Goal: Navigation & Orientation: Find specific page/section

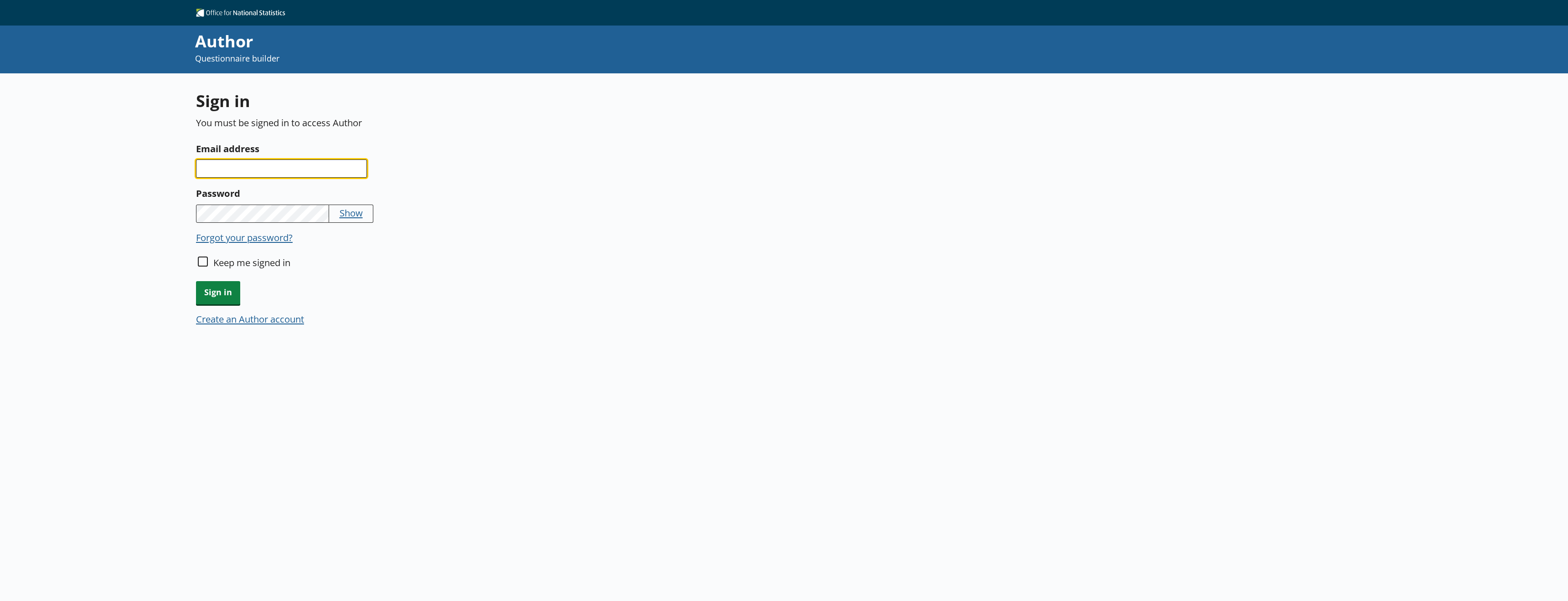
click at [240, 163] on input "Email address" at bounding box center [281, 169] width 171 height 18
type input "[EMAIL_ADDRESS][DOMAIN_NAME]"
click at [202, 263] on input "Keep me signed in" at bounding box center [203, 261] width 10 height 10
checkbox input "true"
click at [209, 290] on span "Sign in" at bounding box center [218, 293] width 44 height 23
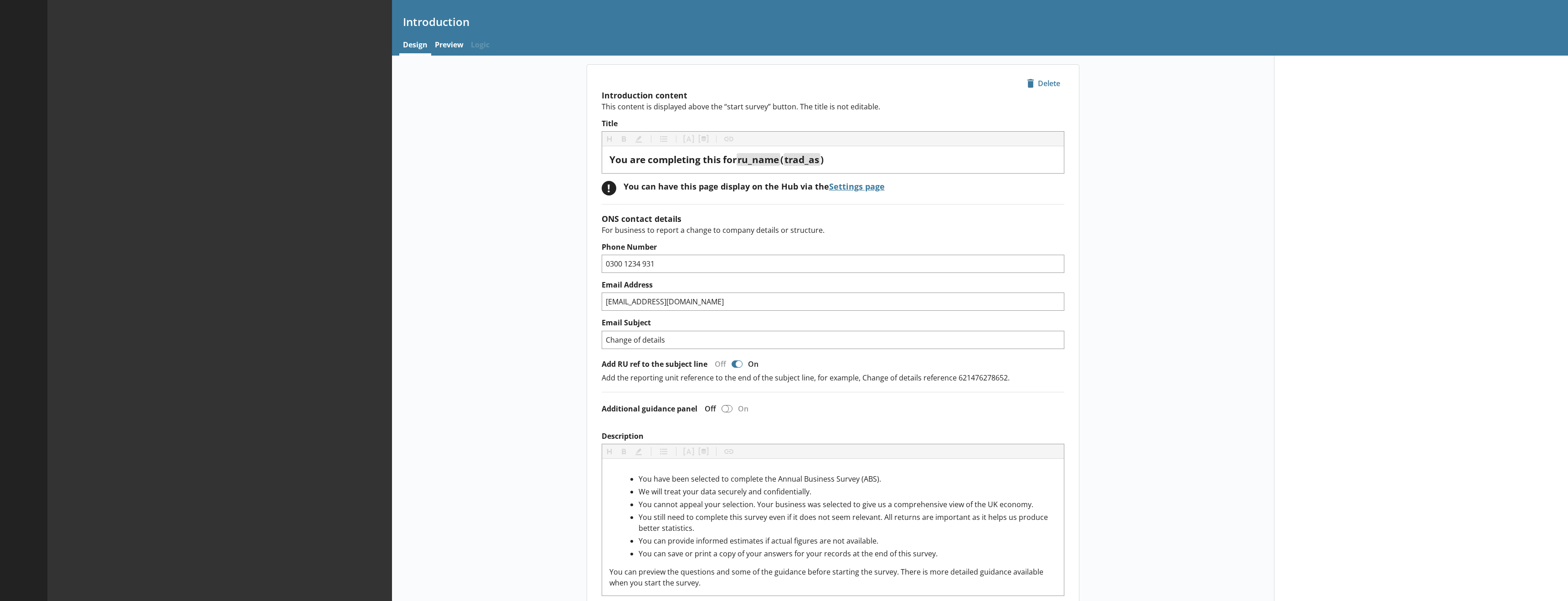
type textarea "x"
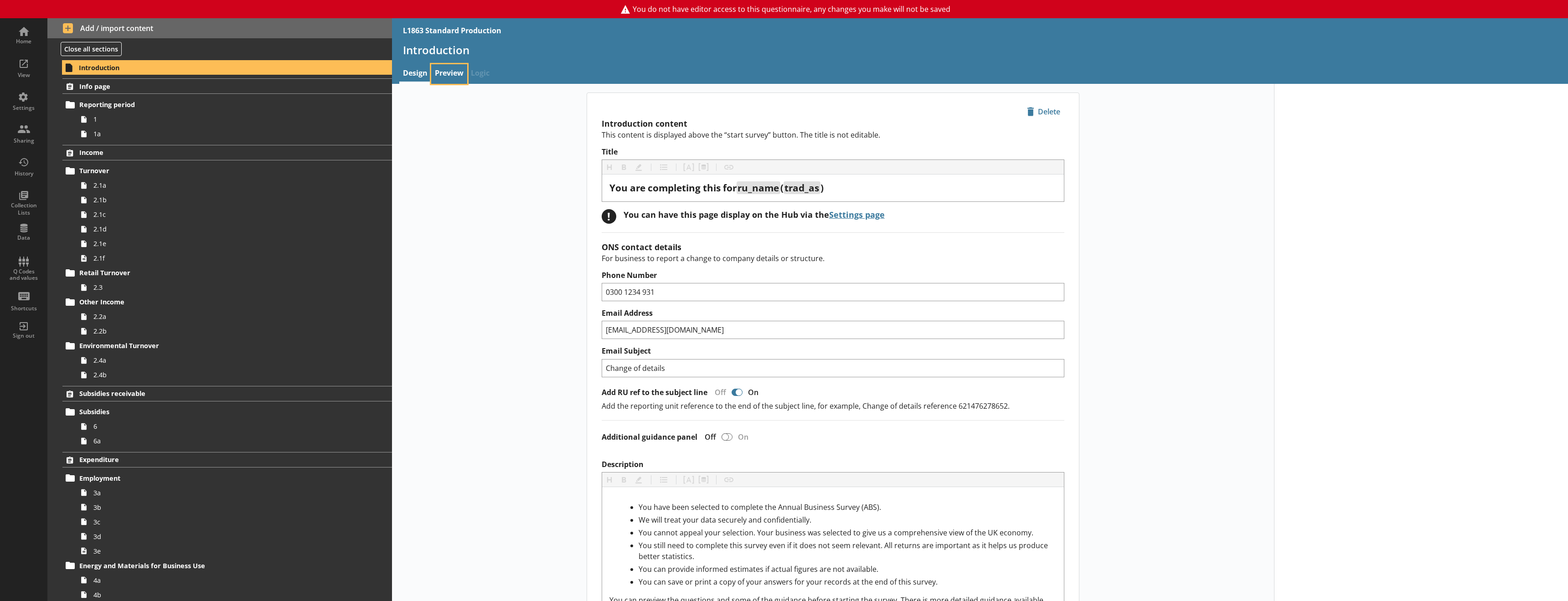
click at [447, 72] on link "Preview" at bounding box center [449, 74] width 36 height 20
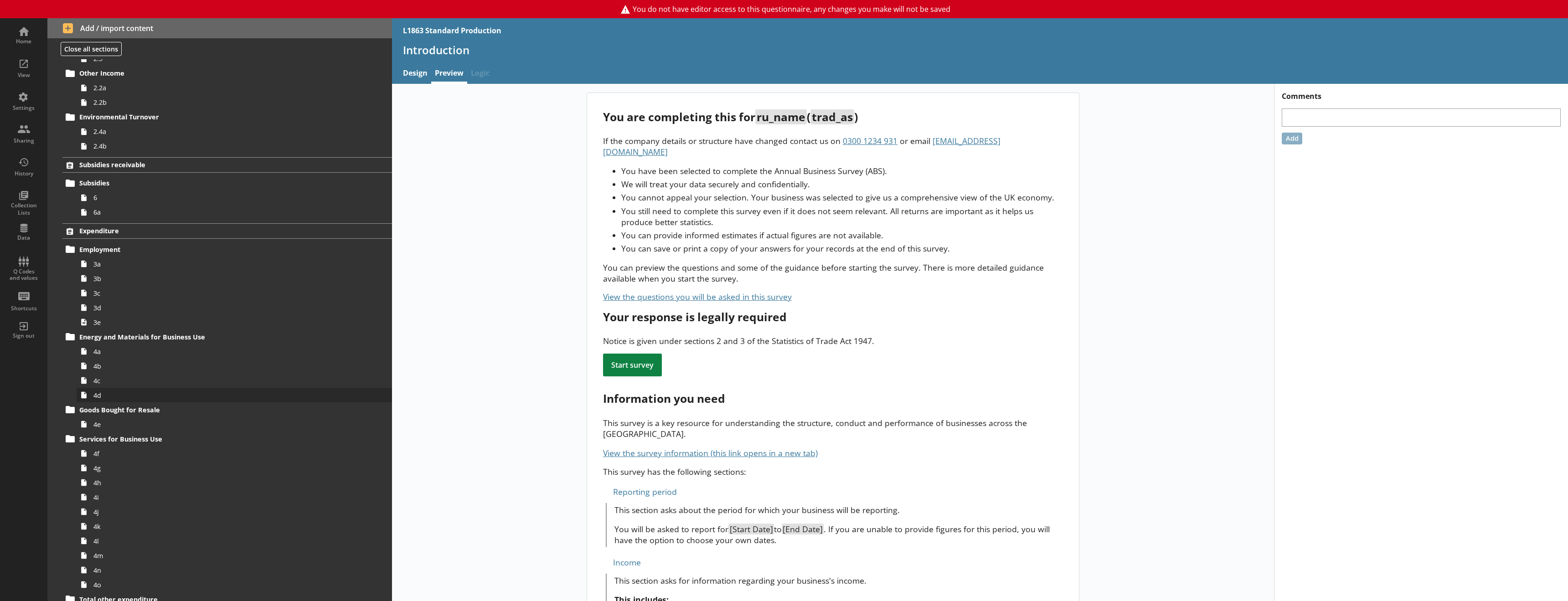
scroll to position [274, 0]
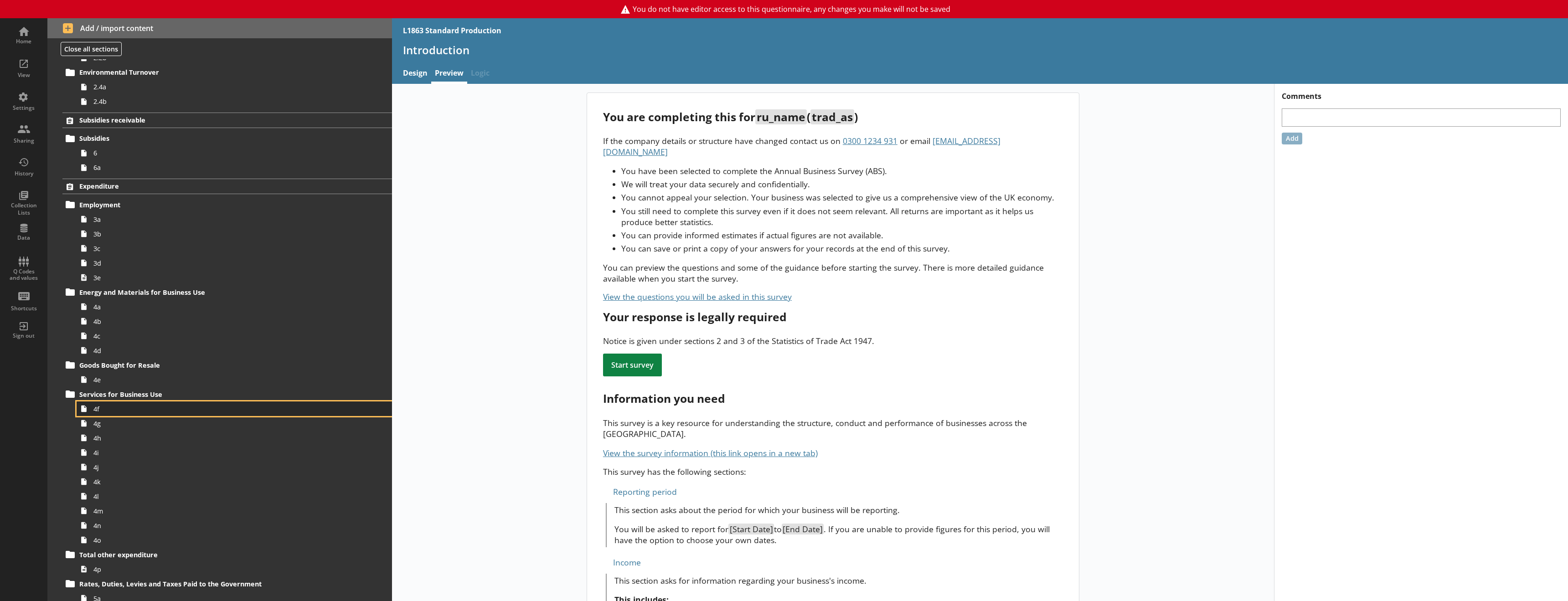
click at [135, 411] on span "4f" at bounding box center [209, 409] width 231 height 9
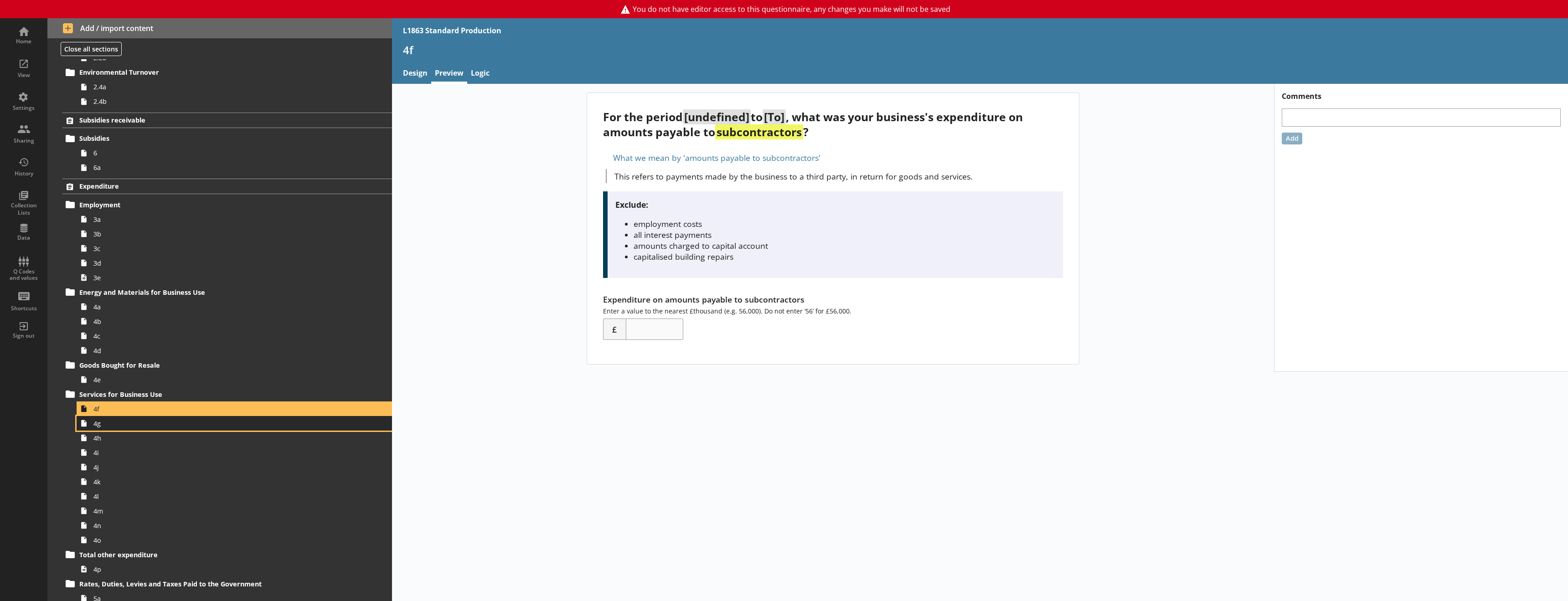
click at [124, 429] on link "4g" at bounding box center [234, 423] width 315 height 15
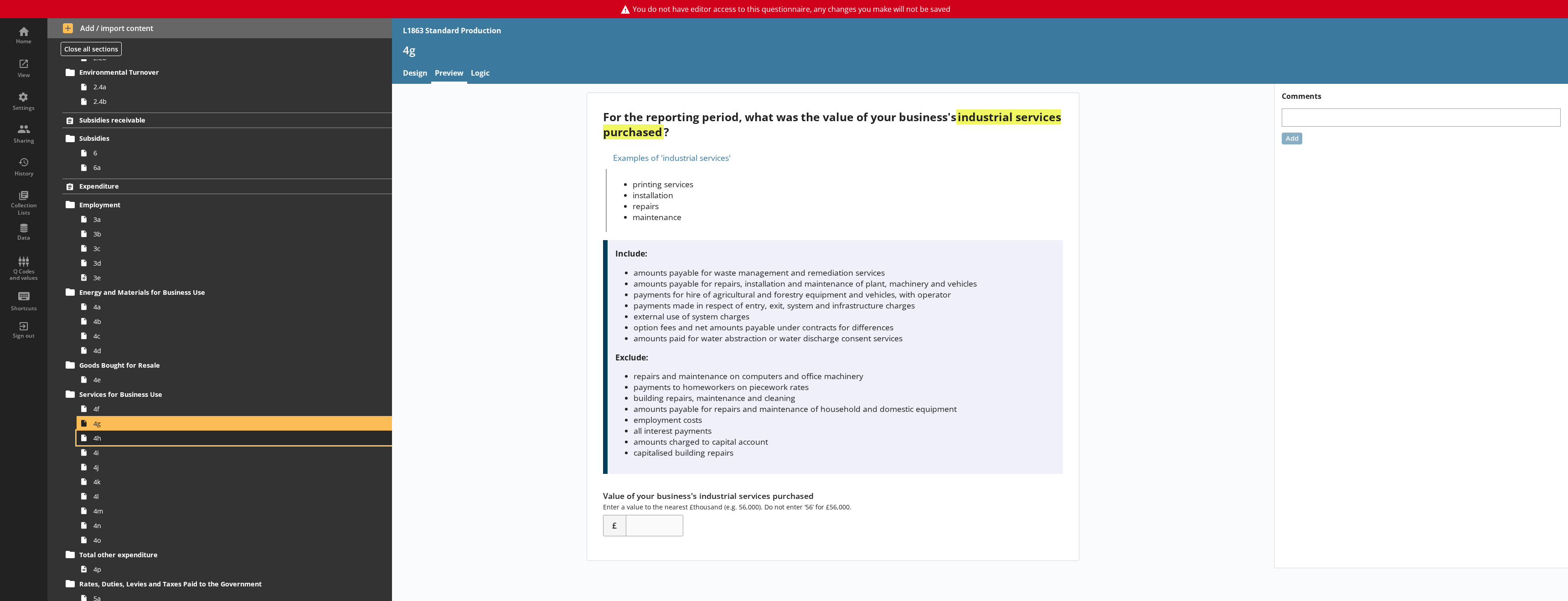
click at [122, 444] on link "4h" at bounding box center [234, 438] width 315 height 15
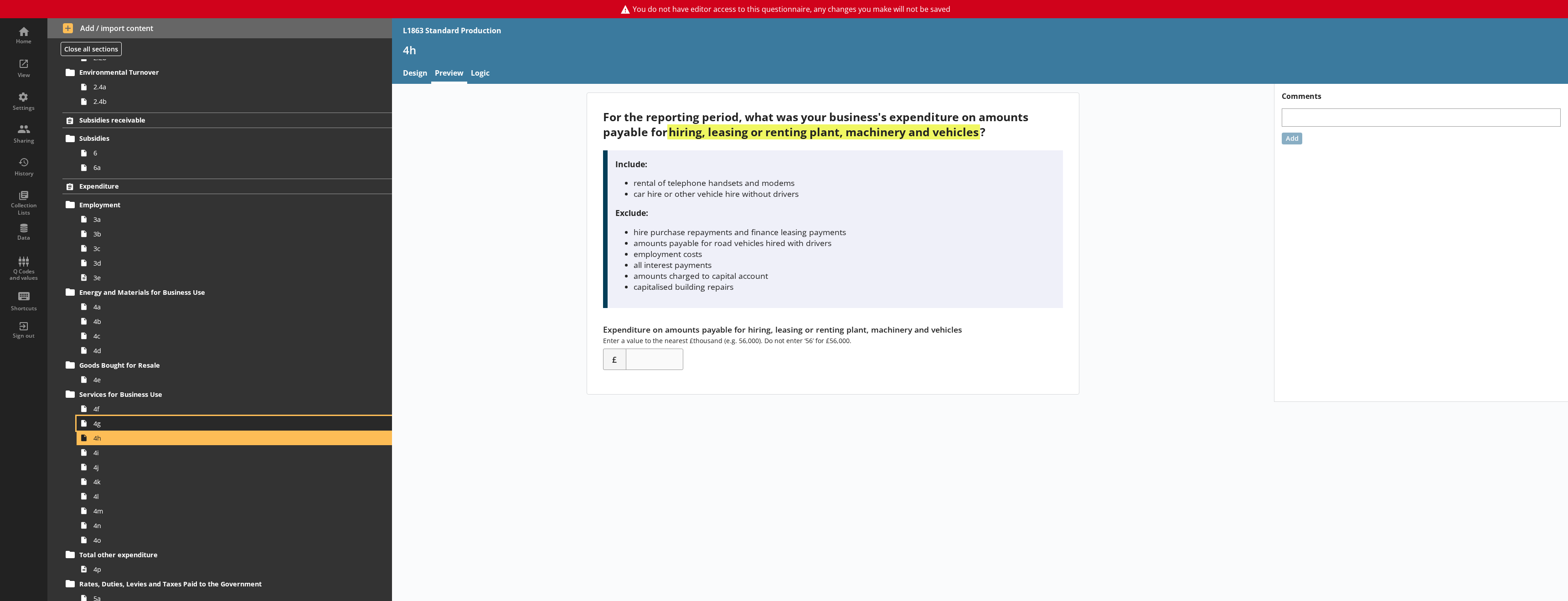
drag, startPoint x: 129, startPoint y: 425, endPoint x: 128, endPoint y: 430, distance: 5.1
click at [128, 425] on span "4g" at bounding box center [209, 424] width 231 height 9
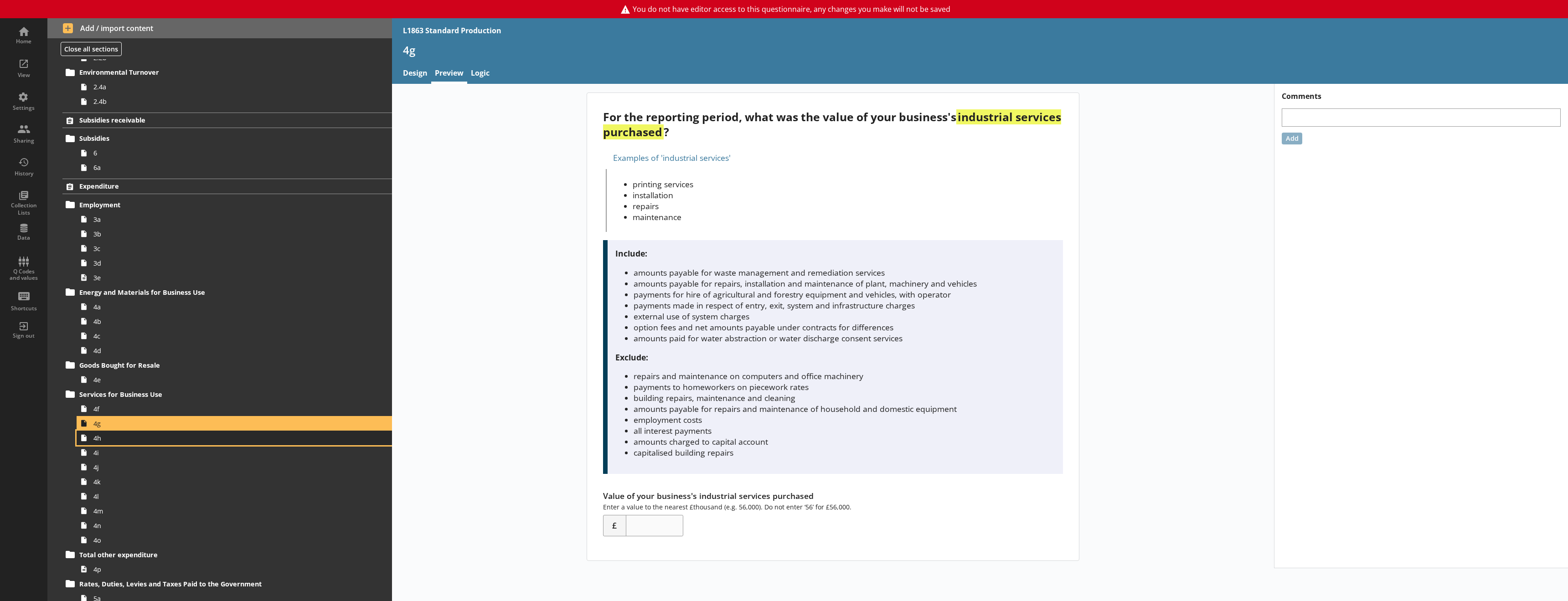
click at [126, 441] on span "4h" at bounding box center [209, 438] width 231 height 9
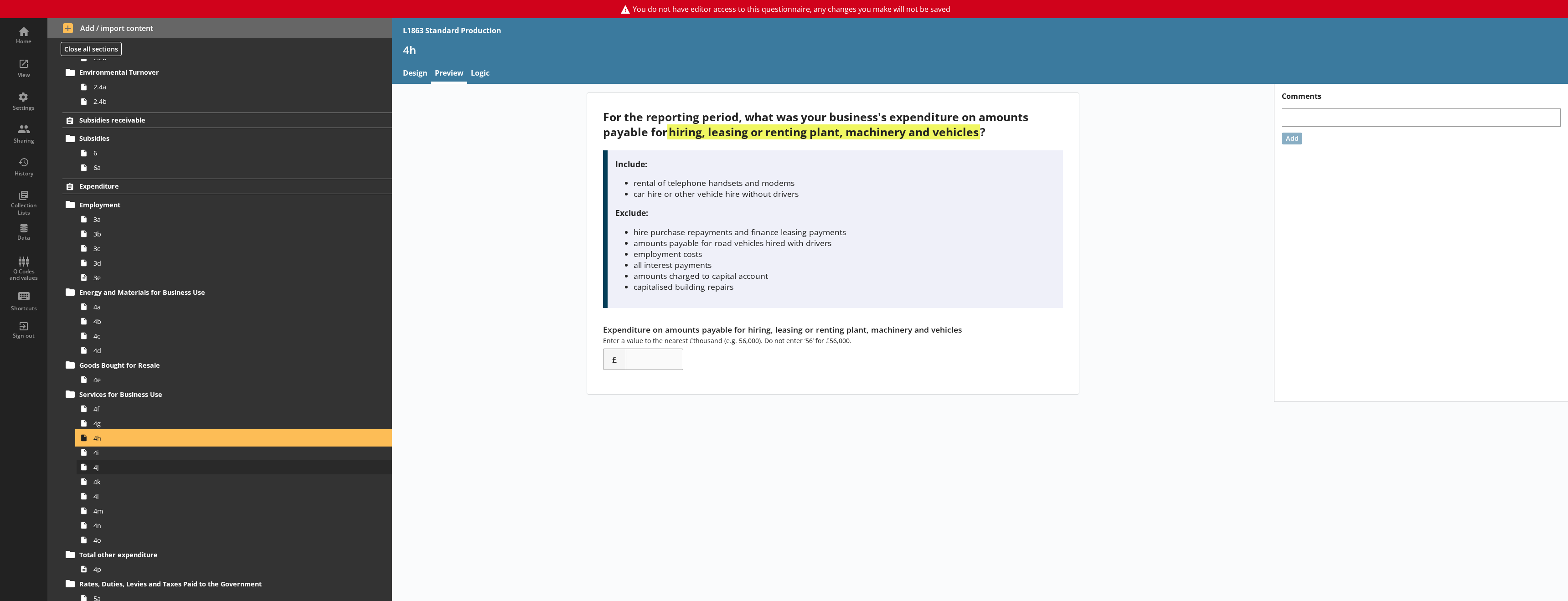
scroll to position [365, 0]
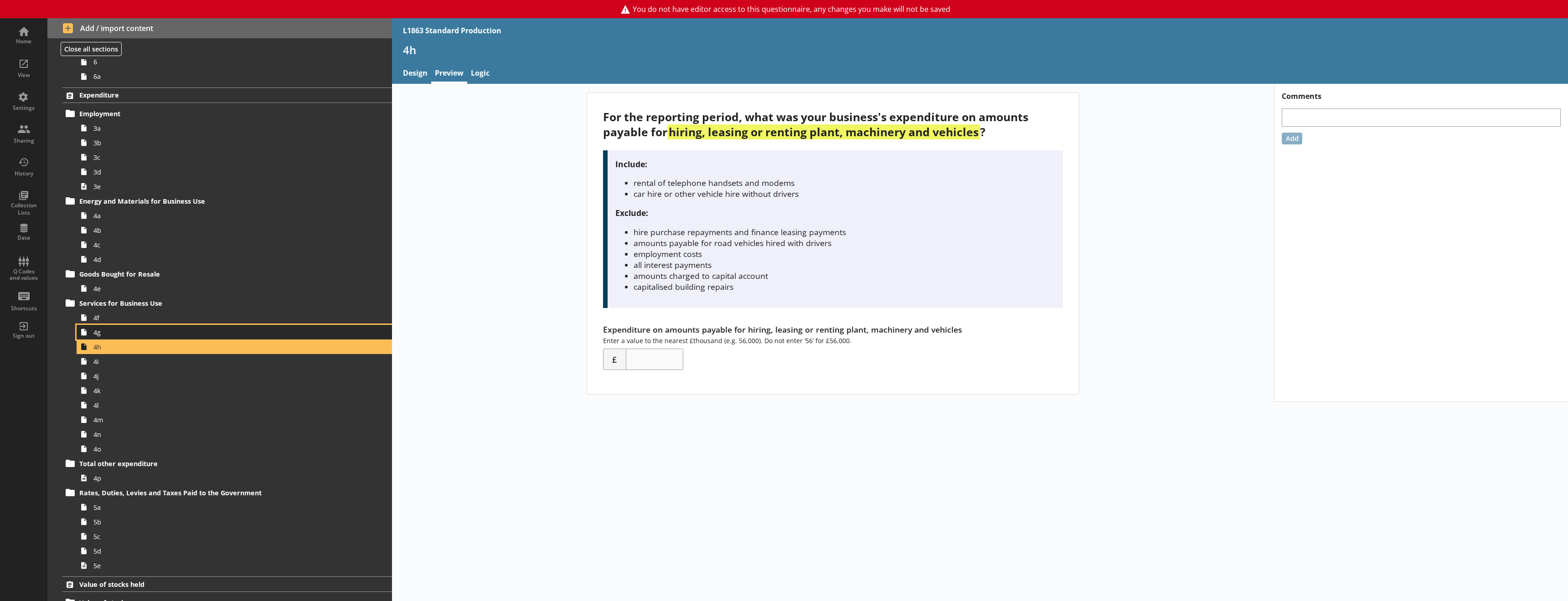
click at [133, 335] on span "4g" at bounding box center [209, 333] width 231 height 9
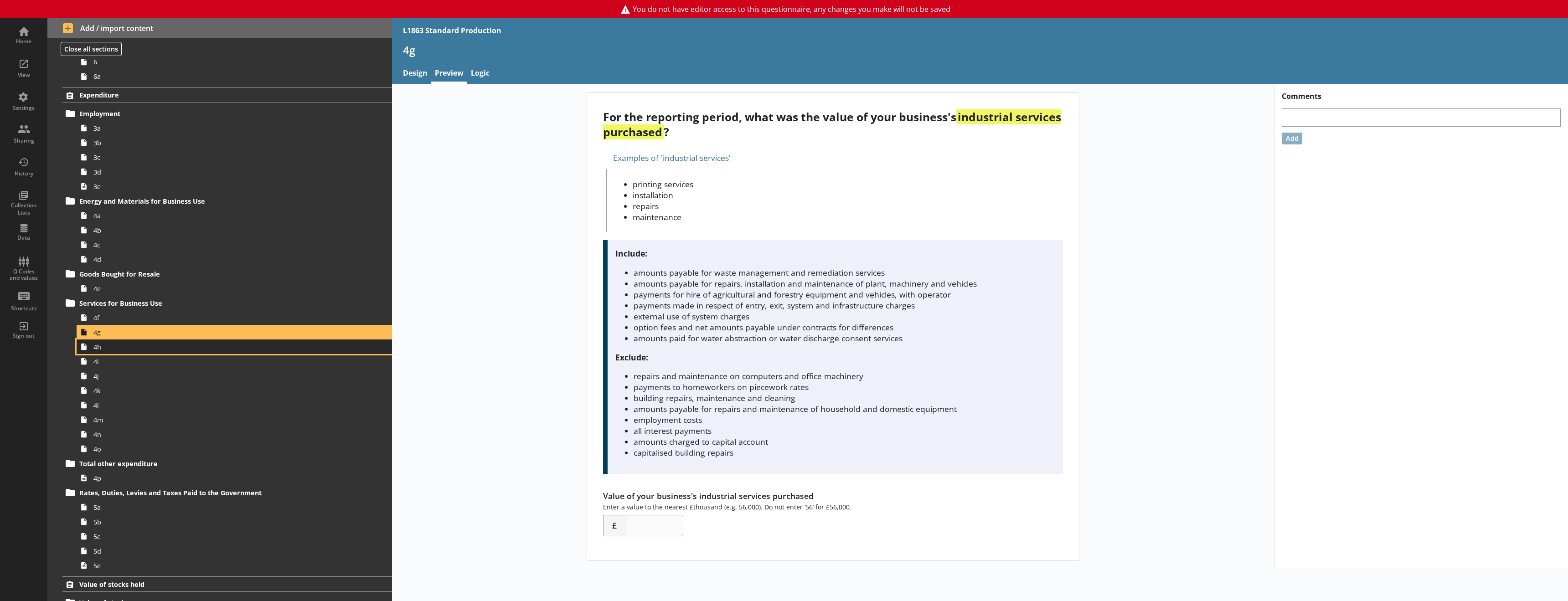
click at [133, 352] on link "4h" at bounding box center [234, 347] width 315 height 15
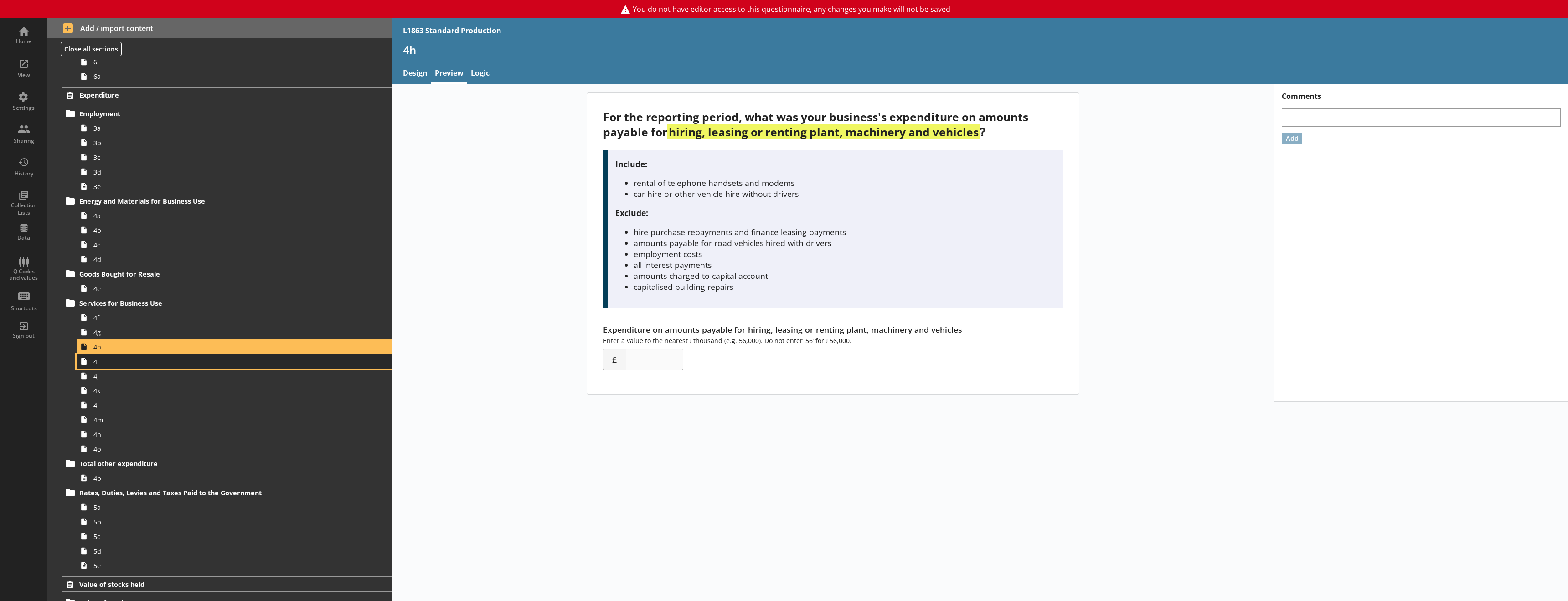
click at [133, 366] on link "4i" at bounding box center [234, 361] width 315 height 15
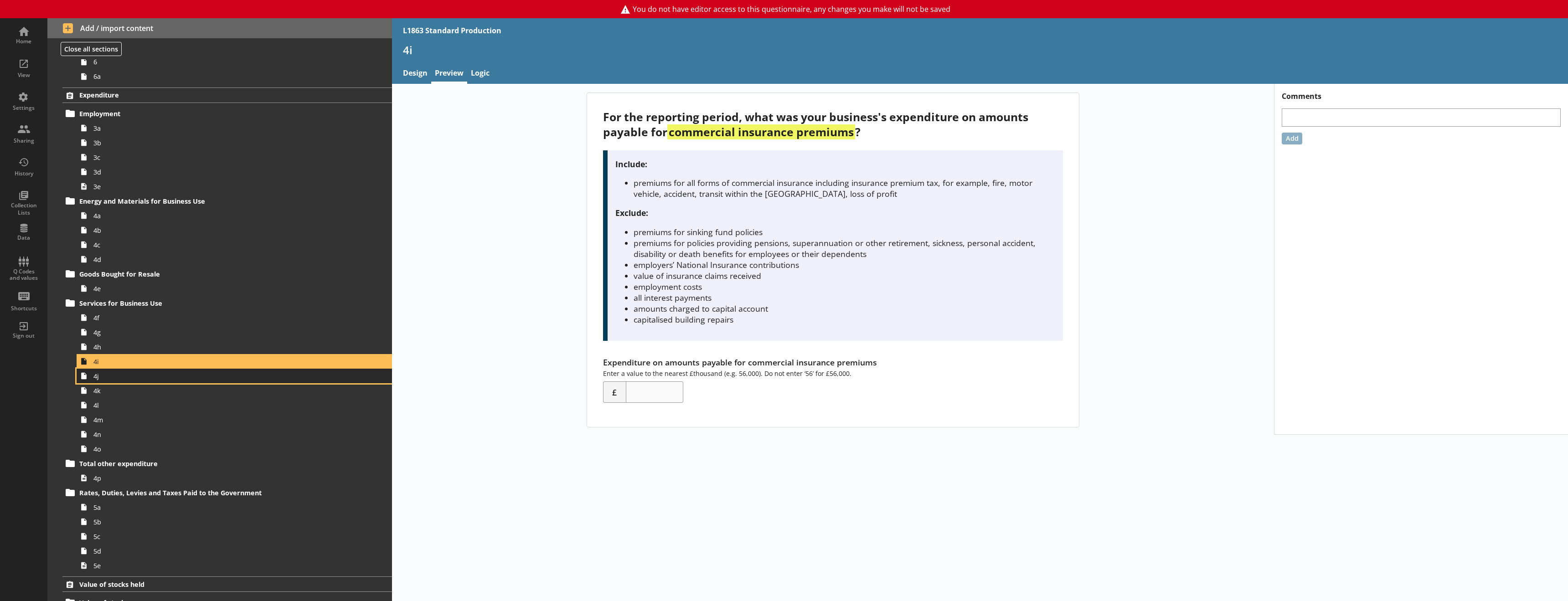
click at [109, 377] on span "4j" at bounding box center [209, 376] width 231 height 9
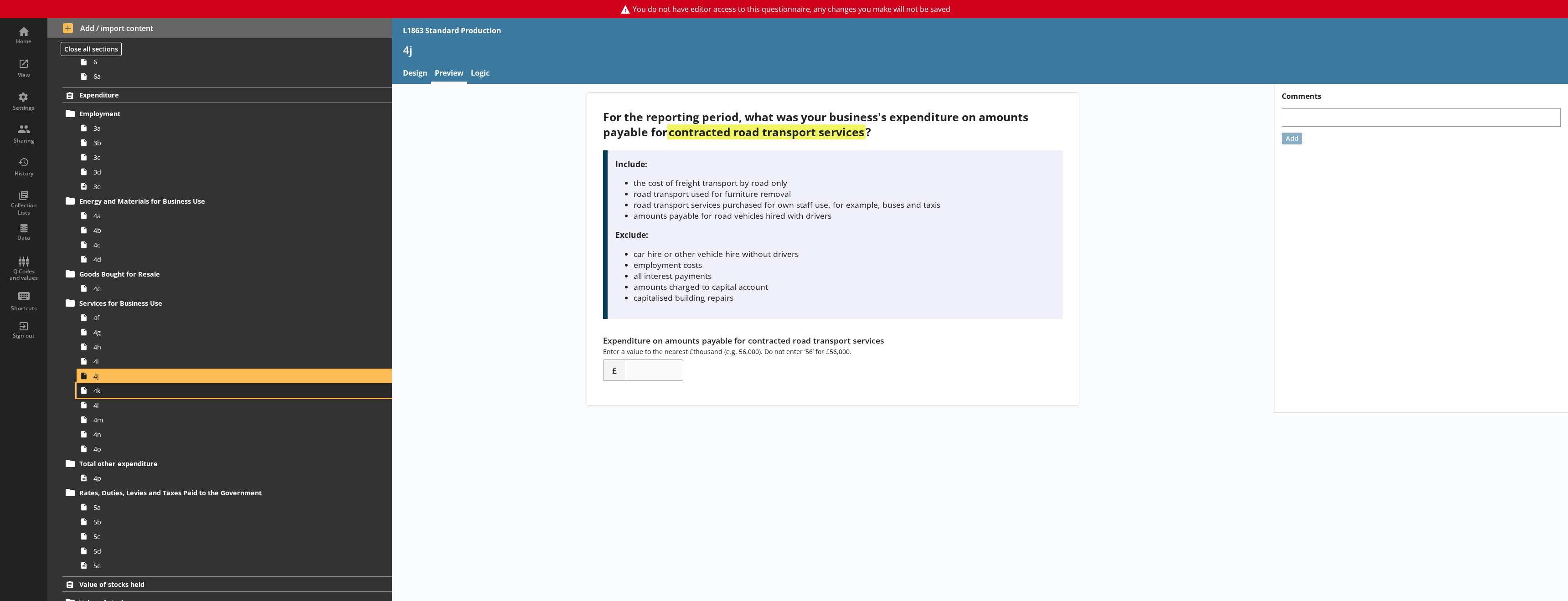
click at [110, 393] on span "4k" at bounding box center [209, 391] width 231 height 9
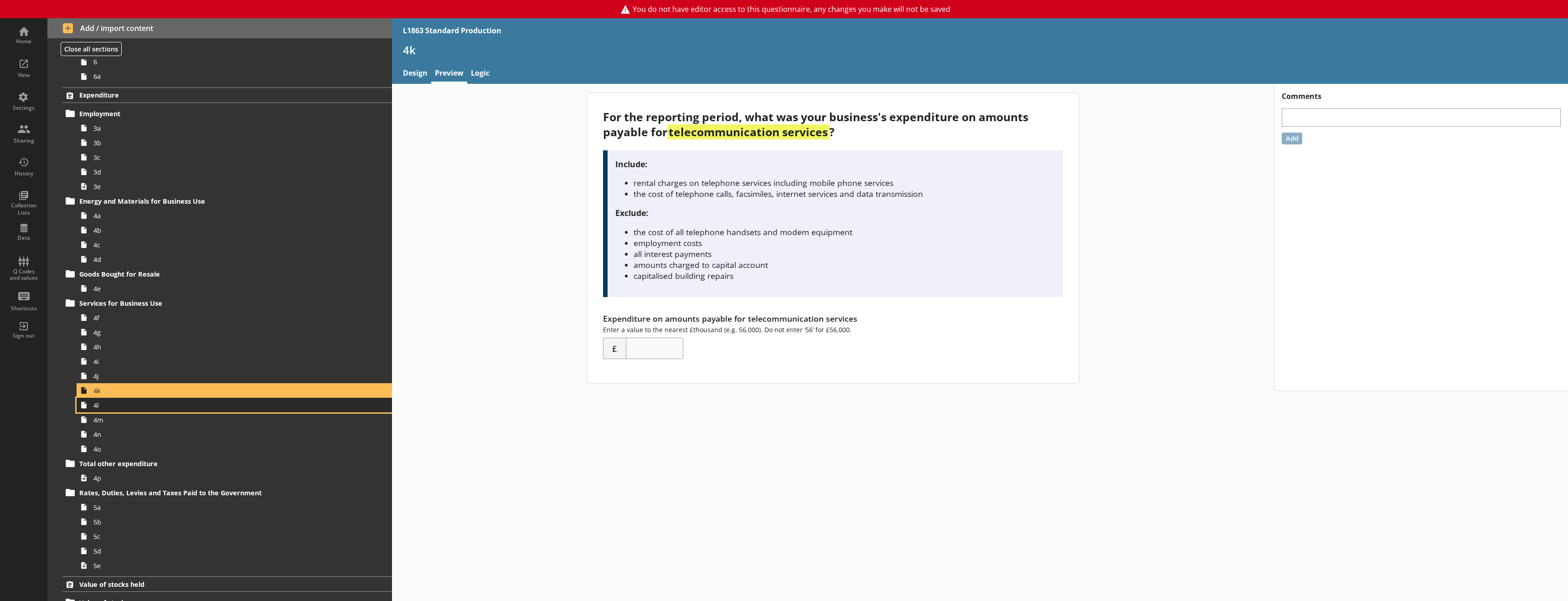
click at [103, 408] on span "4l" at bounding box center [209, 406] width 231 height 9
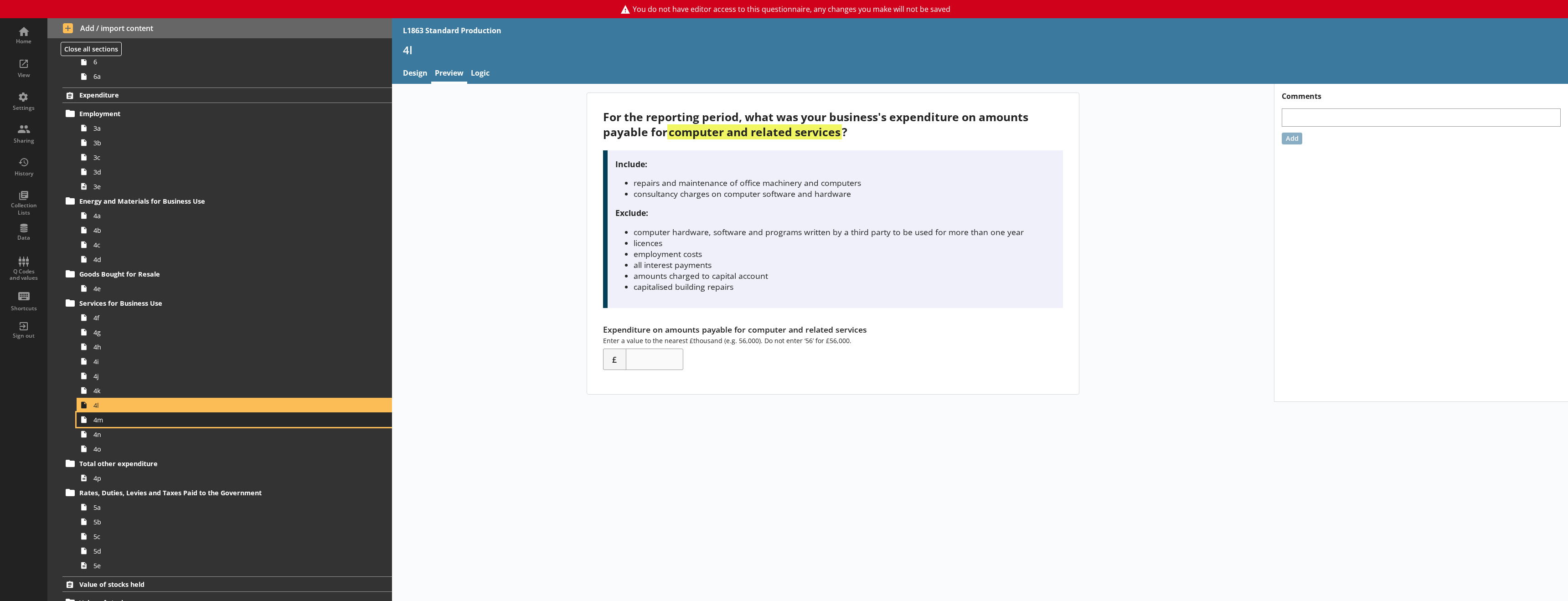
click at [135, 417] on span "4m" at bounding box center [209, 420] width 231 height 9
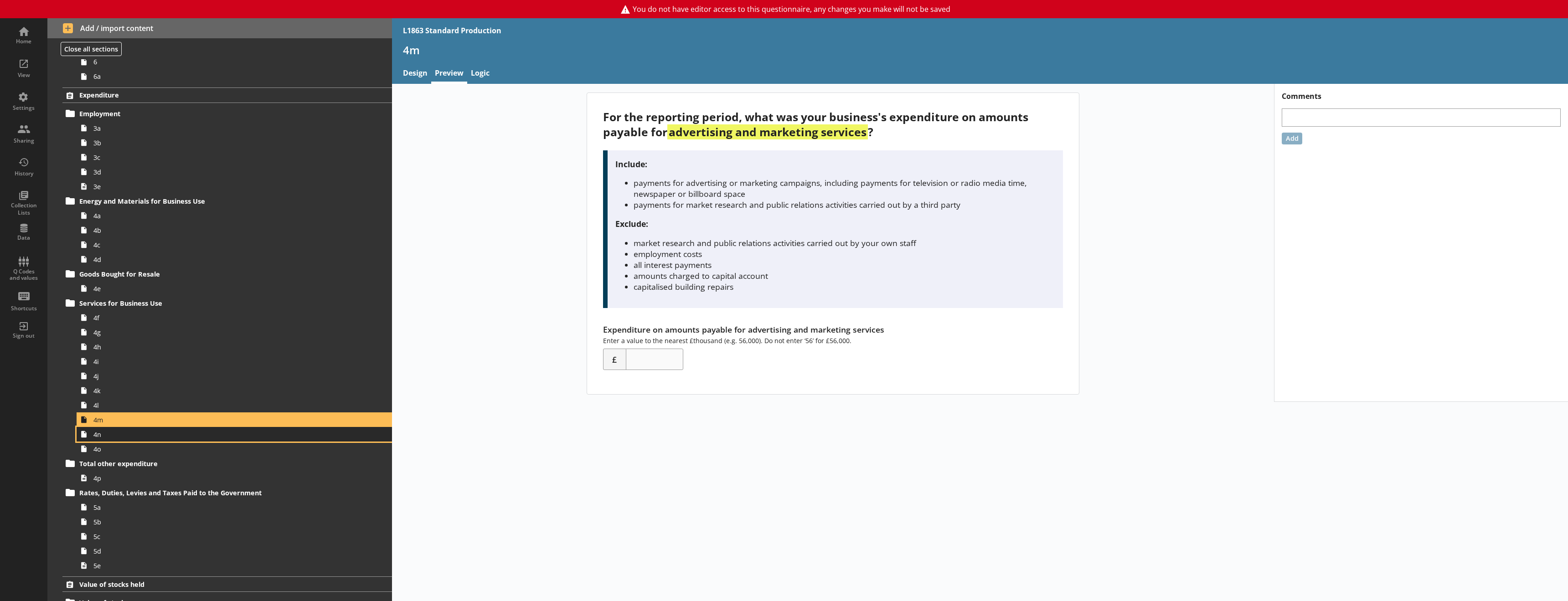
click at [100, 436] on span "4n" at bounding box center [209, 434] width 231 height 9
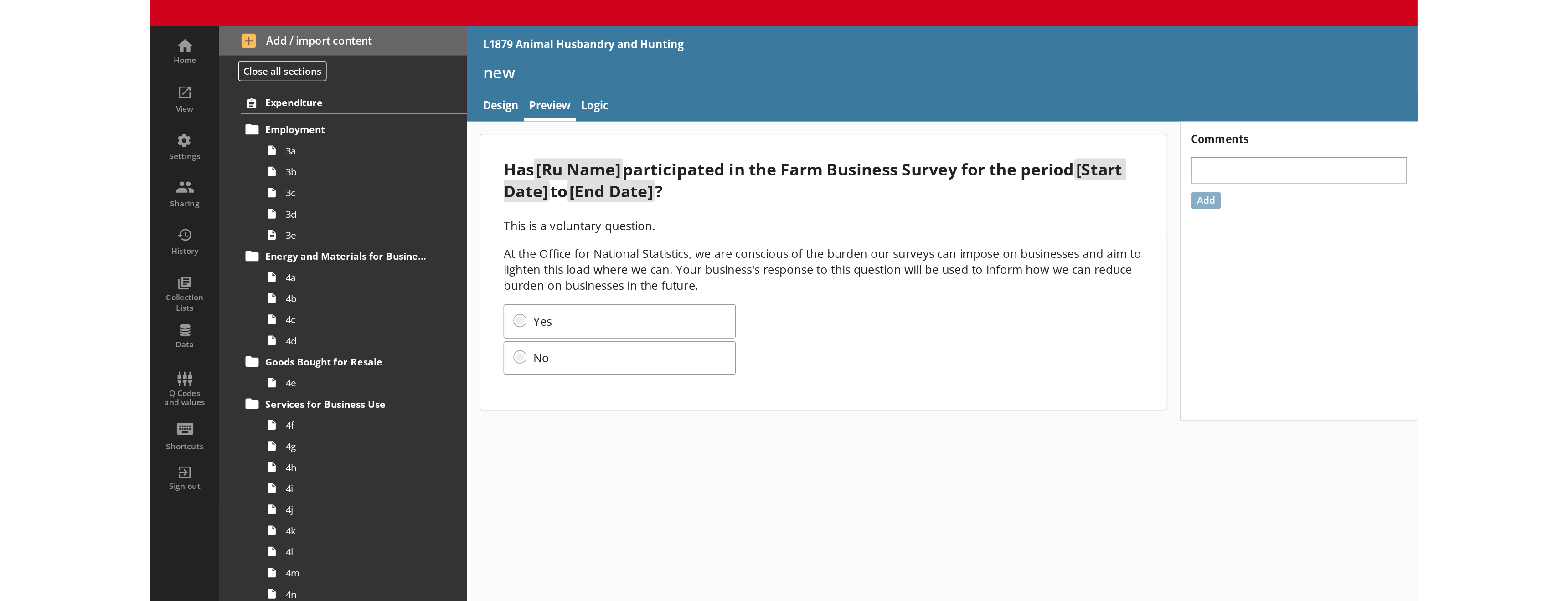
scroll to position [501, 0]
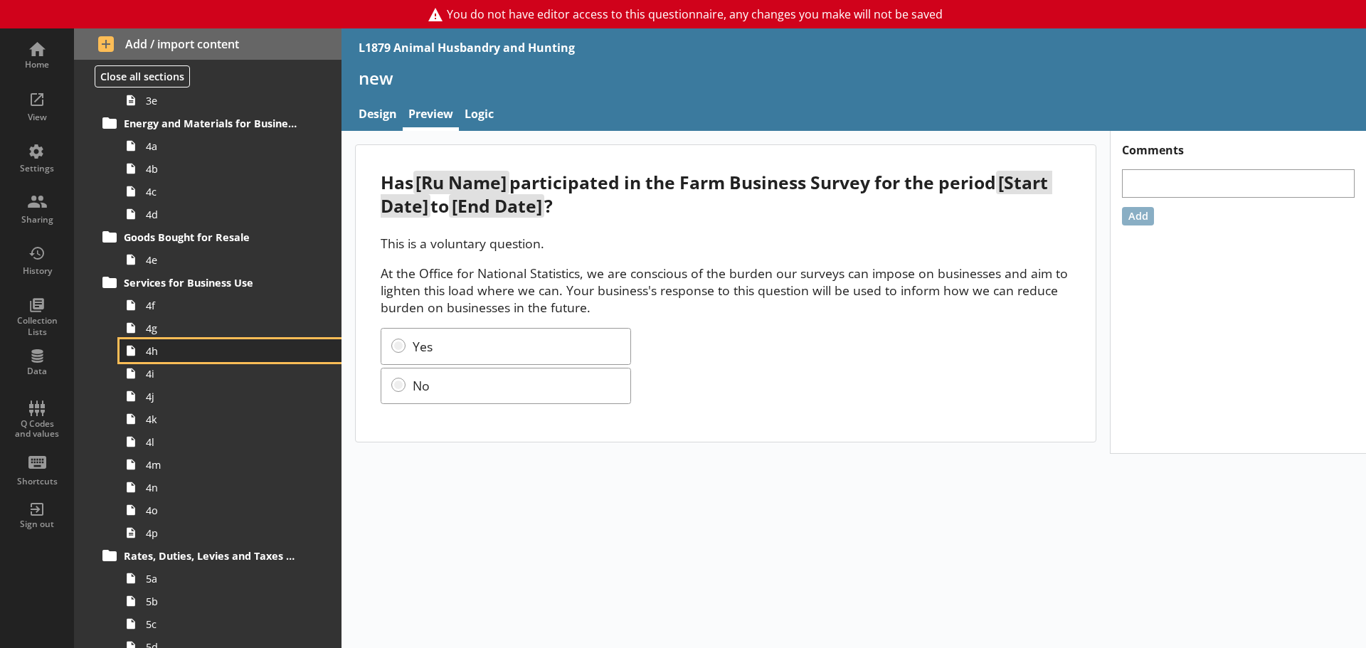
click at [197, 356] on span "4h" at bounding box center [225, 351] width 159 height 14
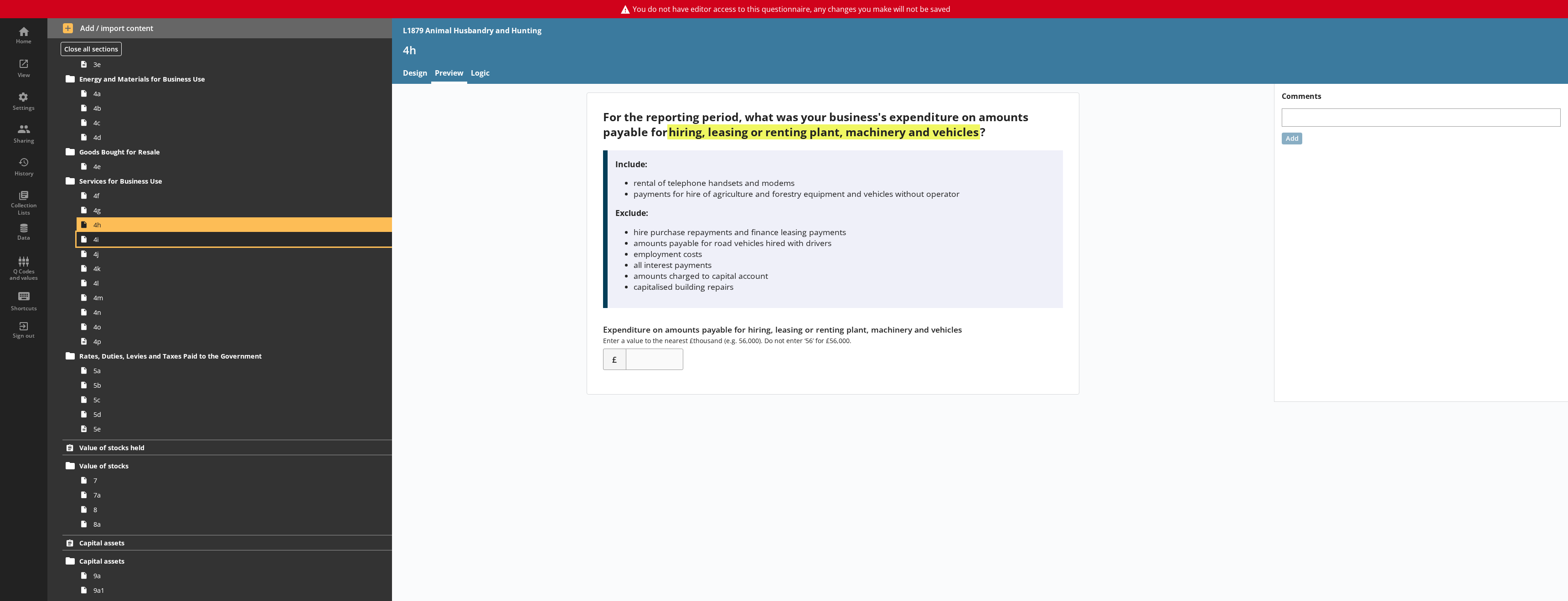
click at [106, 242] on span "4i" at bounding box center [209, 240] width 231 height 9
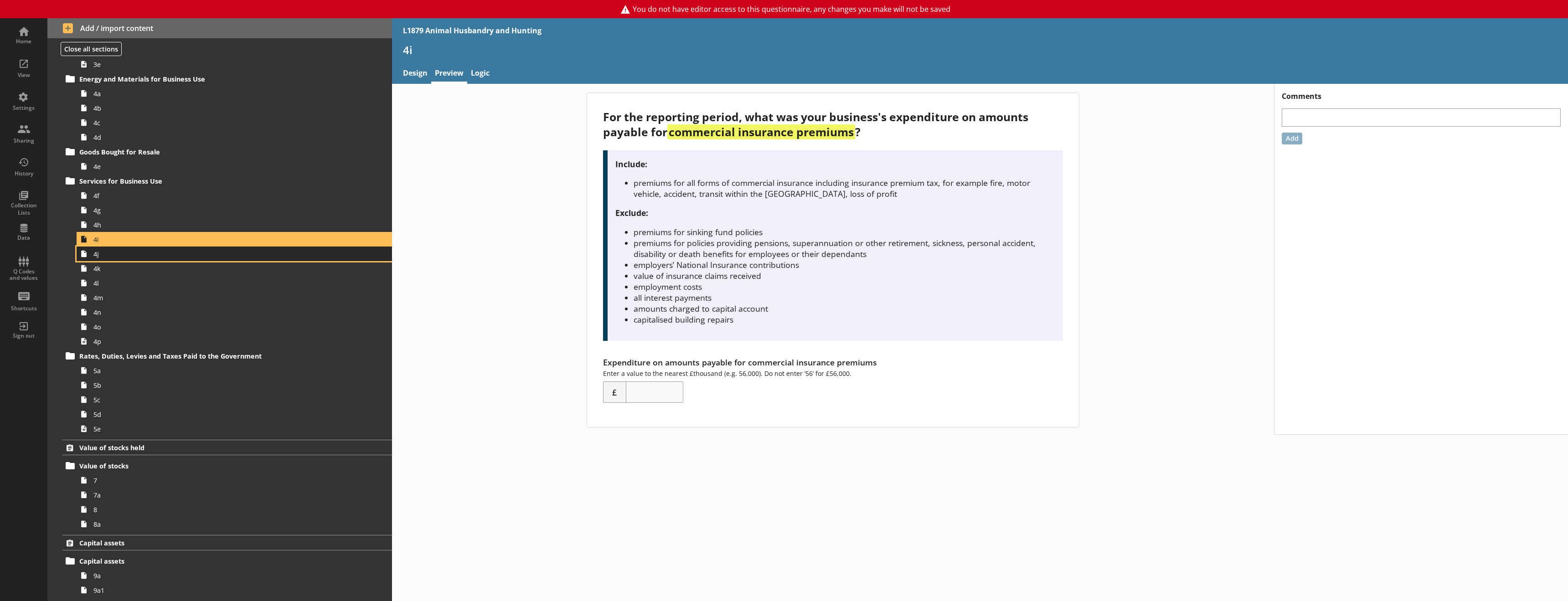
click at [110, 254] on span "4j" at bounding box center [209, 254] width 231 height 9
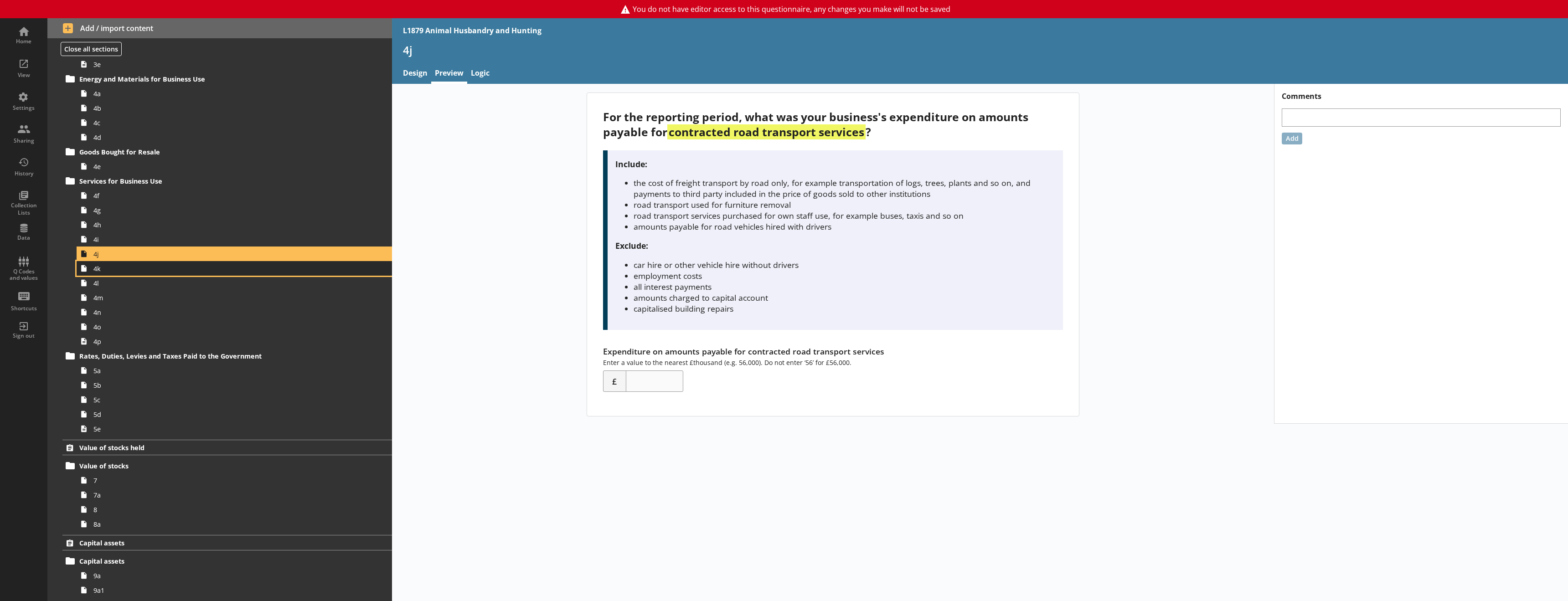
click at [111, 271] on span "4k" at bounding box center [209, 268] width 231 height 9
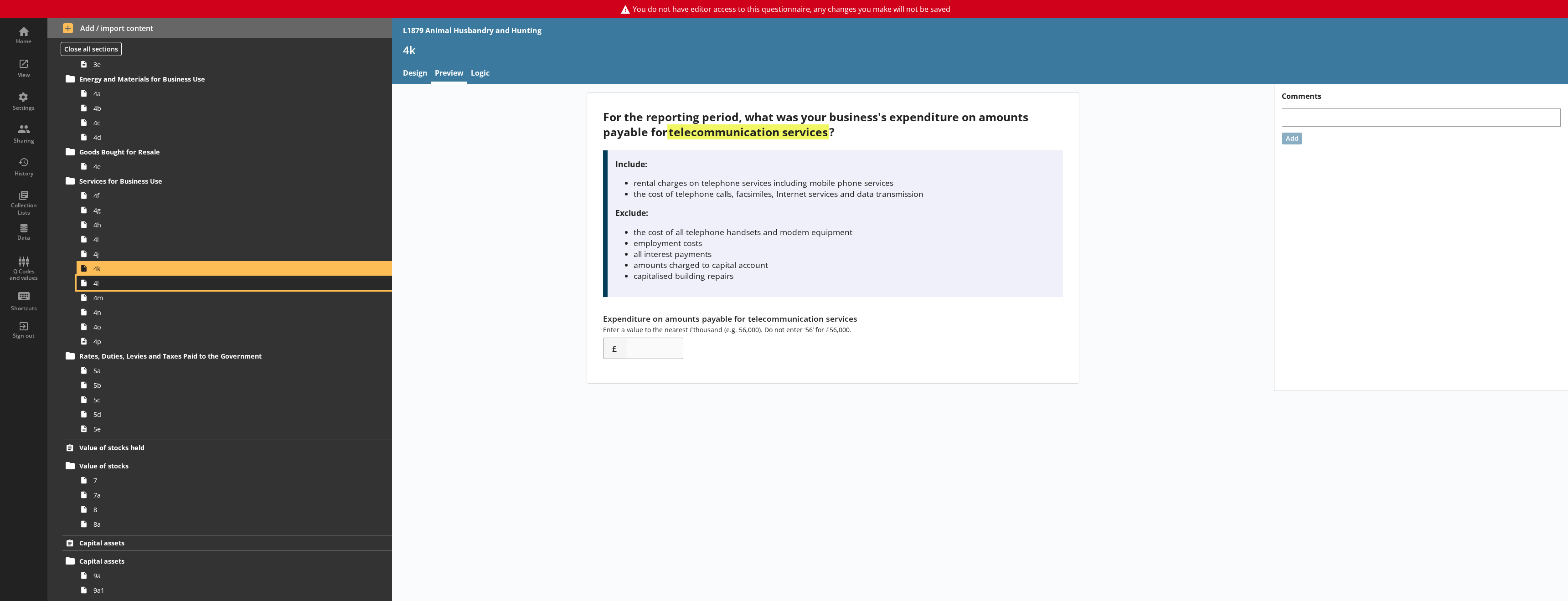
click at [111, 289] on link "4l" at bounding box center [234, 283] width 315 height 15
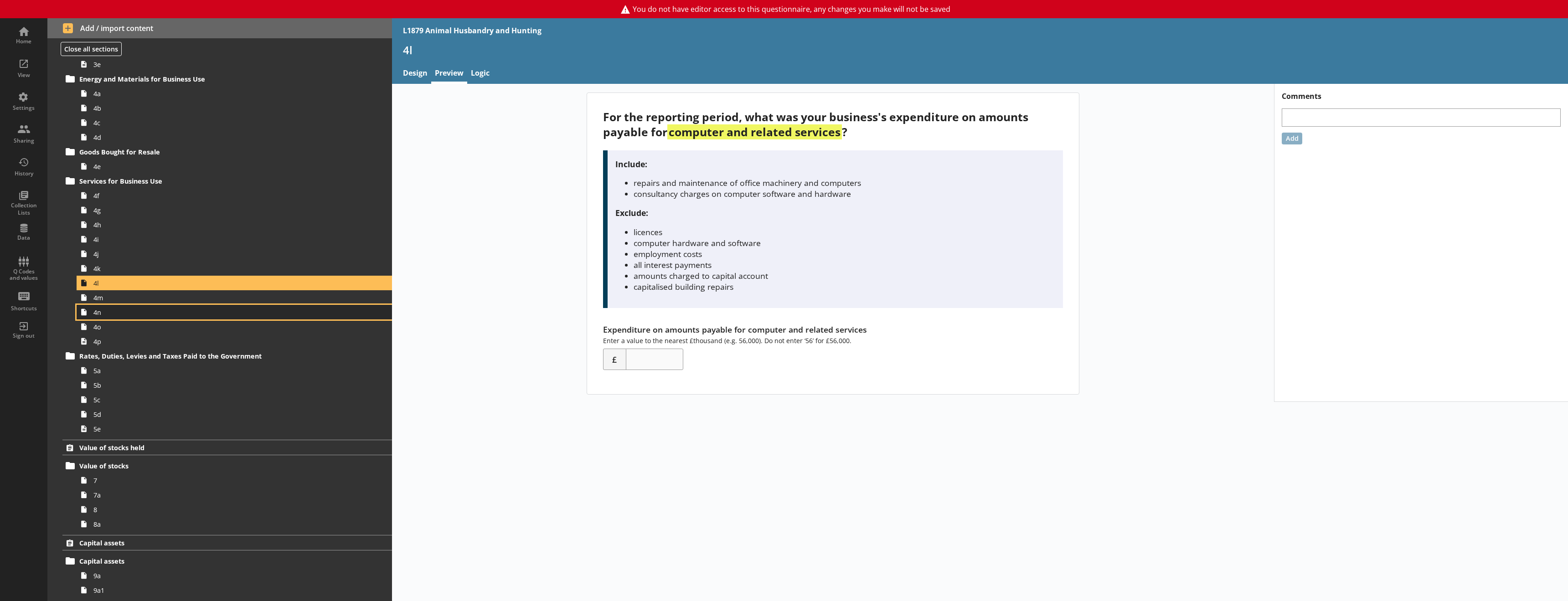
click at [106, 306] on link "4n" at bounding box center [234, 312] width 315 height 15
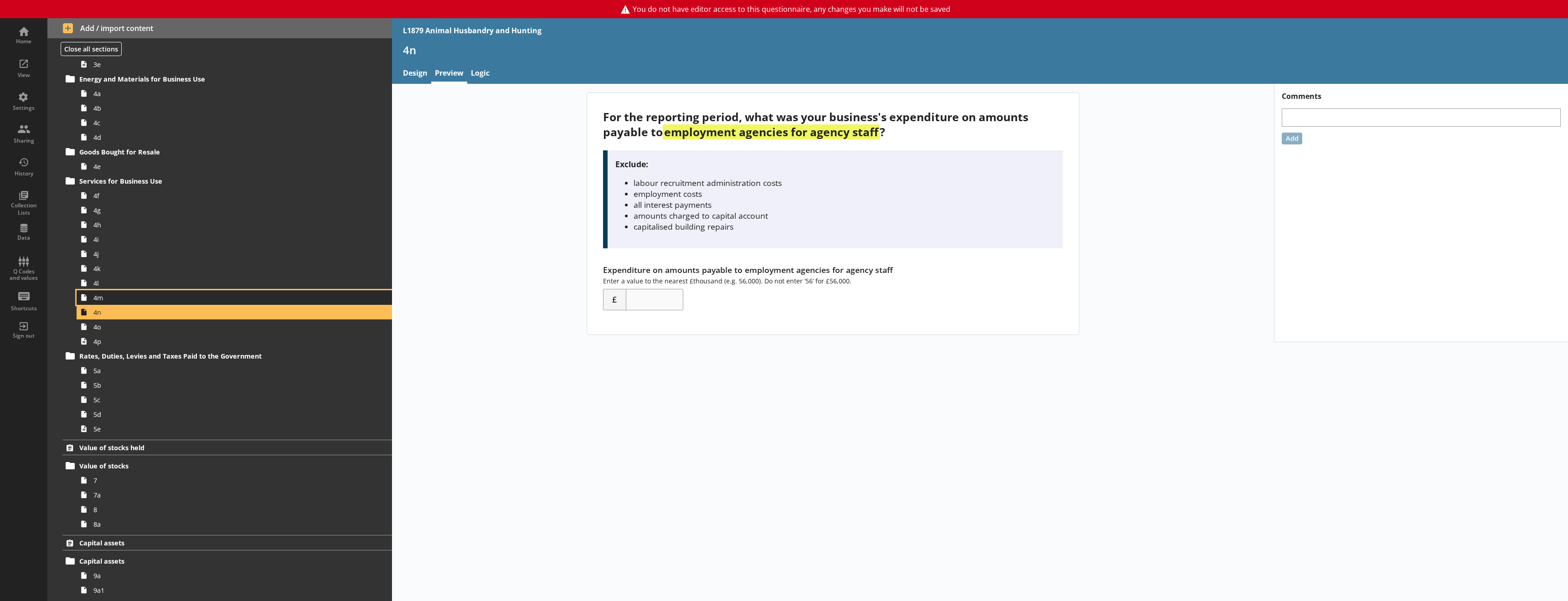
click at [110, 298] on span "4m" at bounding box center [209, 298] width 231 height 9
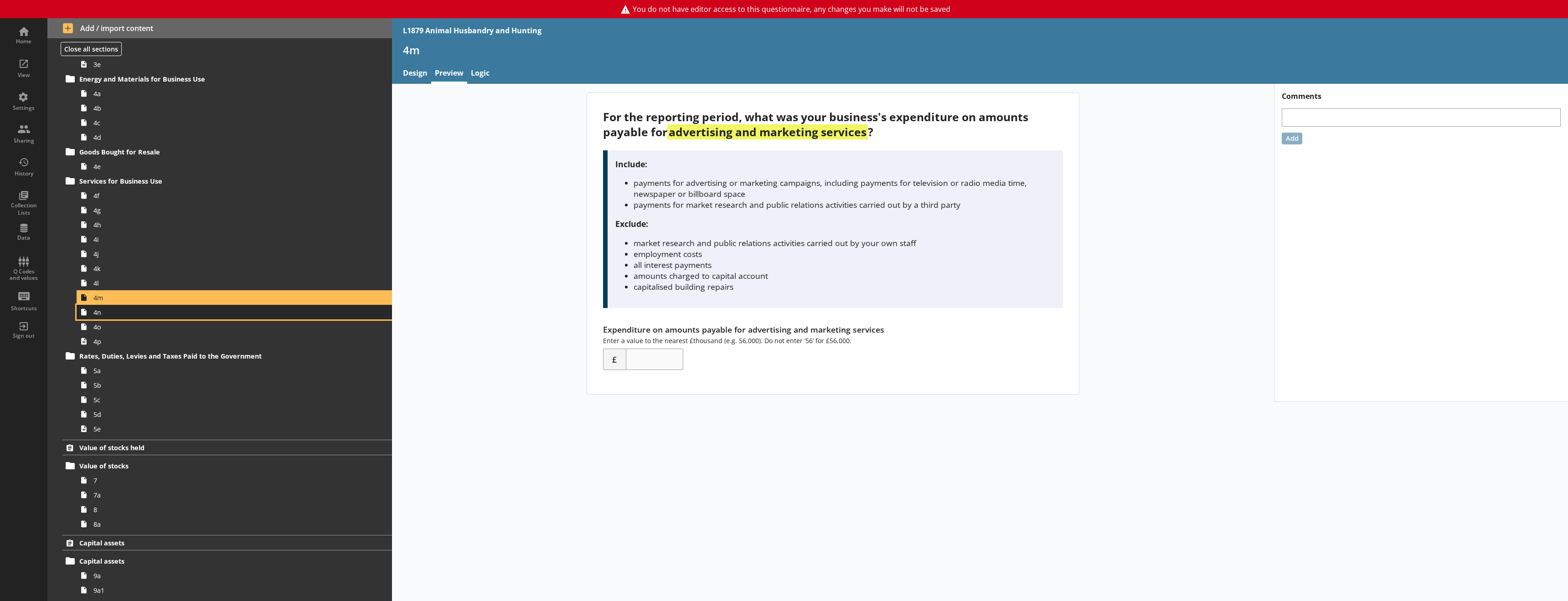
click at [126, 313] on span "4n" at bounding box center [209, 313] width 231 height 9
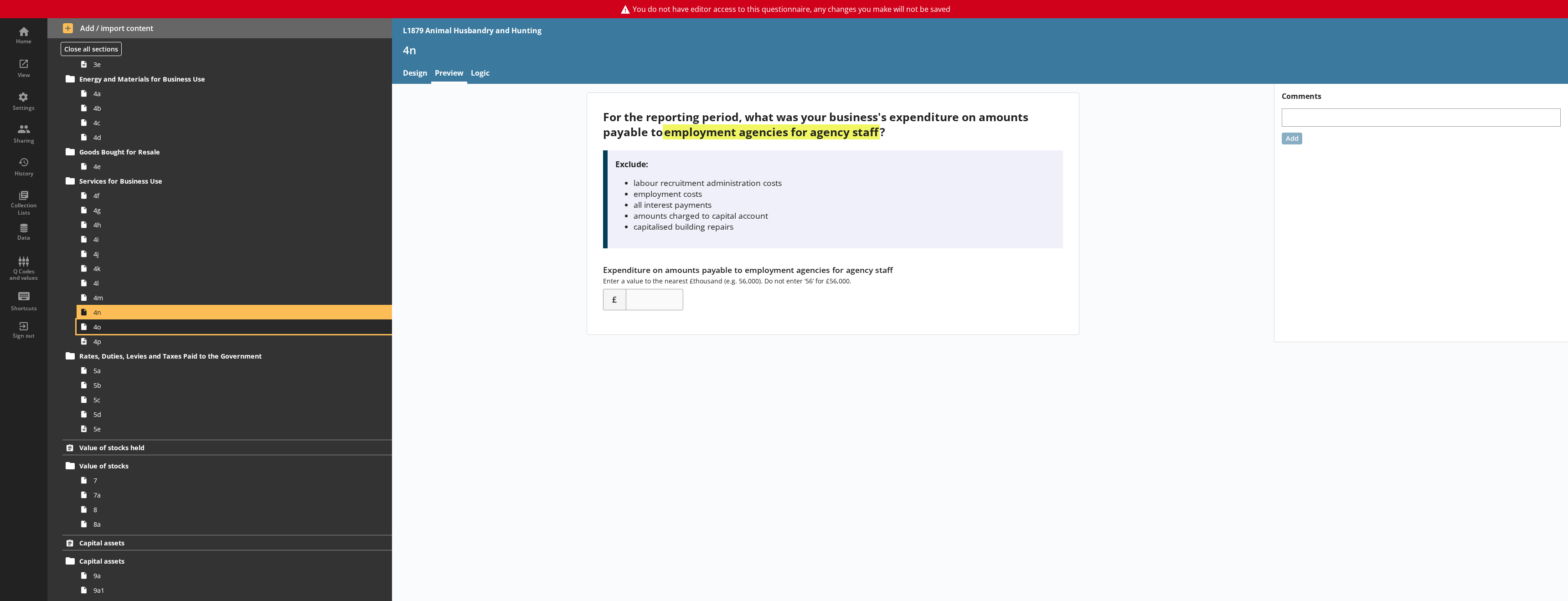
click at [119, 329] on span "4o" at bounding box center [209, 327] width 231 height 9
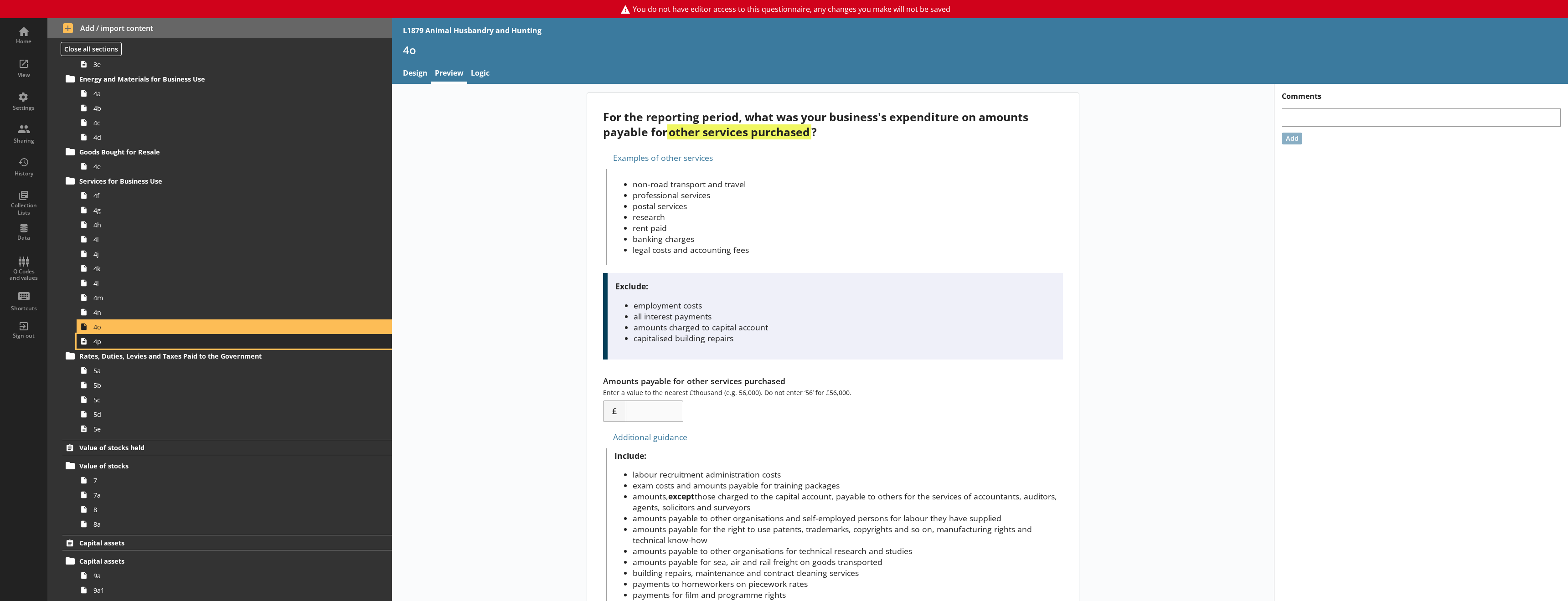
click at [119, 345] on span "4p" at bounding box center [209, 342] width 231 height 9
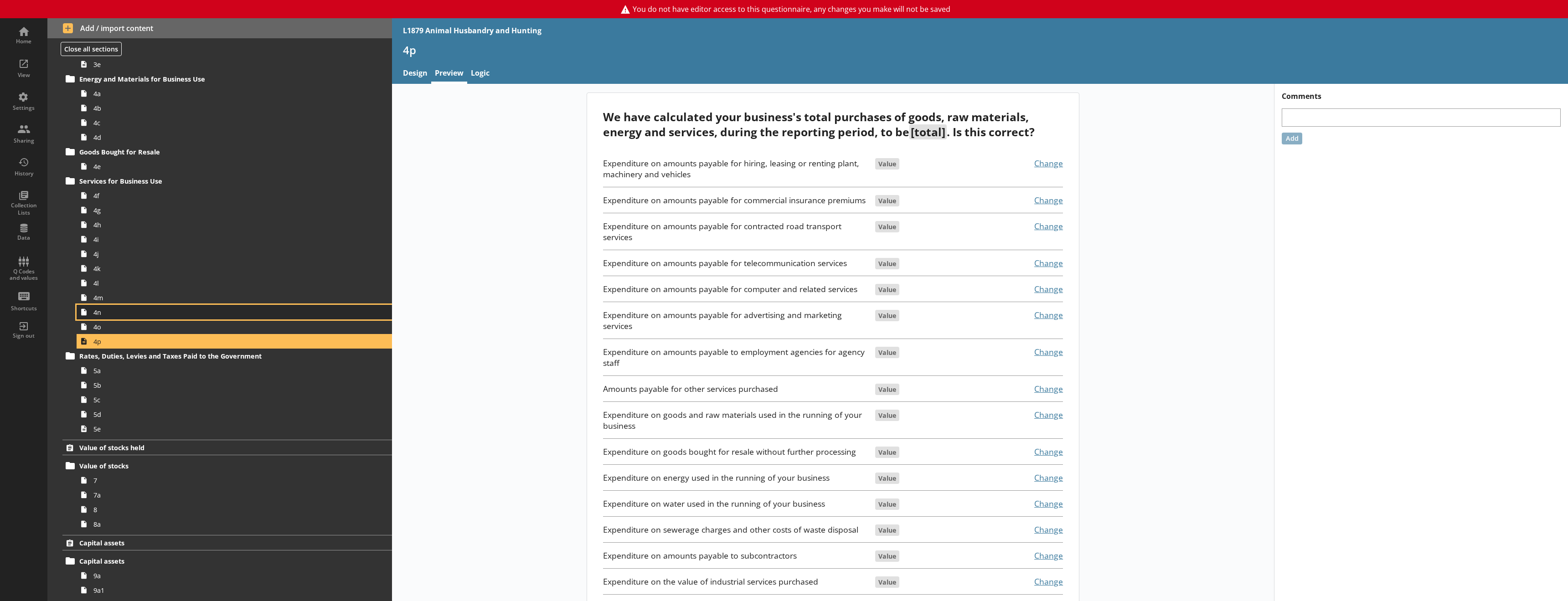
click at [122, 313] on span "4n" at bounding box center [209, 313] width 231 height 9
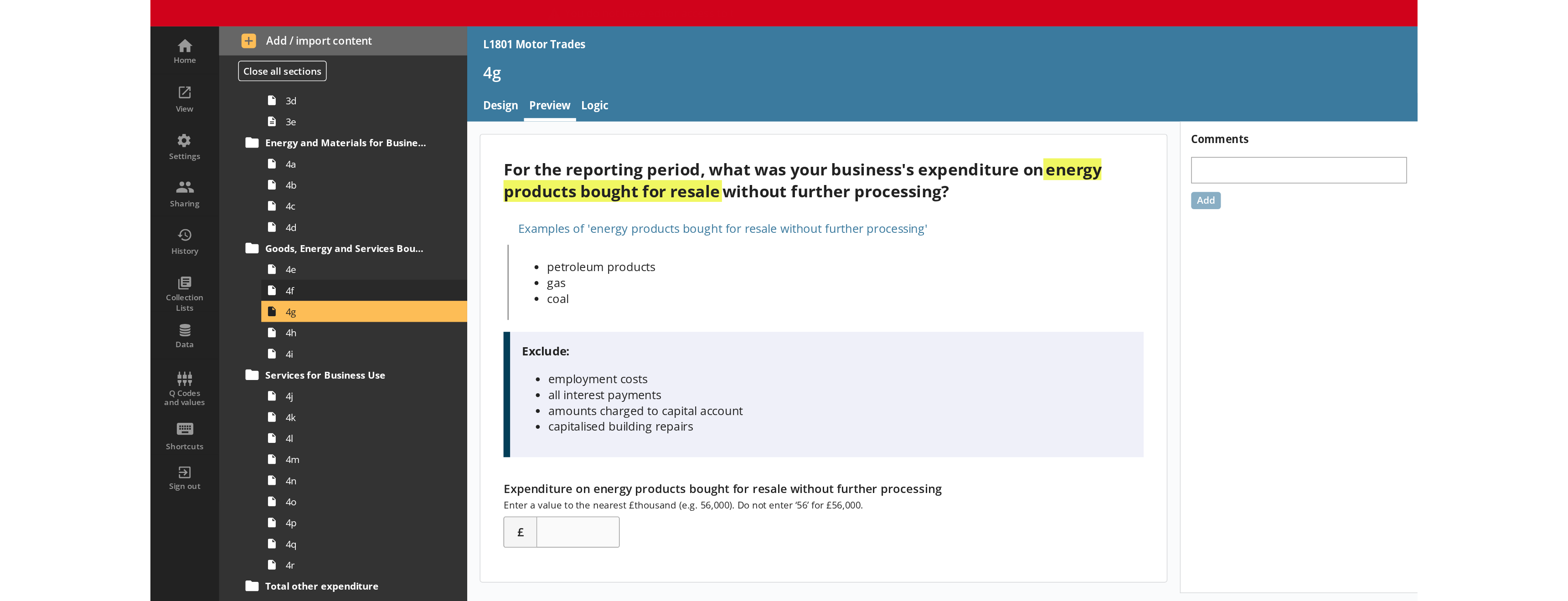
scroll to position [547, 0]
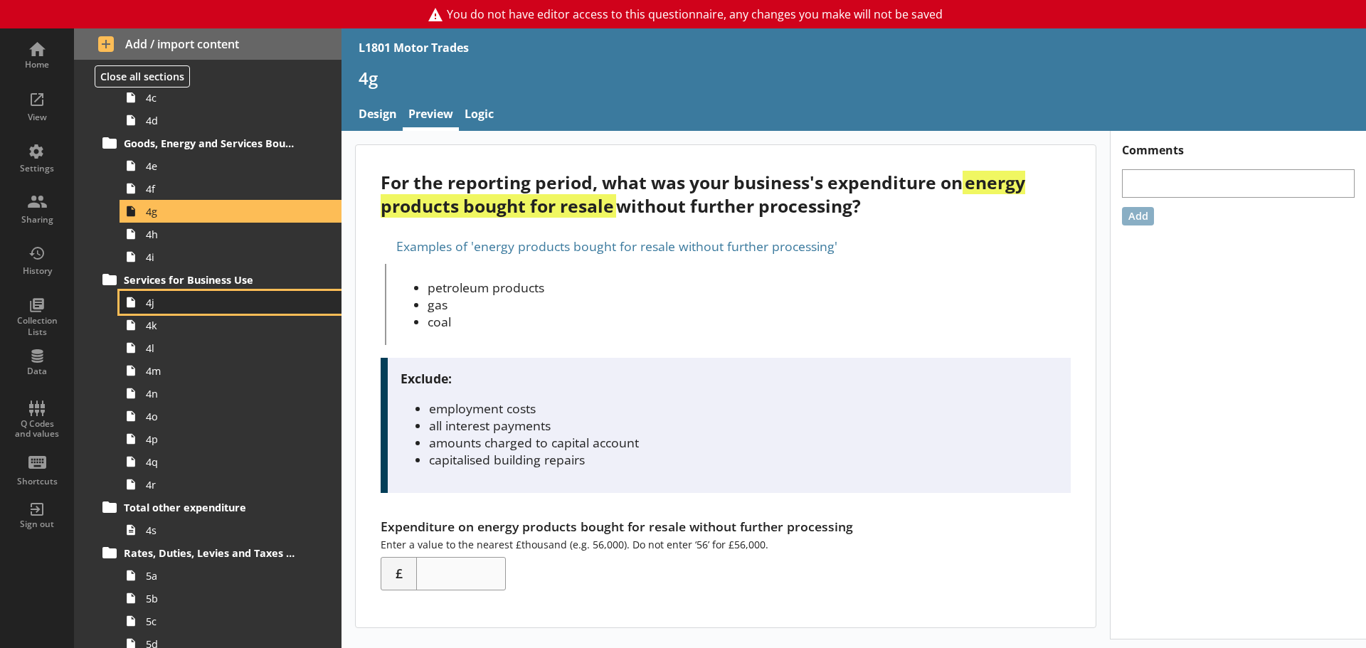
click at [213, 308] on span "4j" at bounding box center [225, 303] width 159 height 14
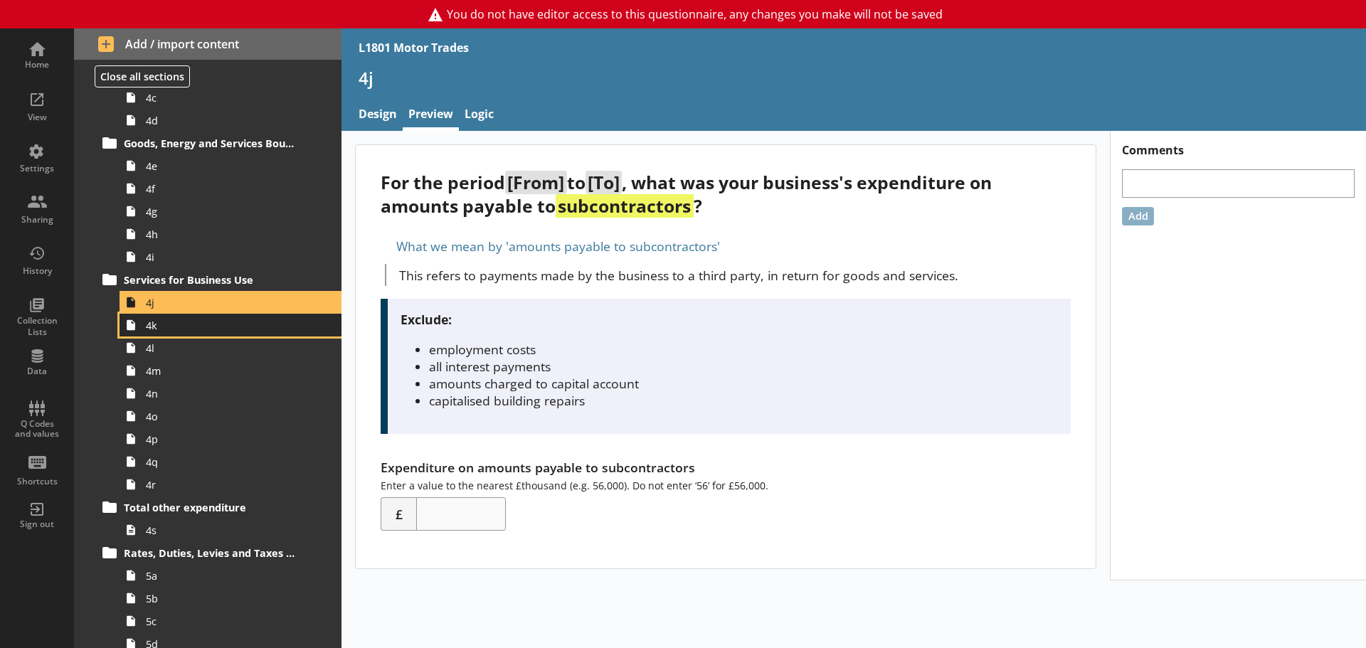
click at [198, 333] on link "4k" at bounding box center [230, 325] width 222 height 23
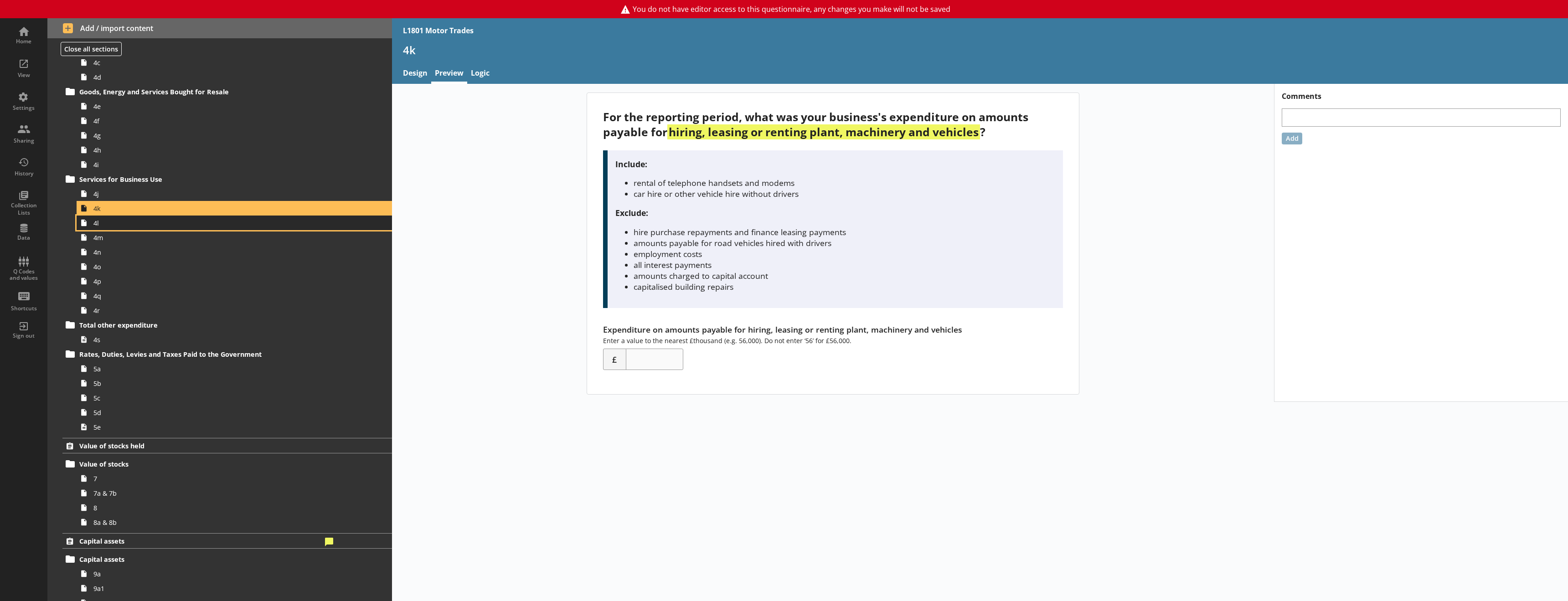
click at [132, 222] on span "4l" at bounding box center [209, 223] width 231 height 9
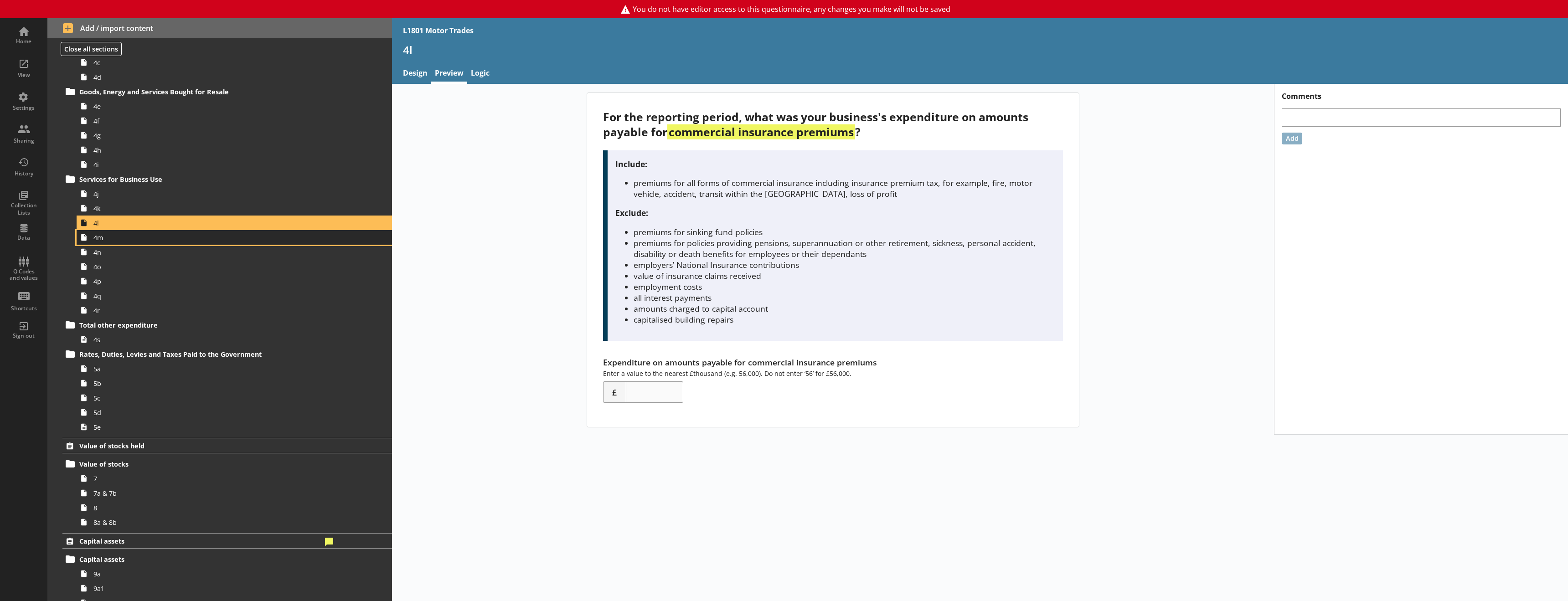
click at [103, 238] on span "4m" at bounding box center [209, 238] width 231 height 9
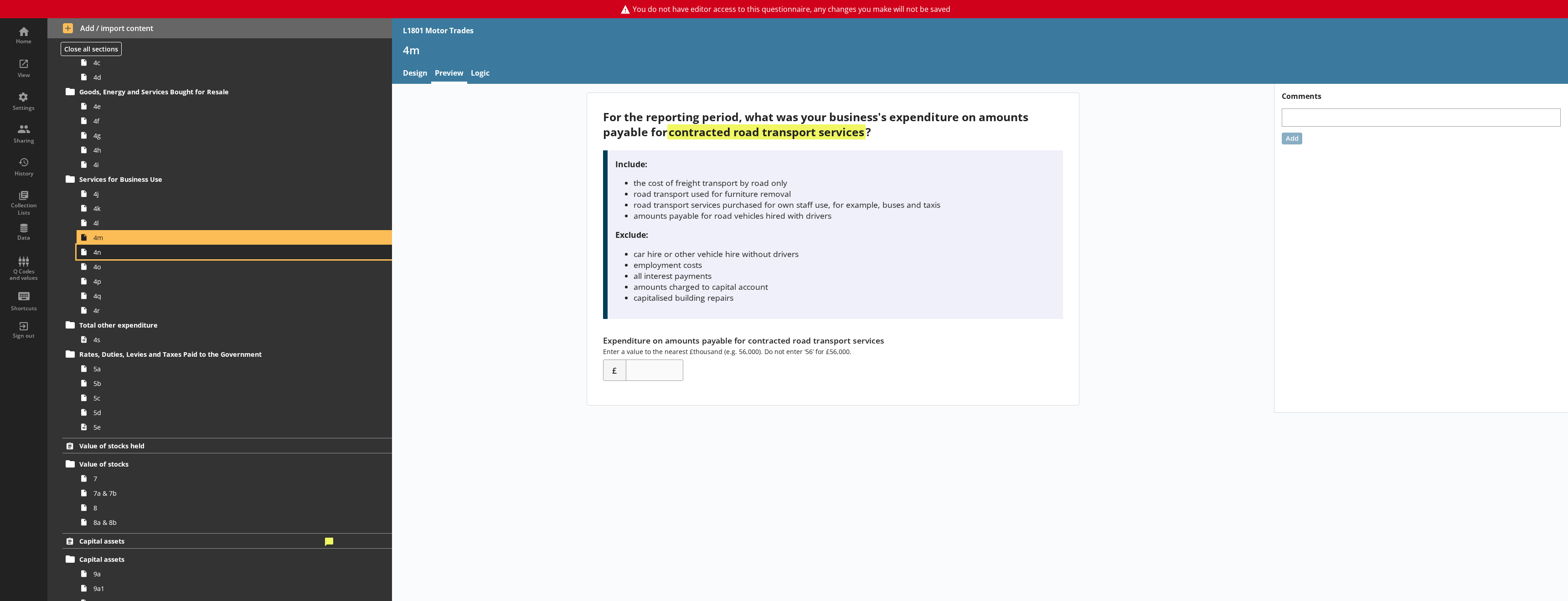
click at [103, 255] on span "4n" at bounding box center [209, 252] width 231 height 9
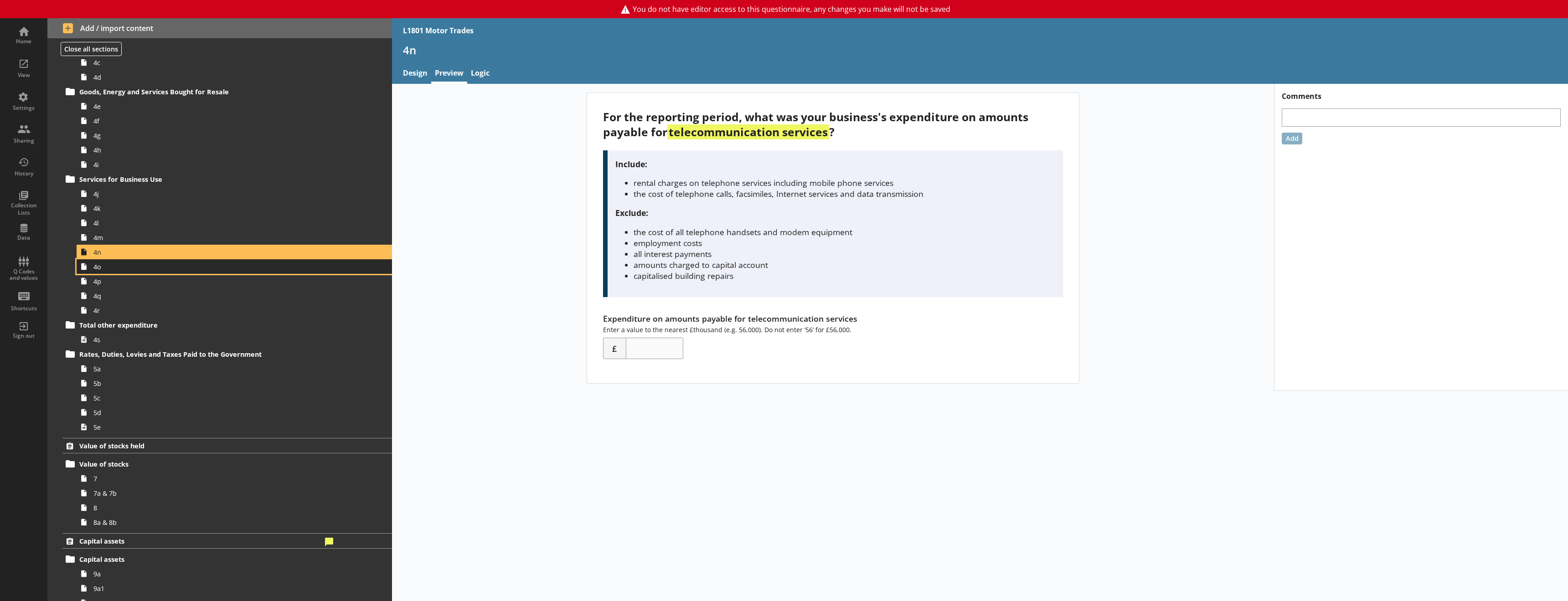
click at [100, 270] on span "4o" at bounding box center [209, 267] width 231 height 9
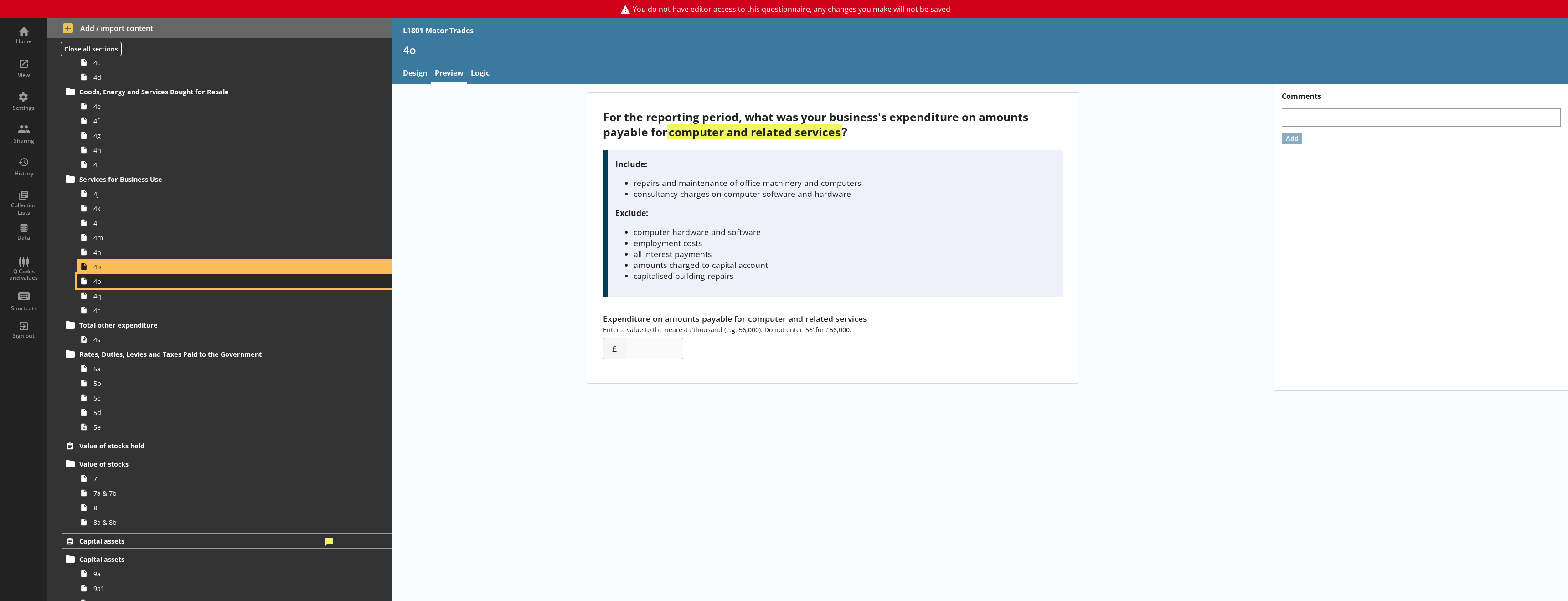
click at [133, 284] on span "4p" at bounding box center [209, 281] width 231 height 9
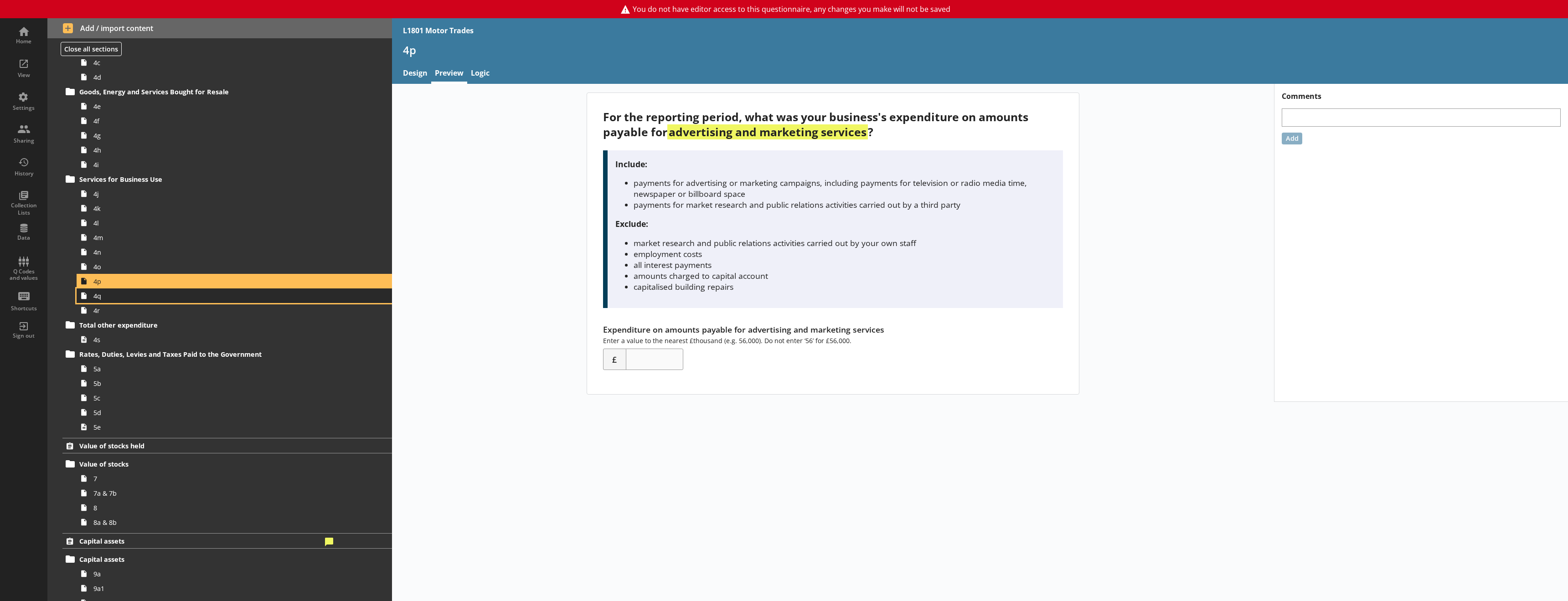
click at [94, 298] on span "4q" at bounding box center [209, 296] width 231 height 9
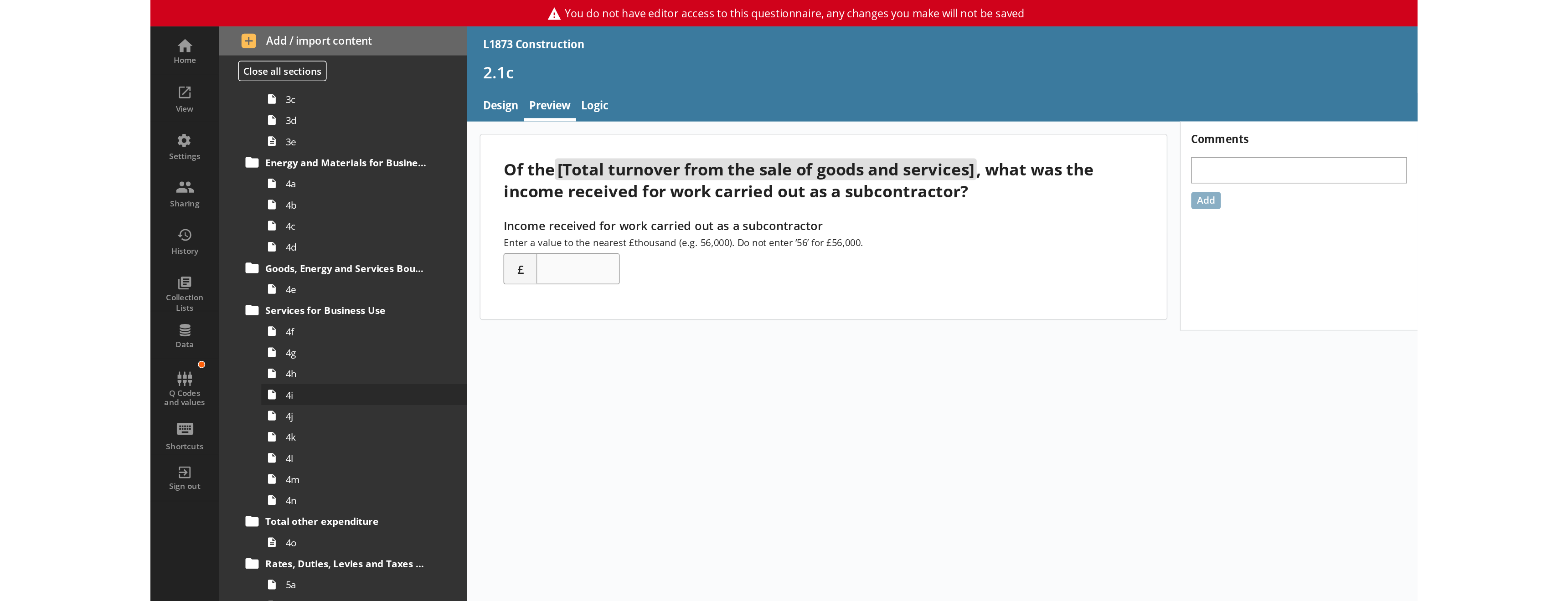
scroll to position [410, 0]
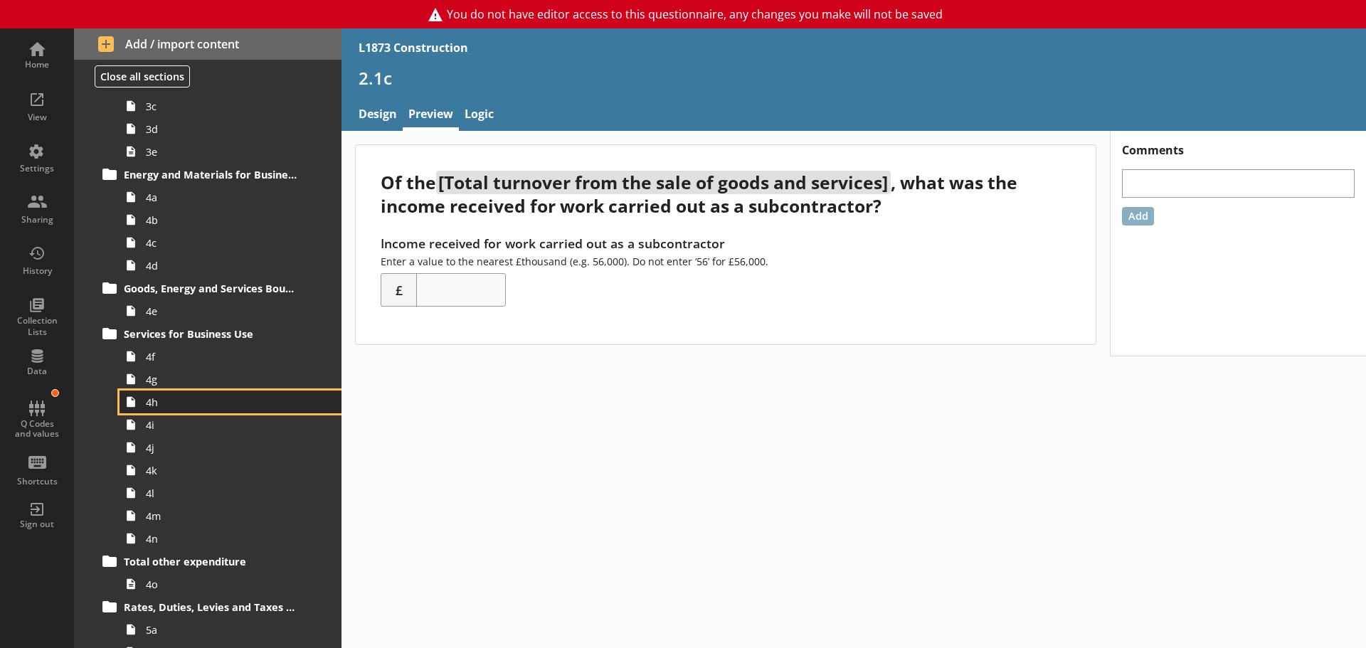
click at [183, 405] on span "4h" at bounding box center [225, 402] width 159 height 14
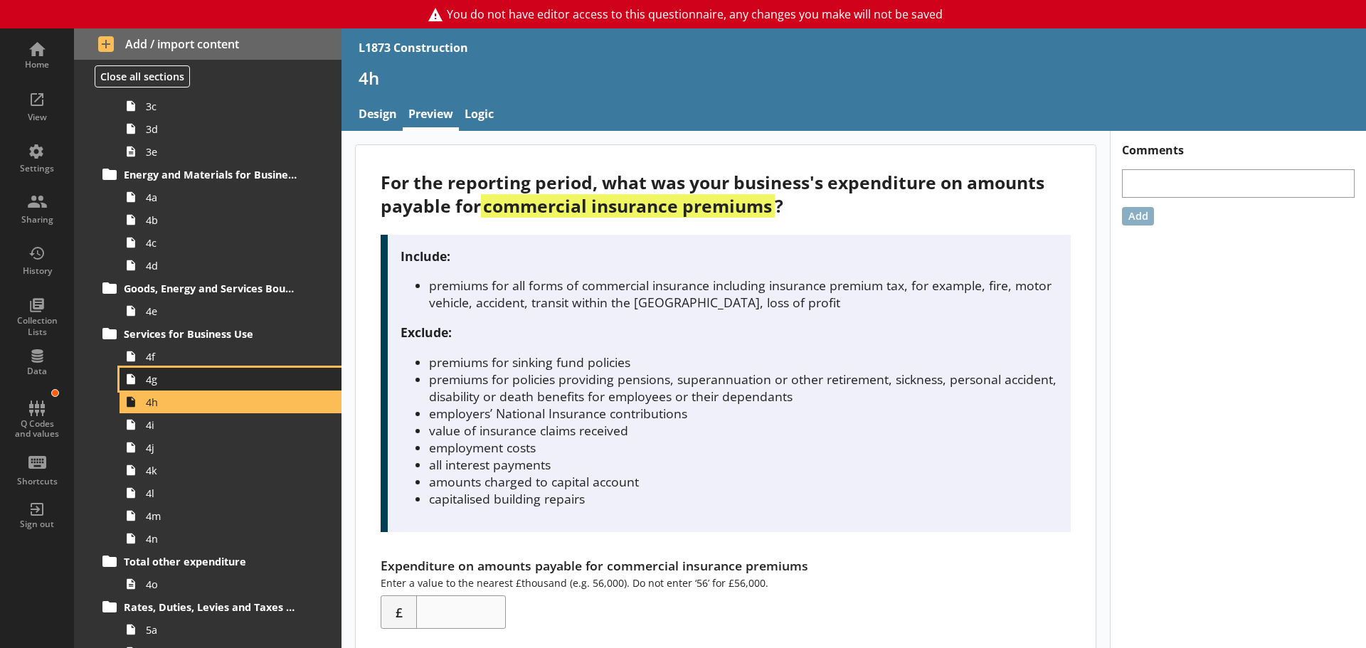
click at [196, 380] on span "4g" at bounding box center [225, 380] width 159 height 14
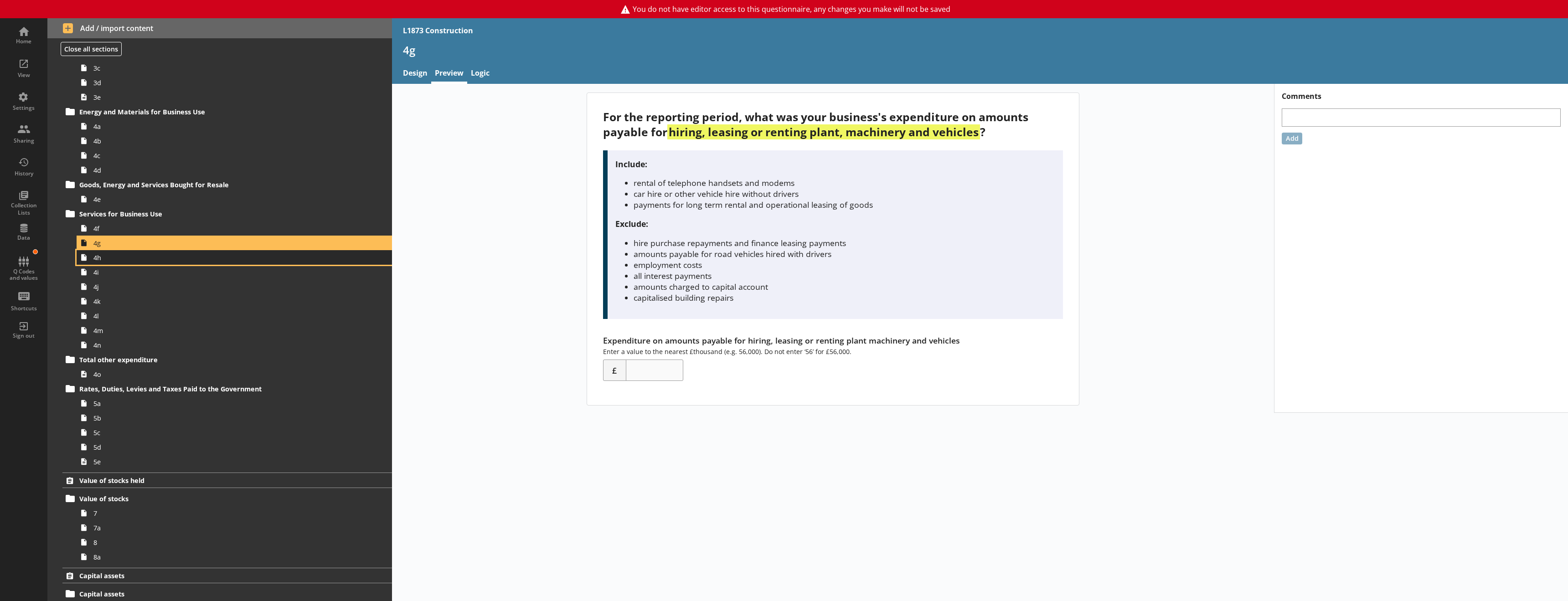
click at [107, 261] on span "4h" at bounding box center [209, 258] width 231 height 9
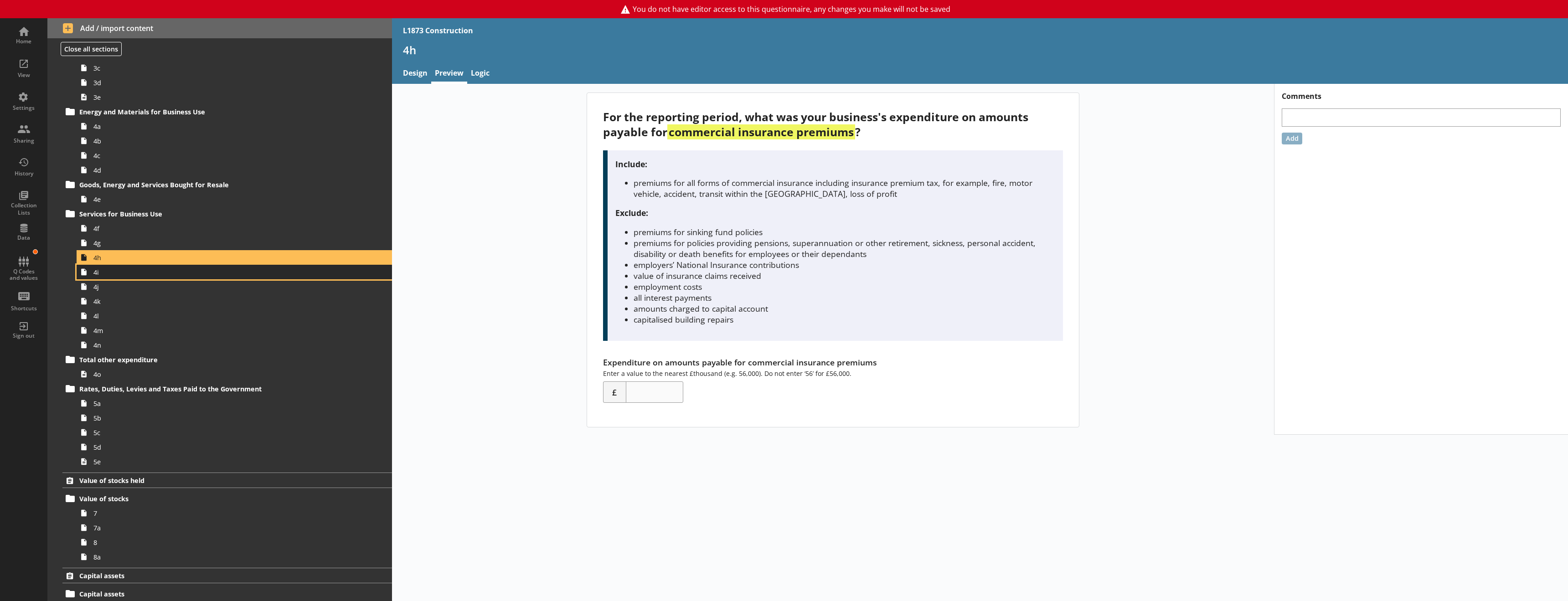
click at [150, 274] on span "4i" at bounding box center [209, 272] width 231 height 9
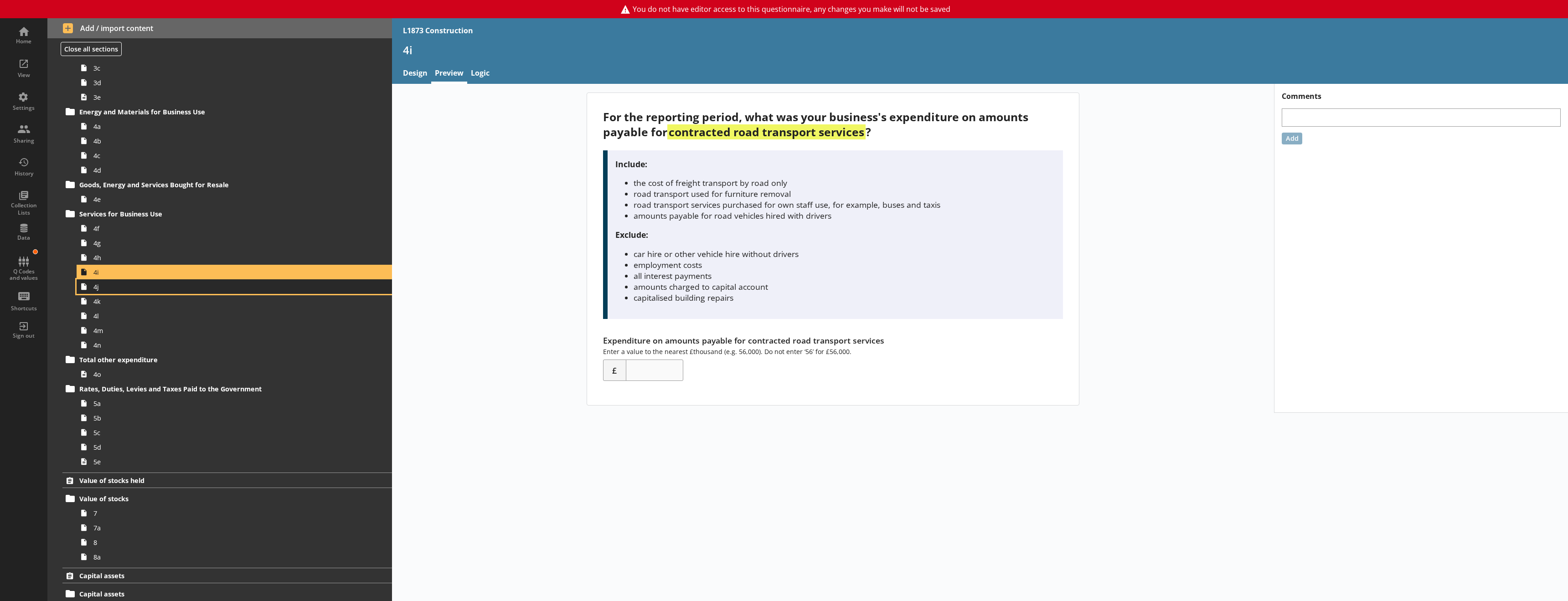
click at [144, 293] on link "4j" at bounding box center [234, 286] width 315 height 15
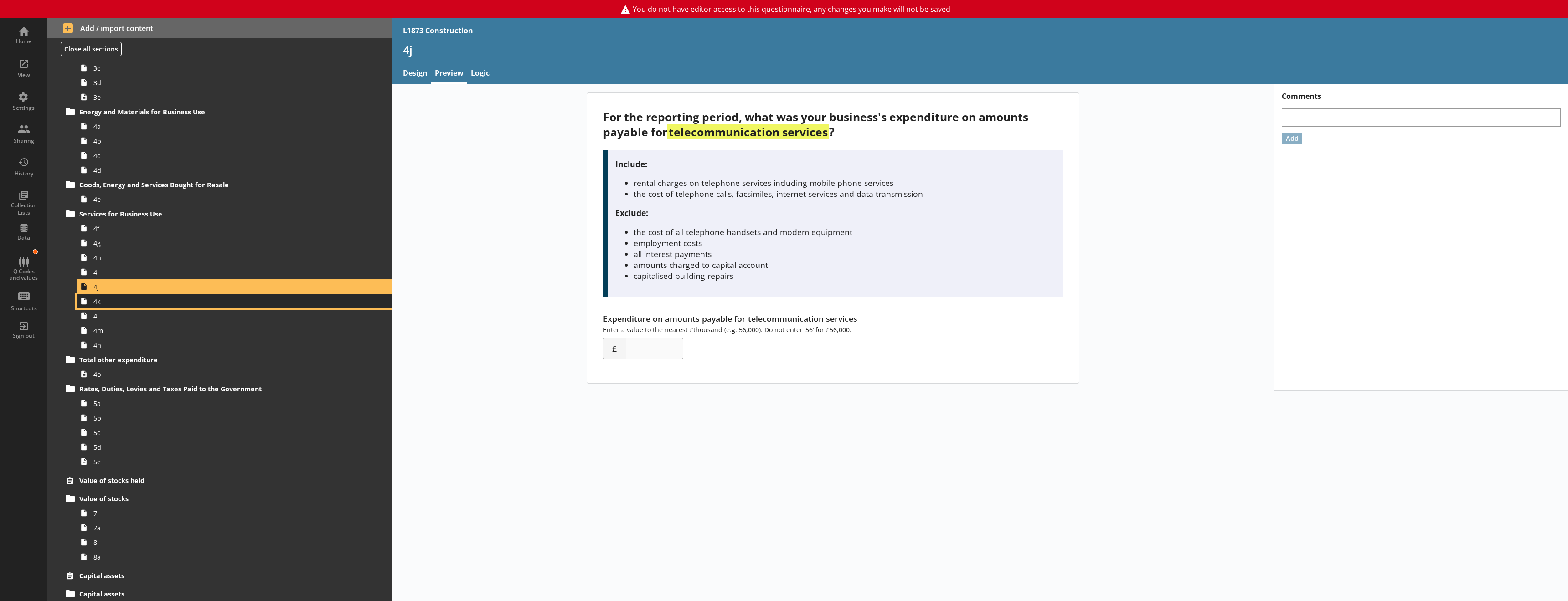
click at [115, 299] on span "4k" at bounding box center [209, 302] width 231 height 9
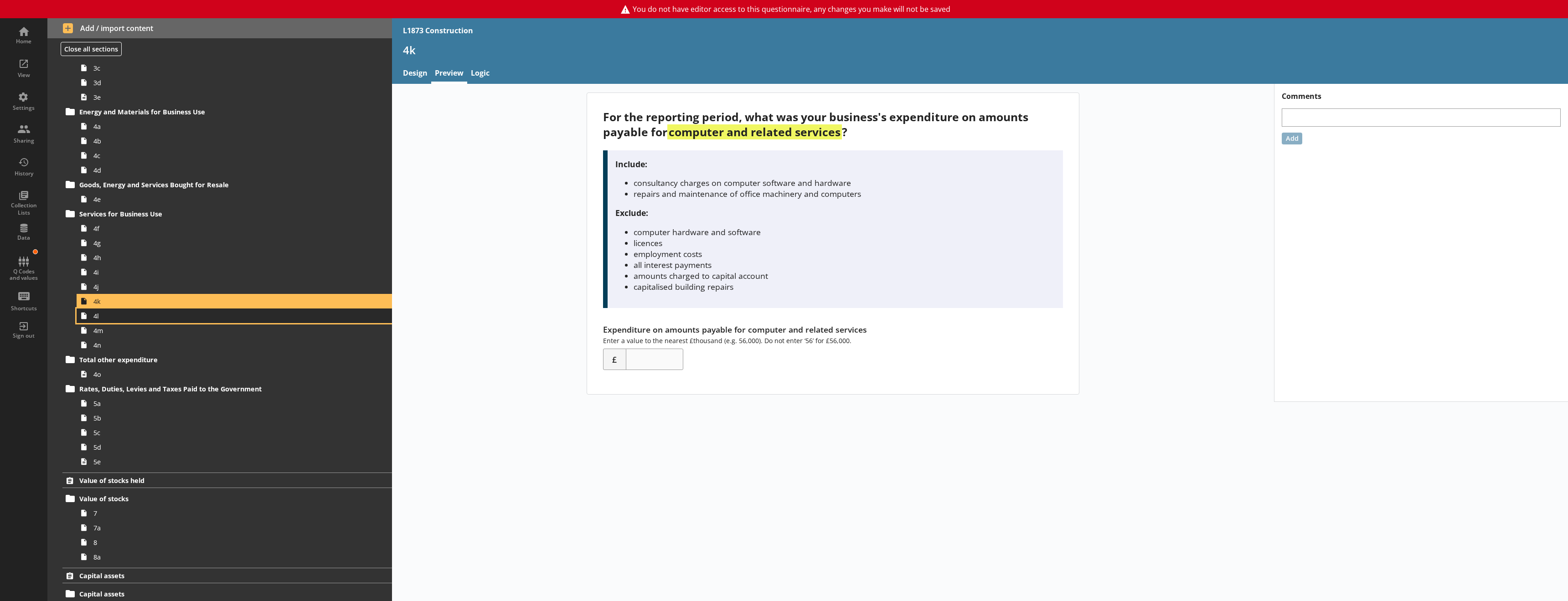
click at [138, 317] on span "4l" at bounding box center [209, 316] width 231 height 9
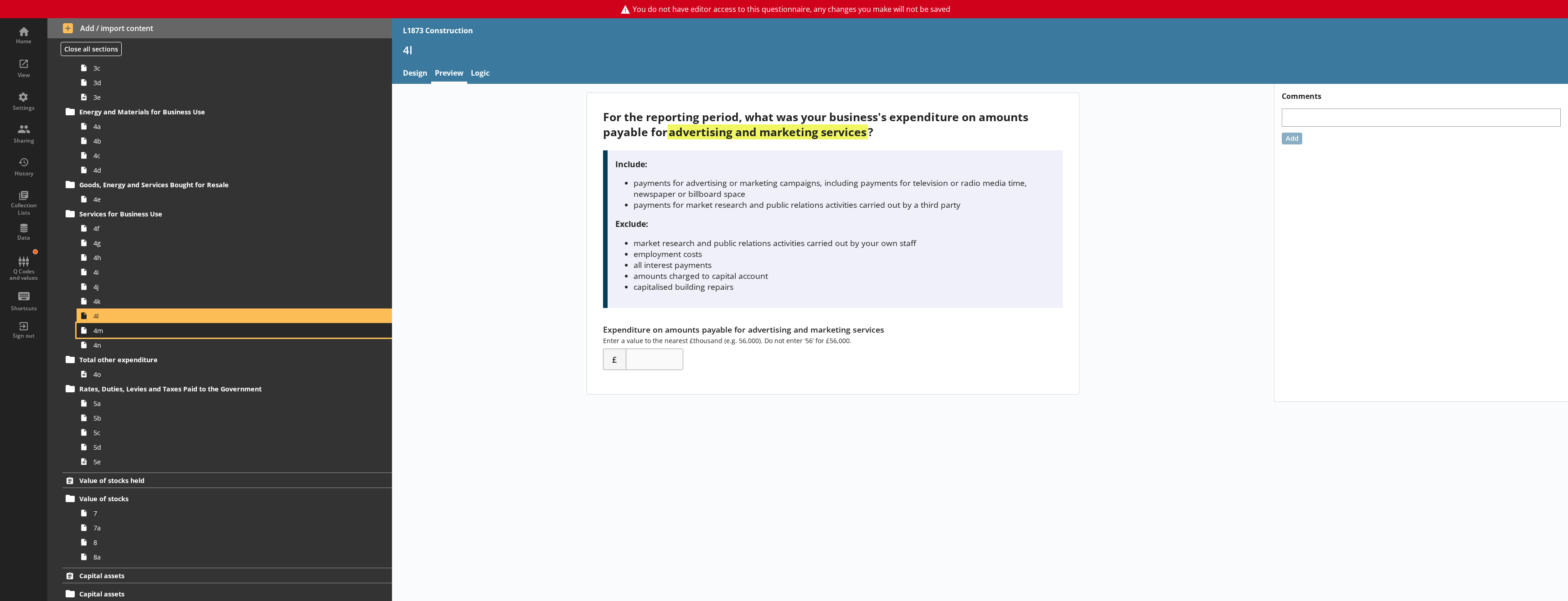
click at [94, 329] on span "4m" at bounding box center [209, 331] width 231 height 9
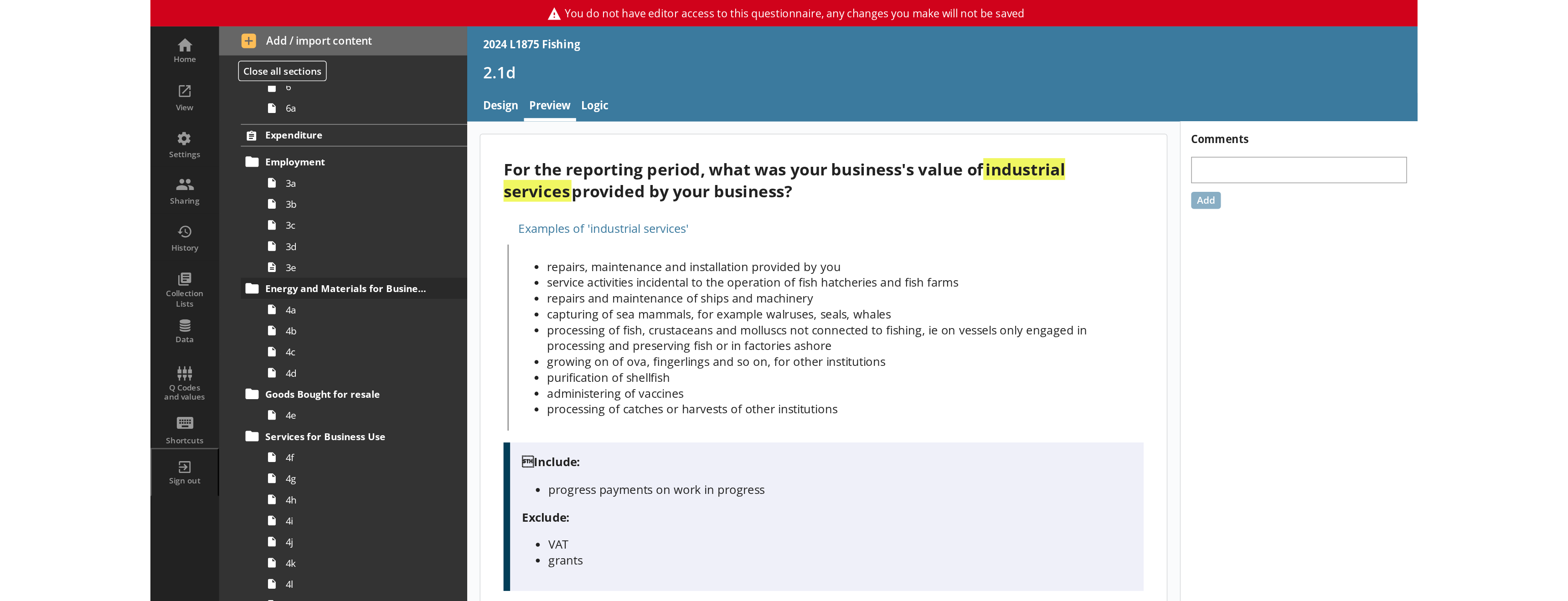
scroll to position [456, 0]
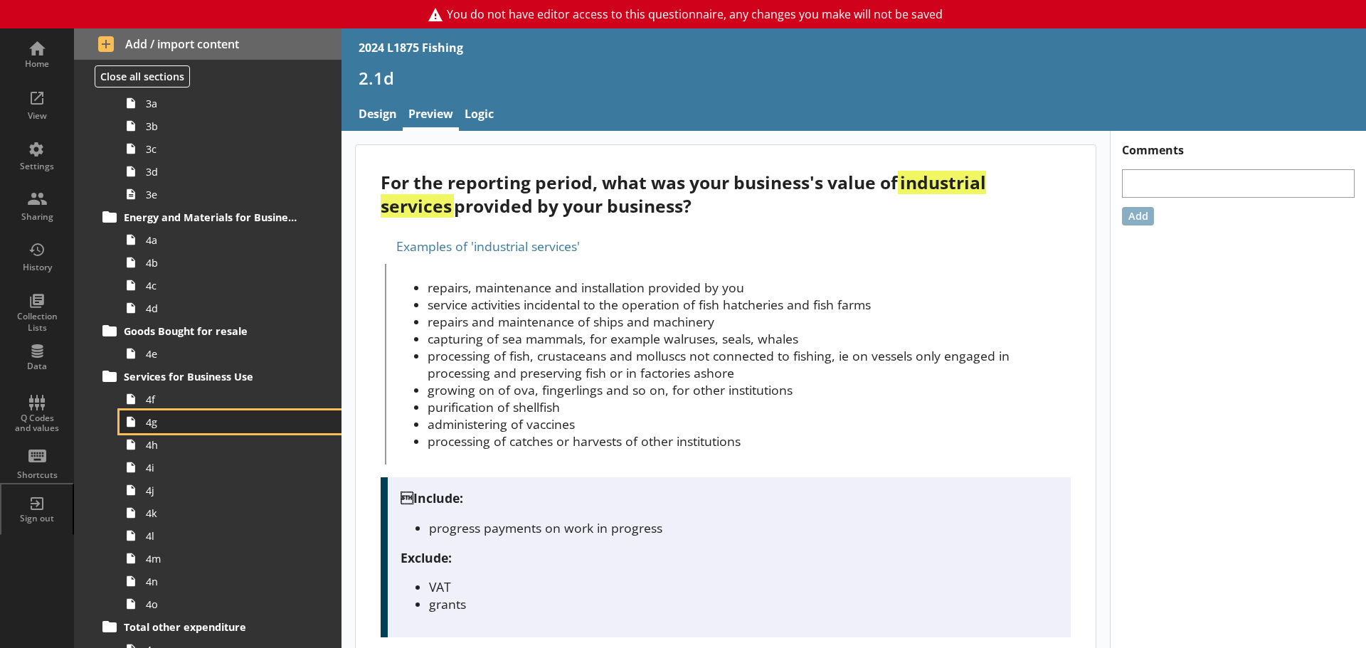
click at [152, 427] on span "4g" at bounding box center [225, 422] width 159 height 14
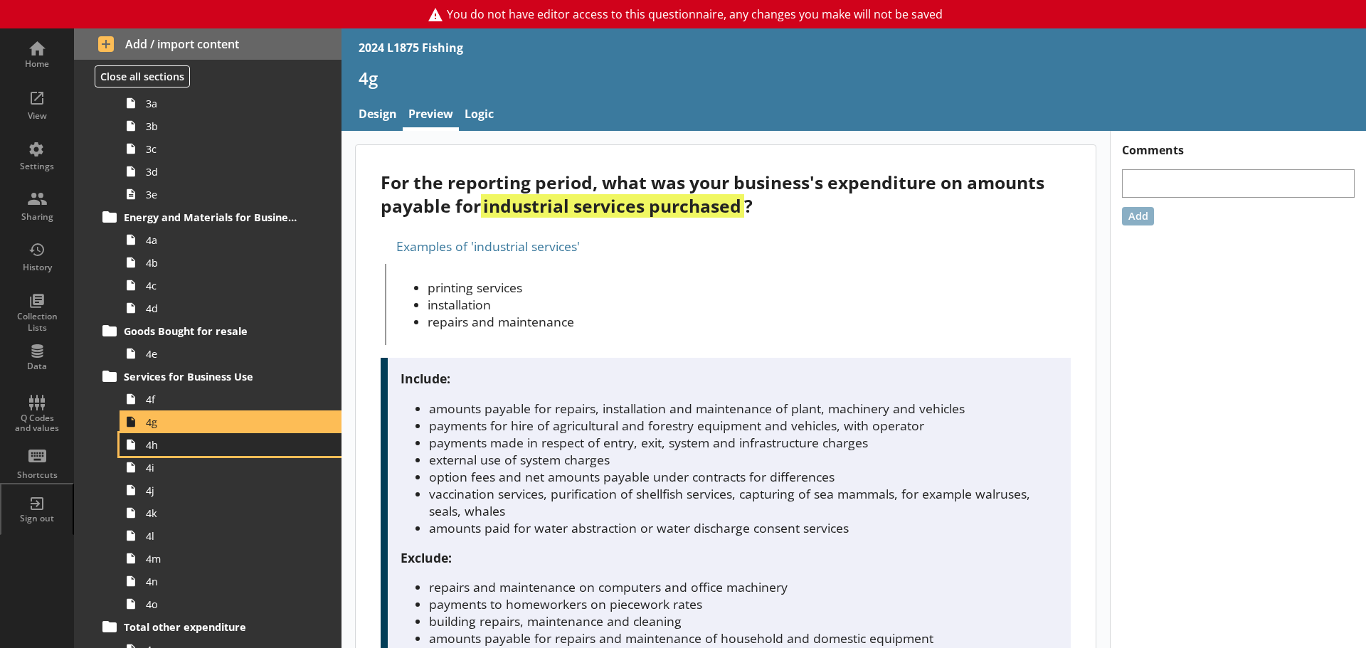
click at [155, 447] on span "4h" at bounding box center [225, 445] width 159 height 14
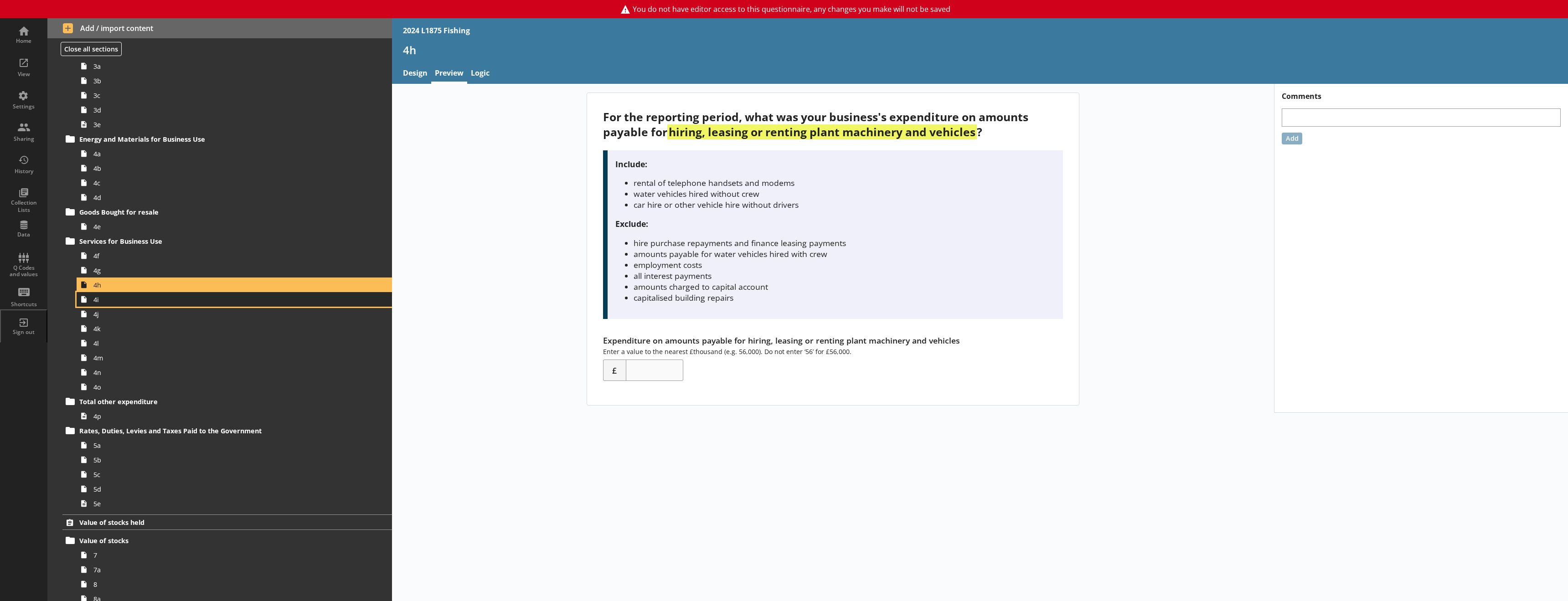
click at [135, 296] on span "4i" at bounding box center [209, 300] width 231 height 9
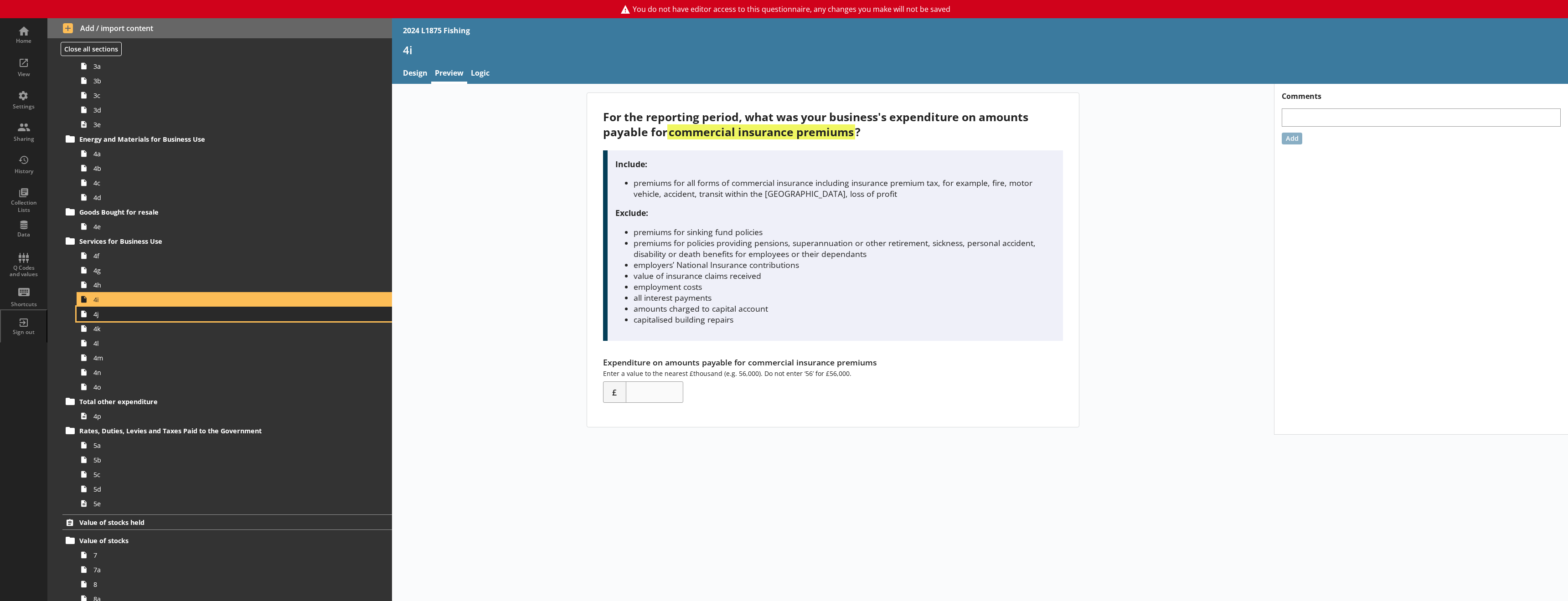
click at [176, 317] on span "4j" at bounding box center [209, 315] width 231 height 9
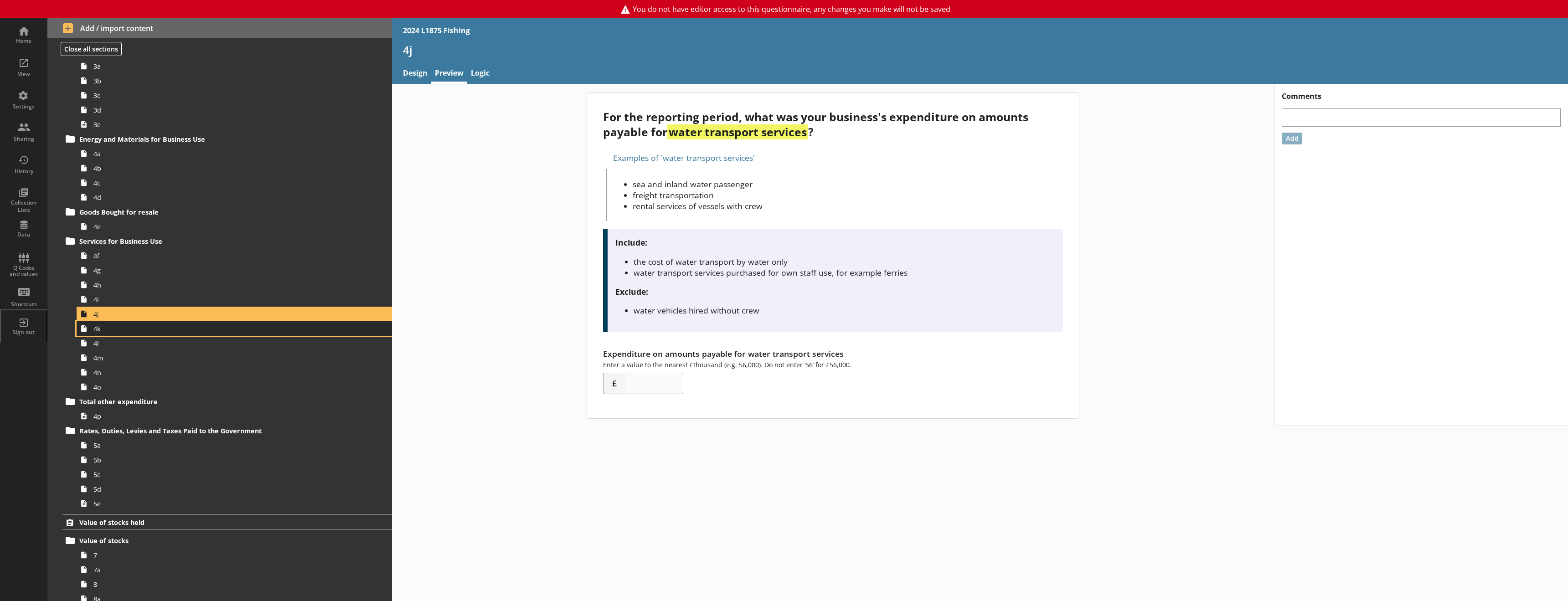
click at [148, 332] on span "4k" at bounding box center [209, 329] width 231 height 9
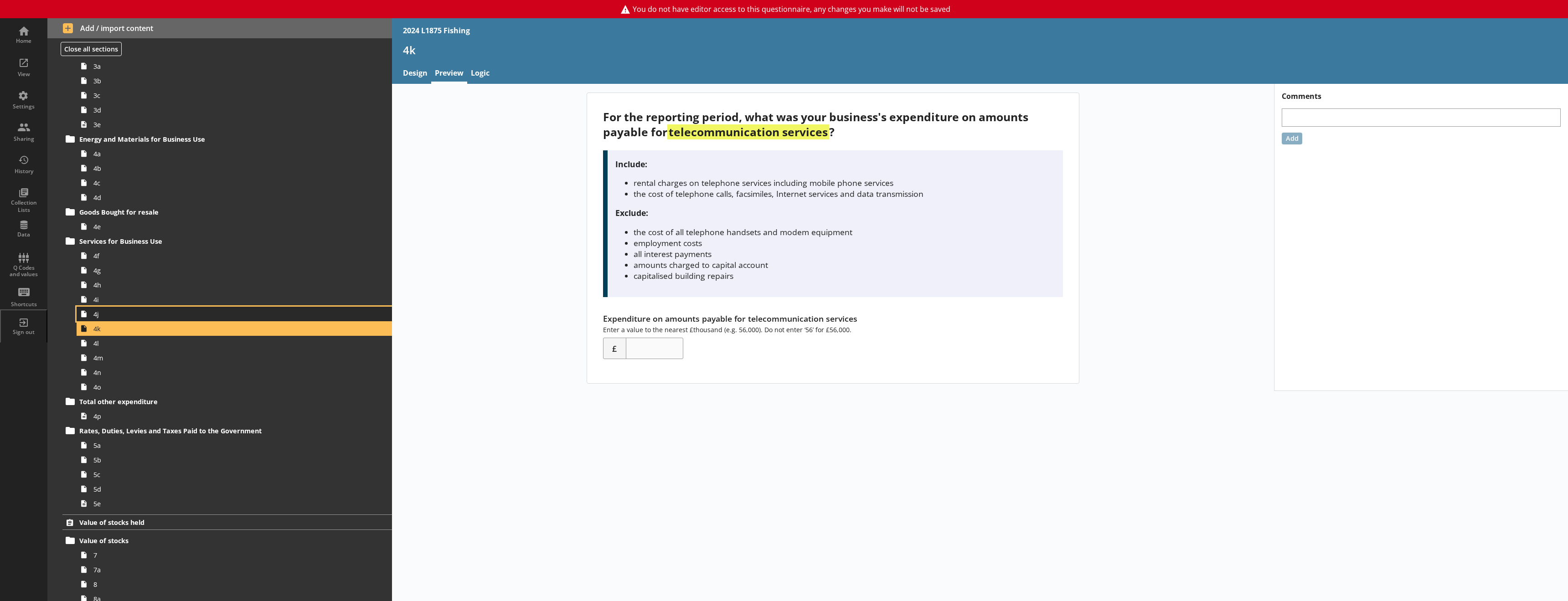
click at [153, 315] on span "4j" at bounding box center [209, 315] width 231 height 9
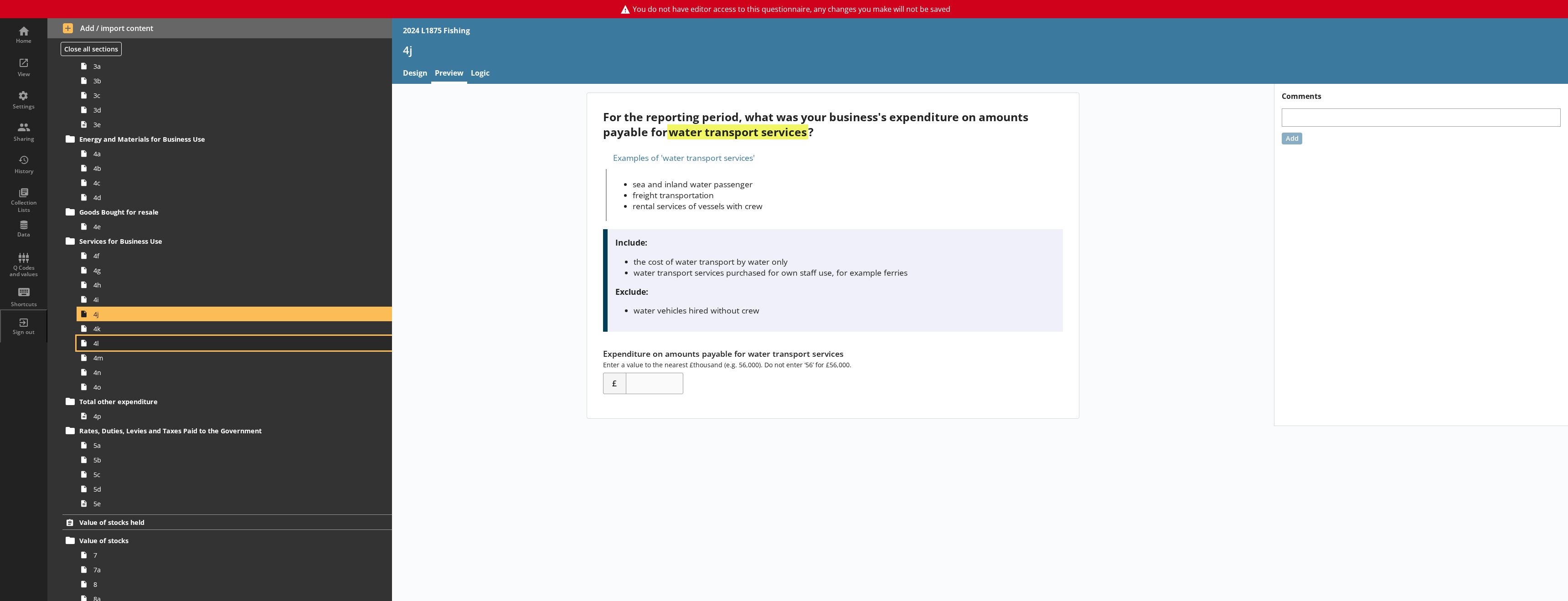
click at [103, 337] on link "4l" at bounding box center [234, 343] width 315 height 15
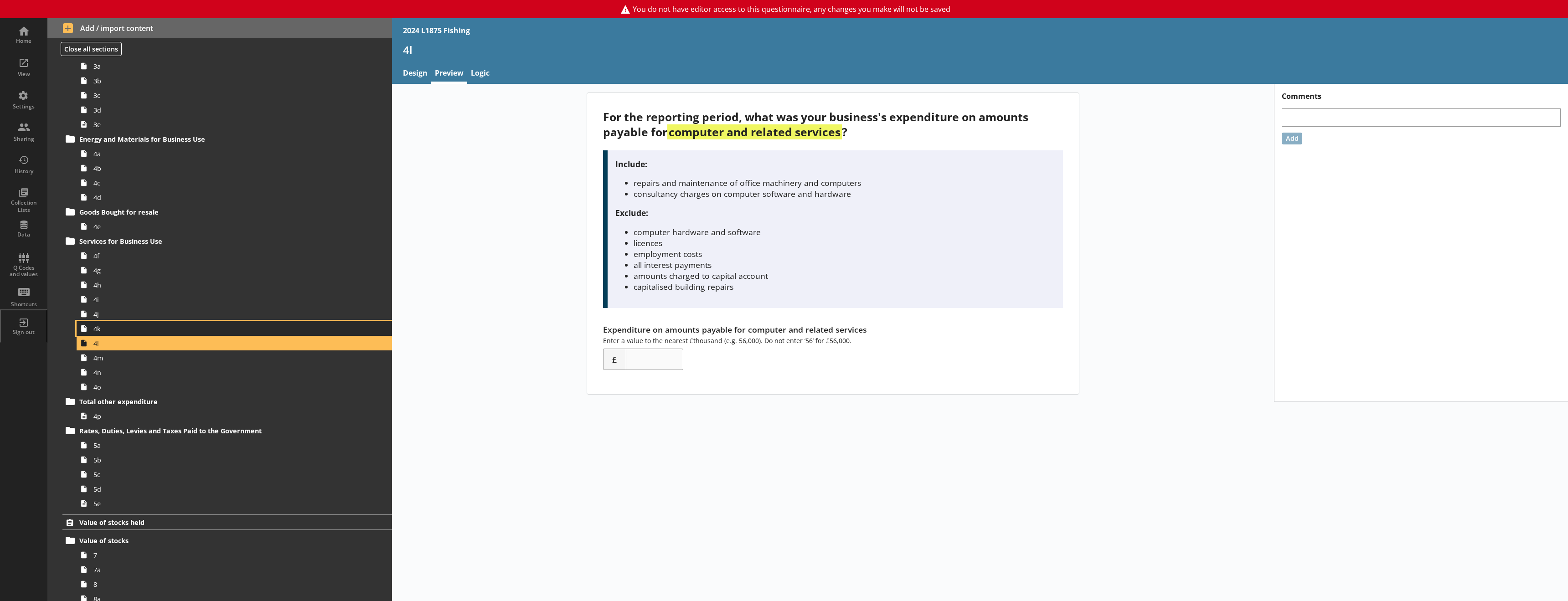
click at [102, 333] on link "4k" at bounding box center [234, 328] width 315 height 15
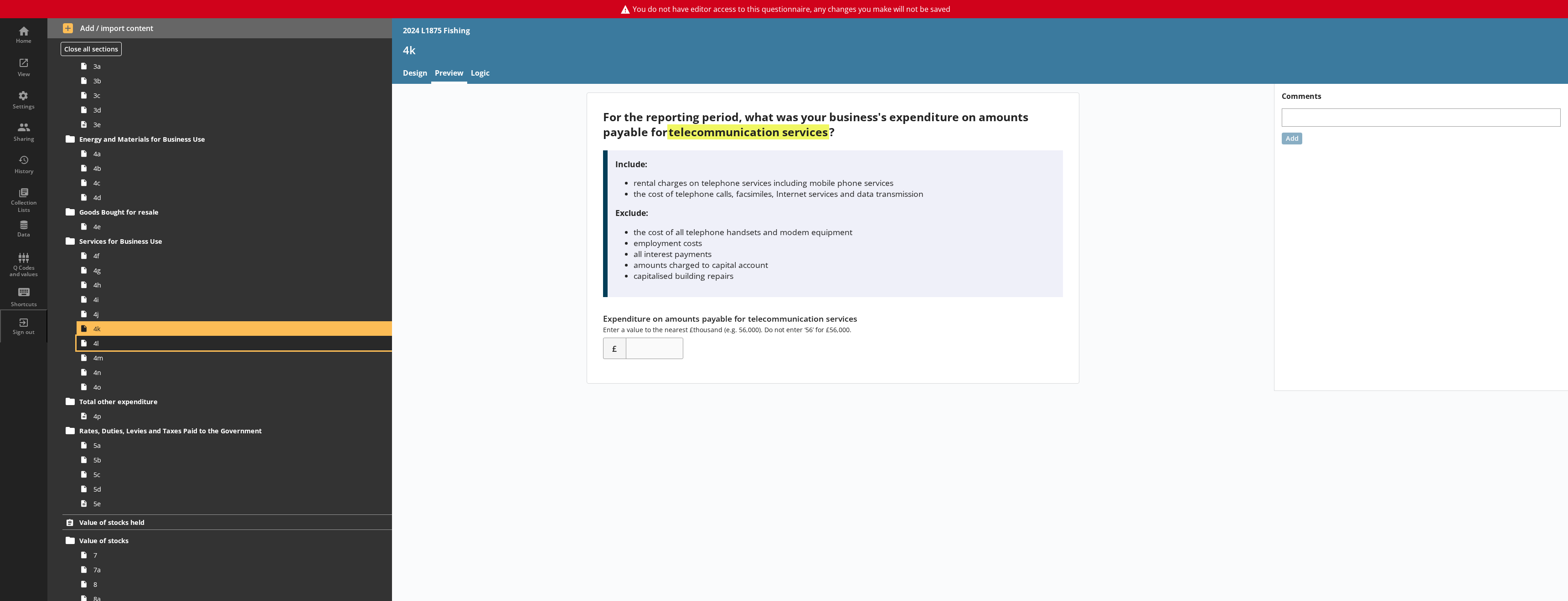
click at [111, 348] on link "4l" at bounding box center [234, 343] width 315 height 15
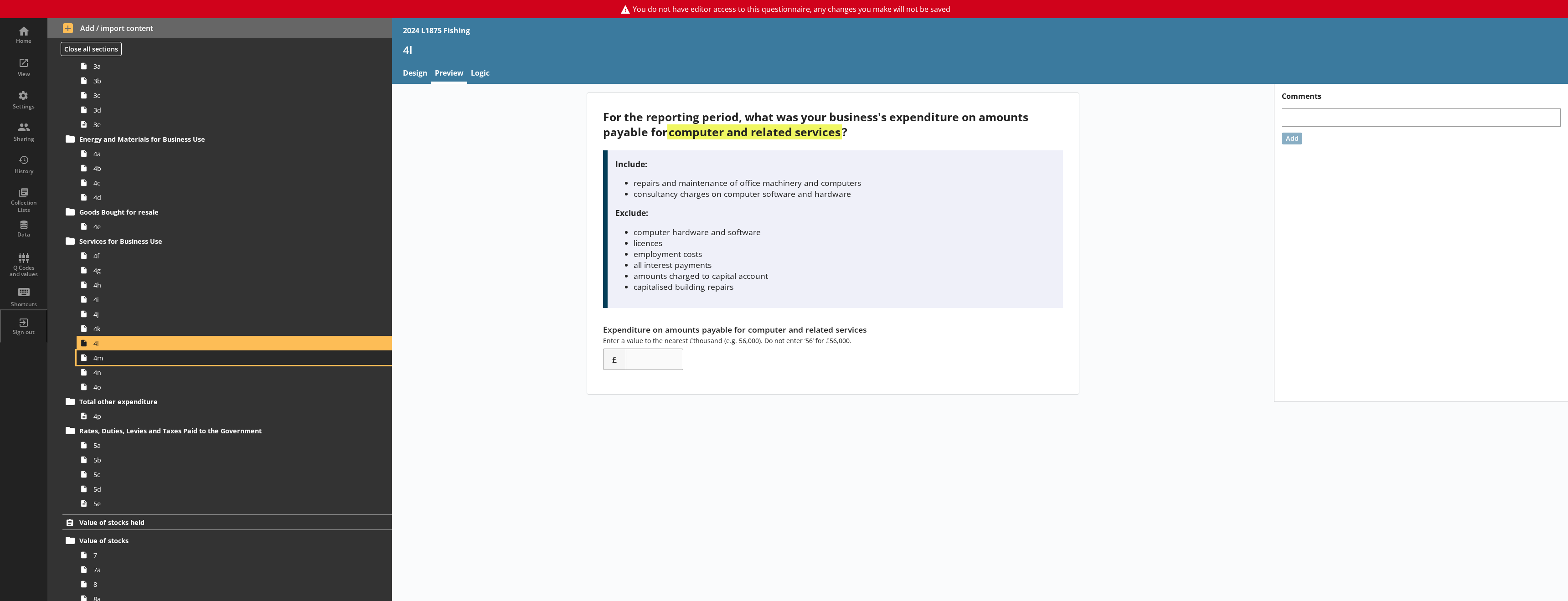
click at [149, 358] on span "4m" at bounding box center [209, 358] width 231 height 9
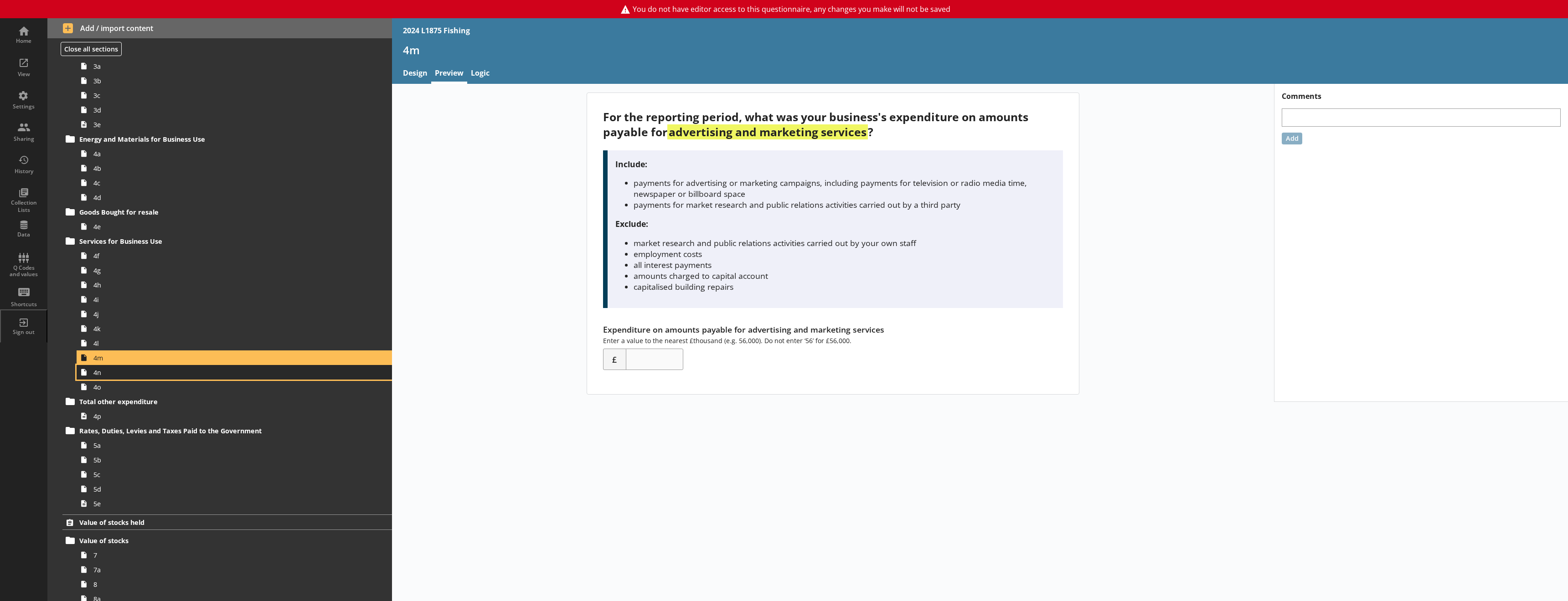
click at [111, 368] on span "4n" at bounding box center [209, 373] width 231 height 9
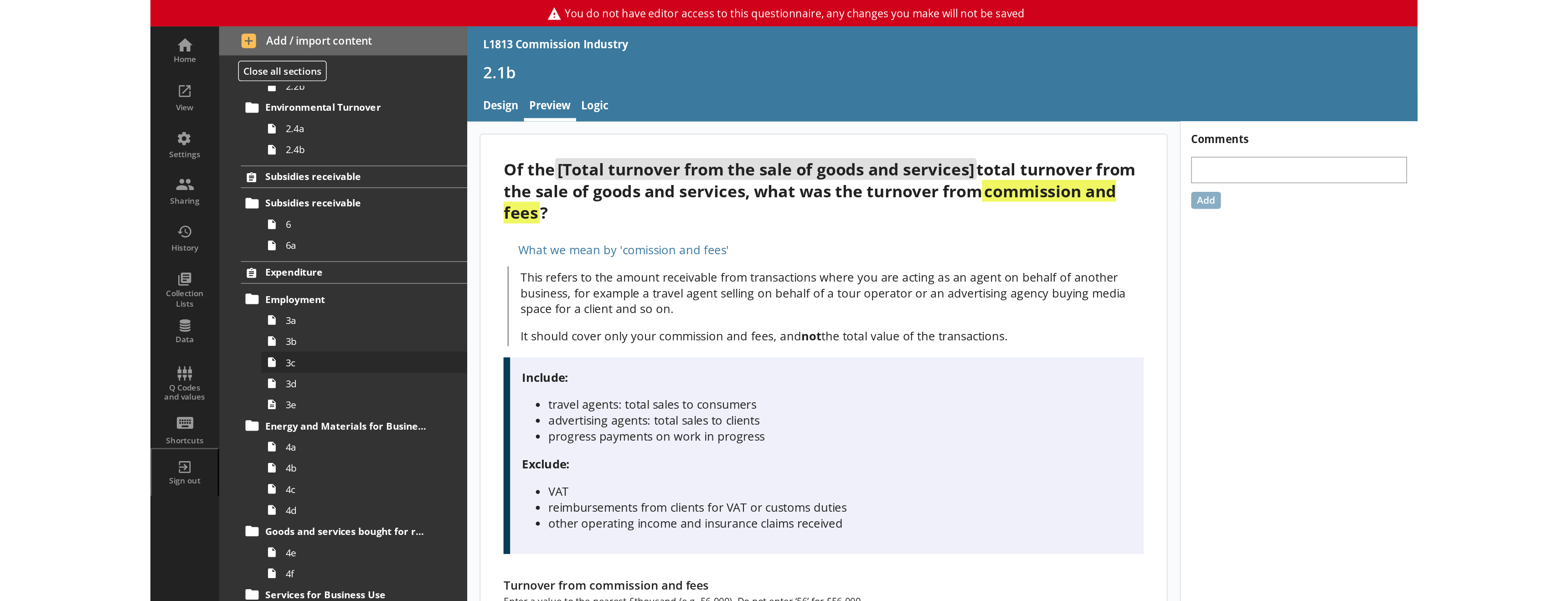
scroll to position [456, 0]
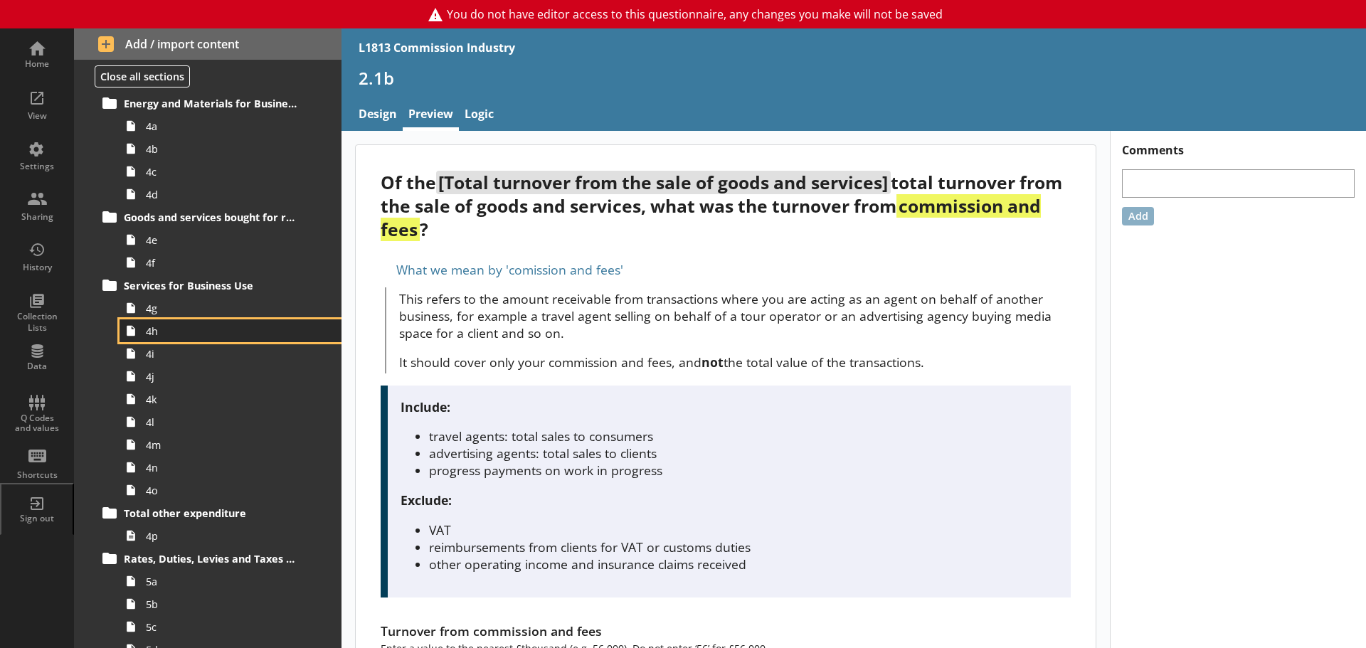
click at [211, 339] on link "4h" at bounding box center [230, 330] width 222 height 23
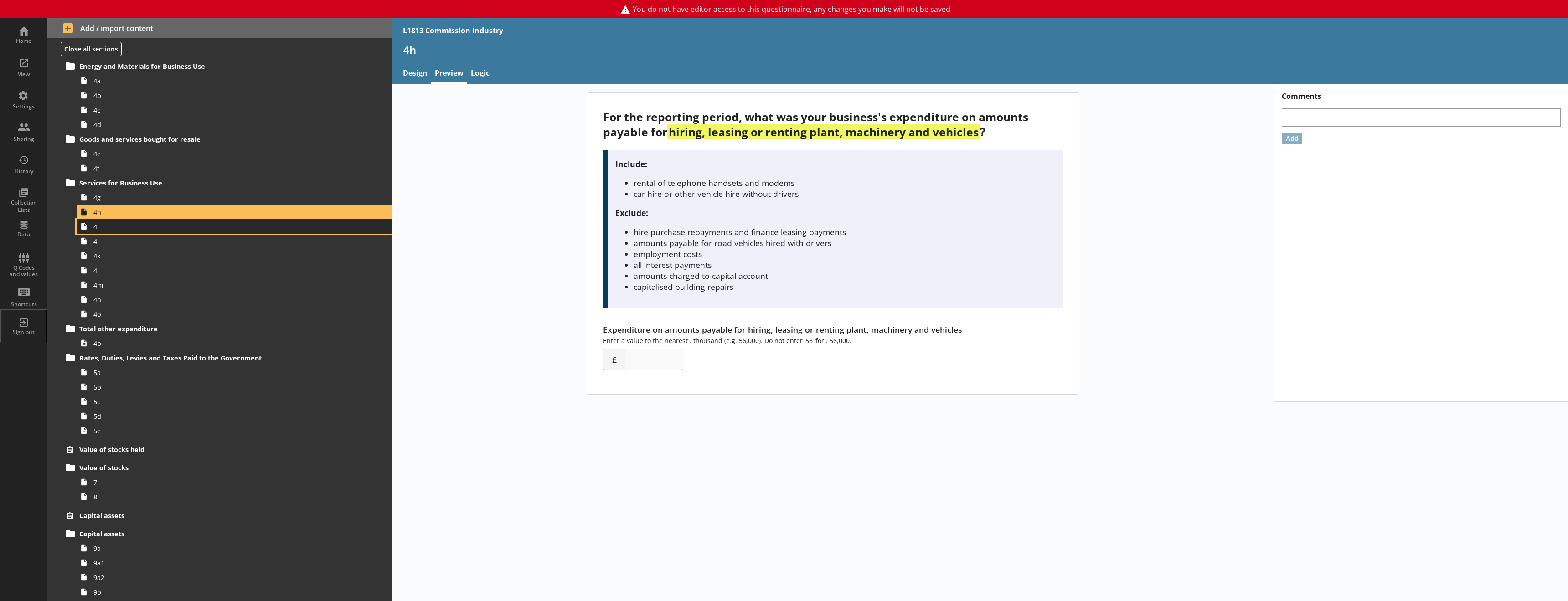
click at [115, 231] on span "4i" at bounding box center [209, 227] width 231 height 9
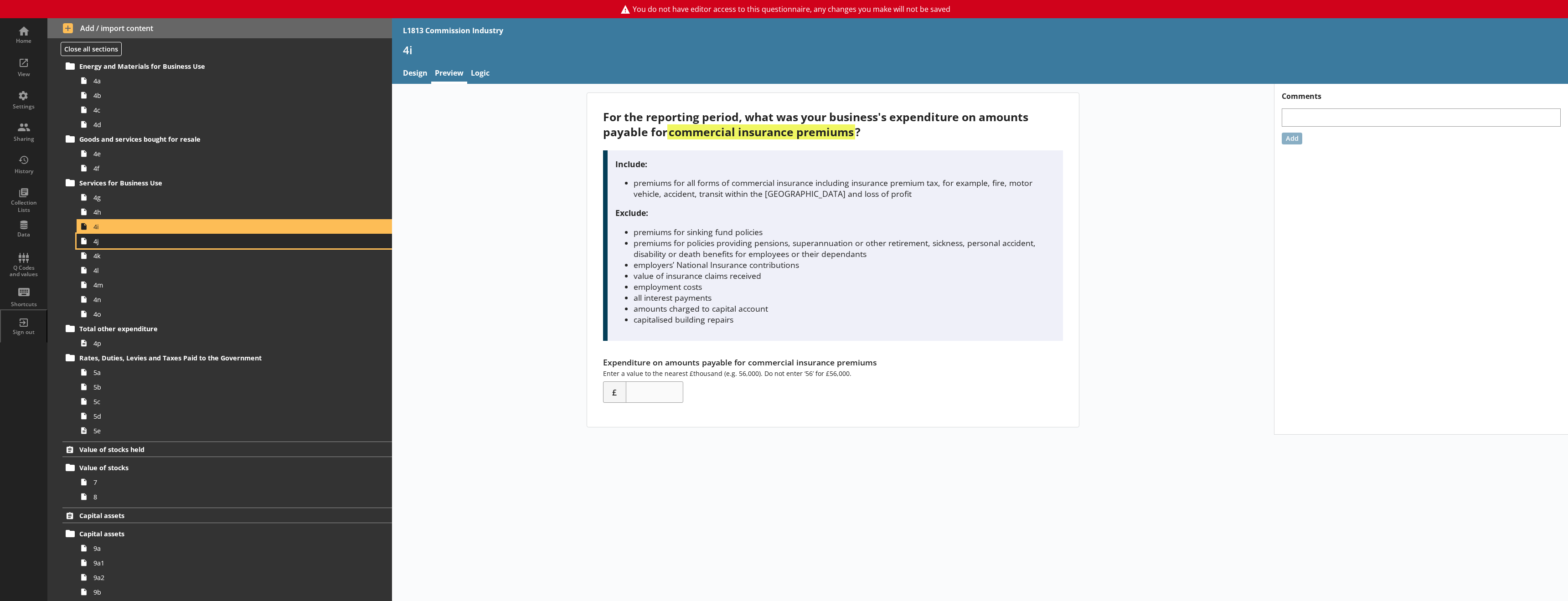
click at [121, 245] on link "4j" at bounding box center [234, 241] width 315 height 15
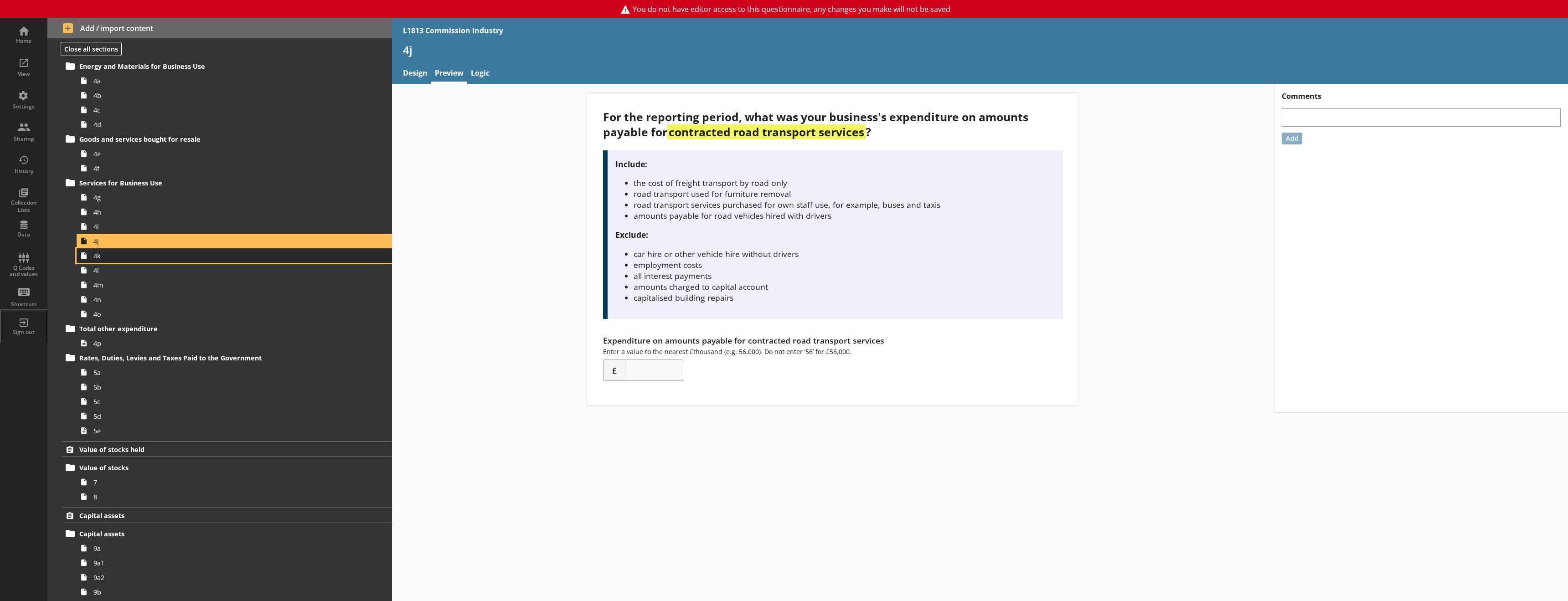
click at [106, 256] on span "4k" at bounding box center [209, 256] width 231 height 9
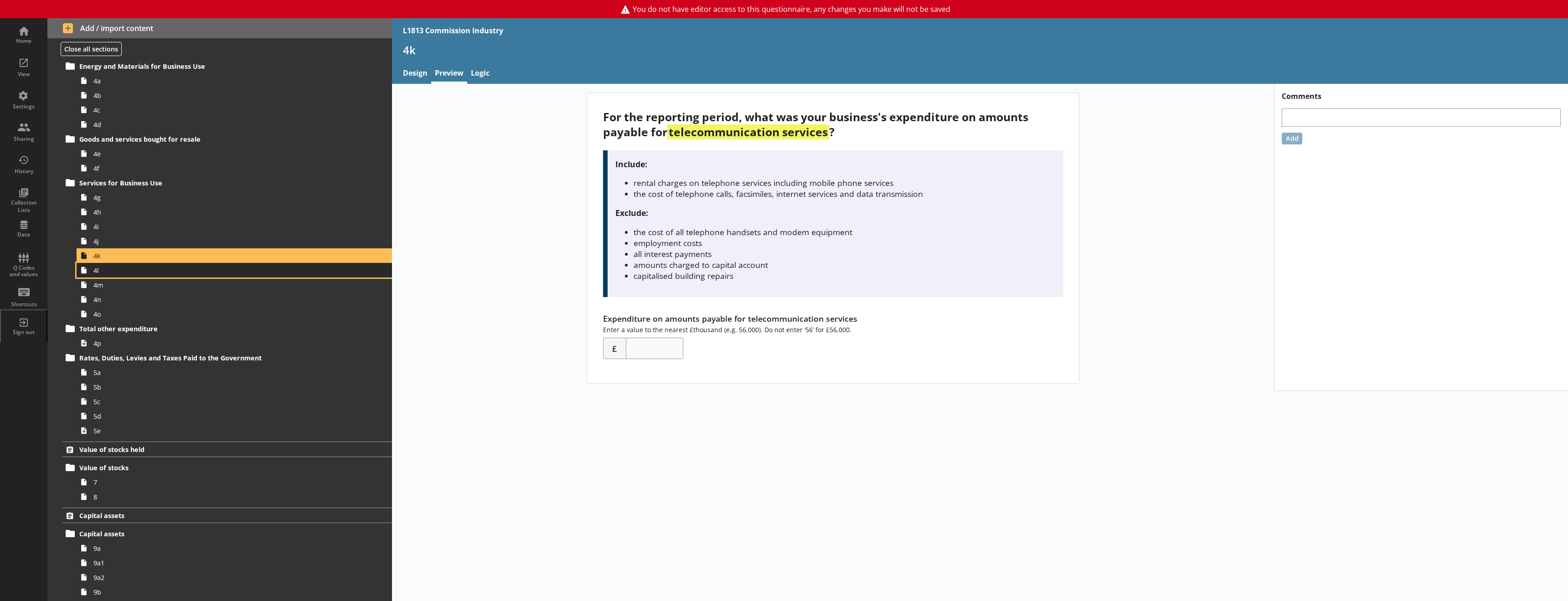
click at [156, 277] on link "4l" at bounding box center [234, 270] width 315 height 15
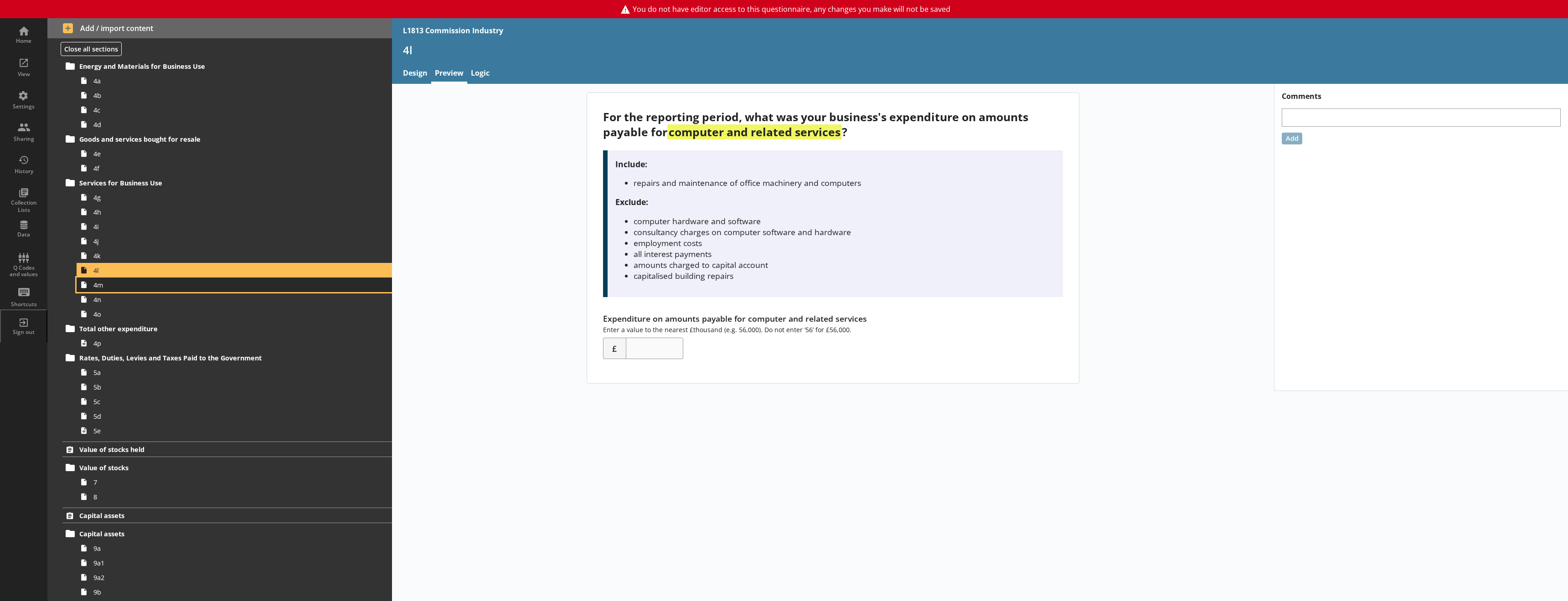
click at [115, 284] on span "4m" at bounding box center [209, 285] width 231 height 9
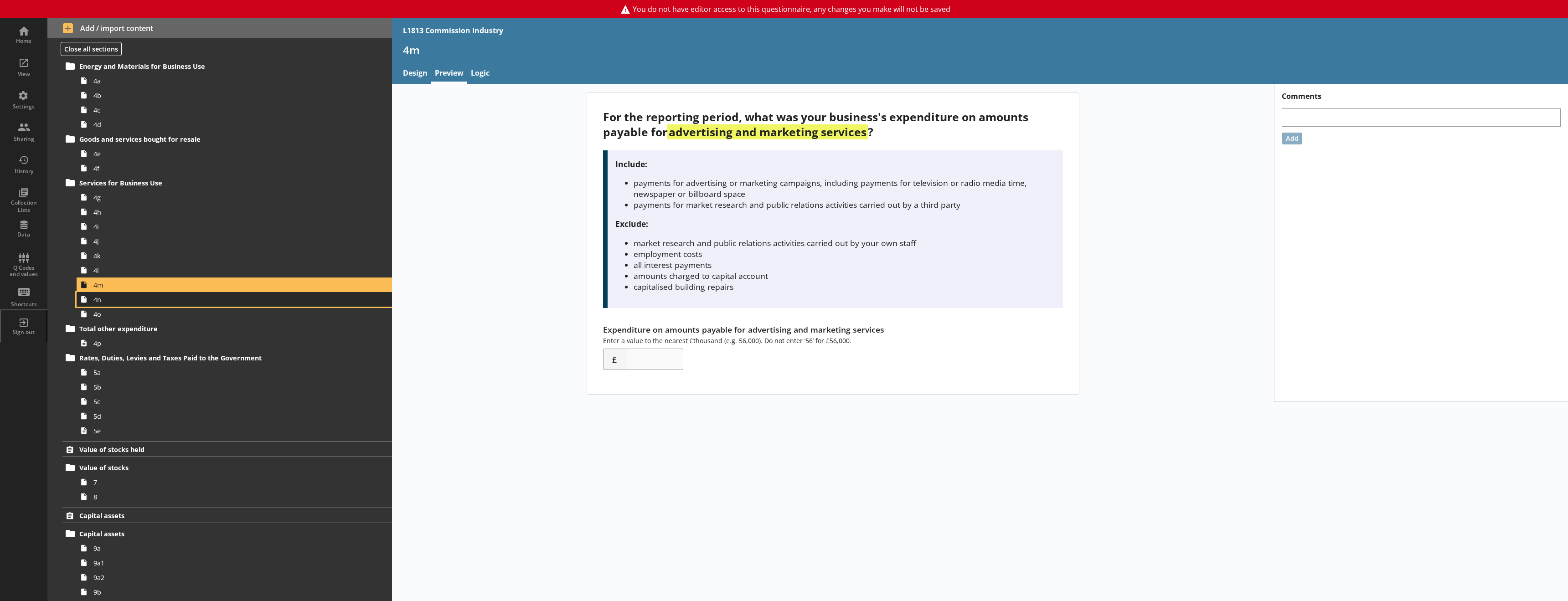
click at [179, 306] on link "4n" at bounding box center [234, 299] width 315 height 15
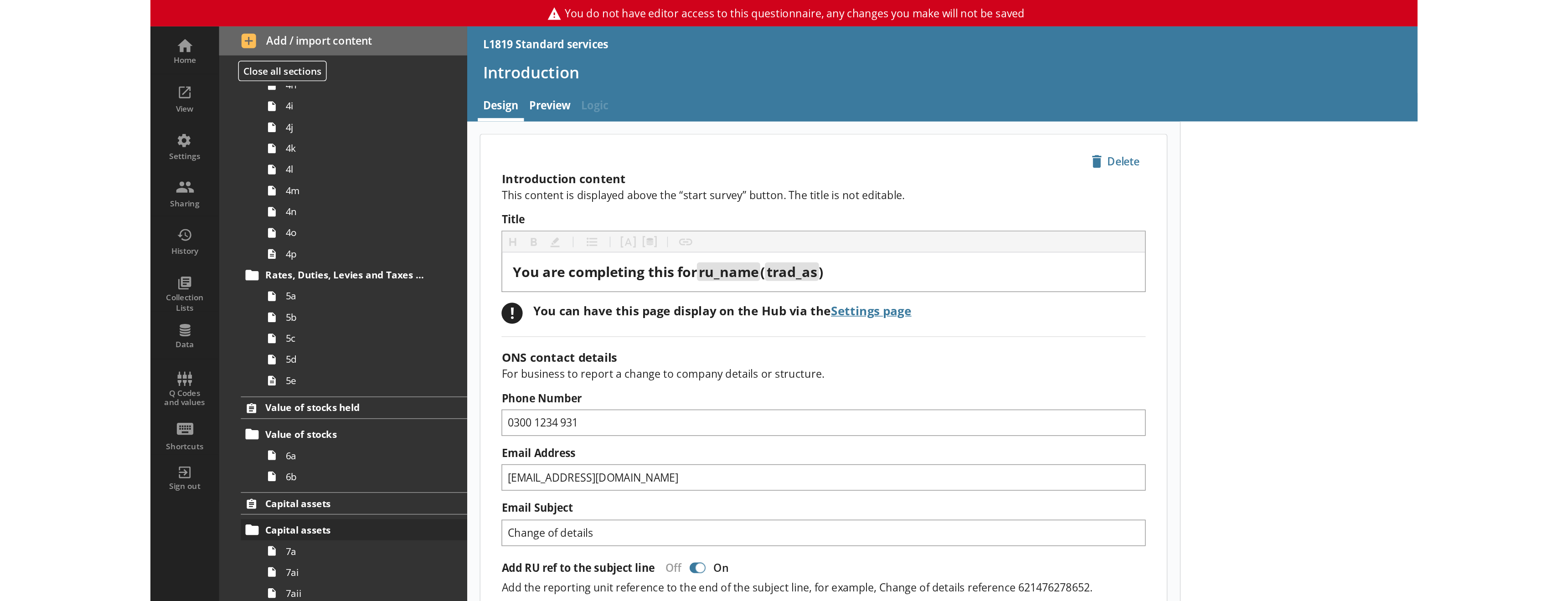
scroll to position [365, 0]
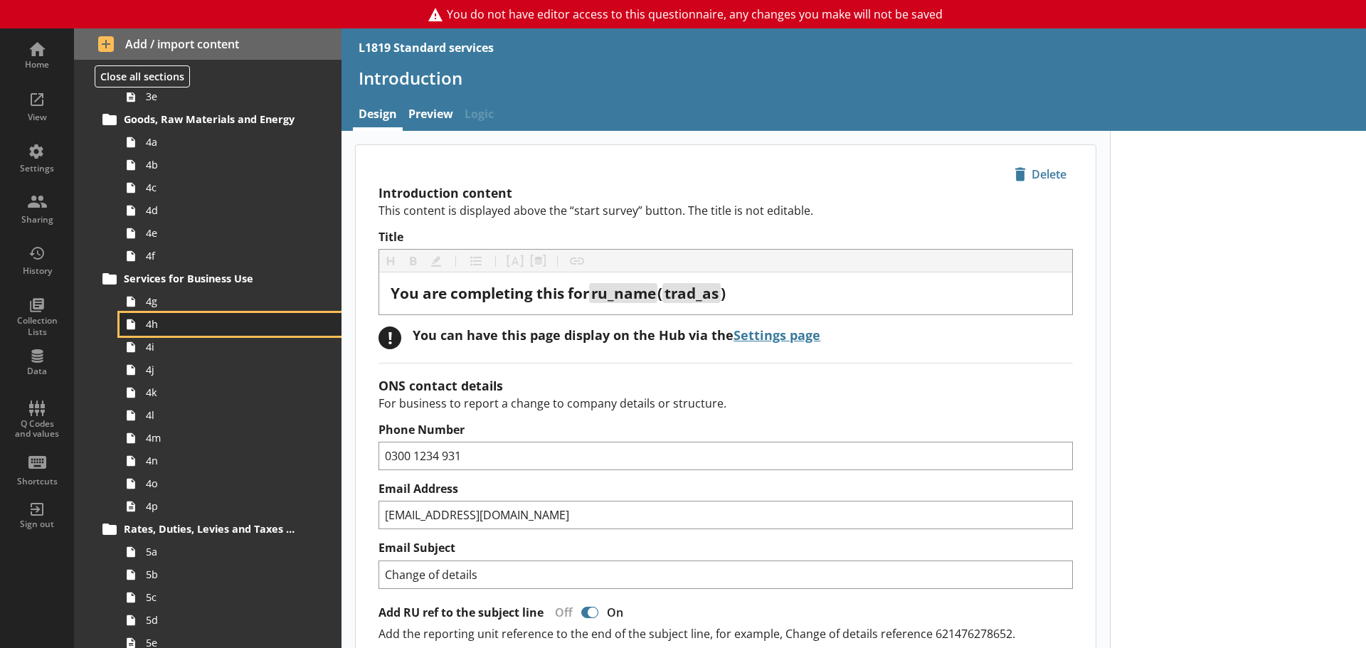
click at [172, 326] on span "4h" at bounding box center [225, 324] width 159 height 14
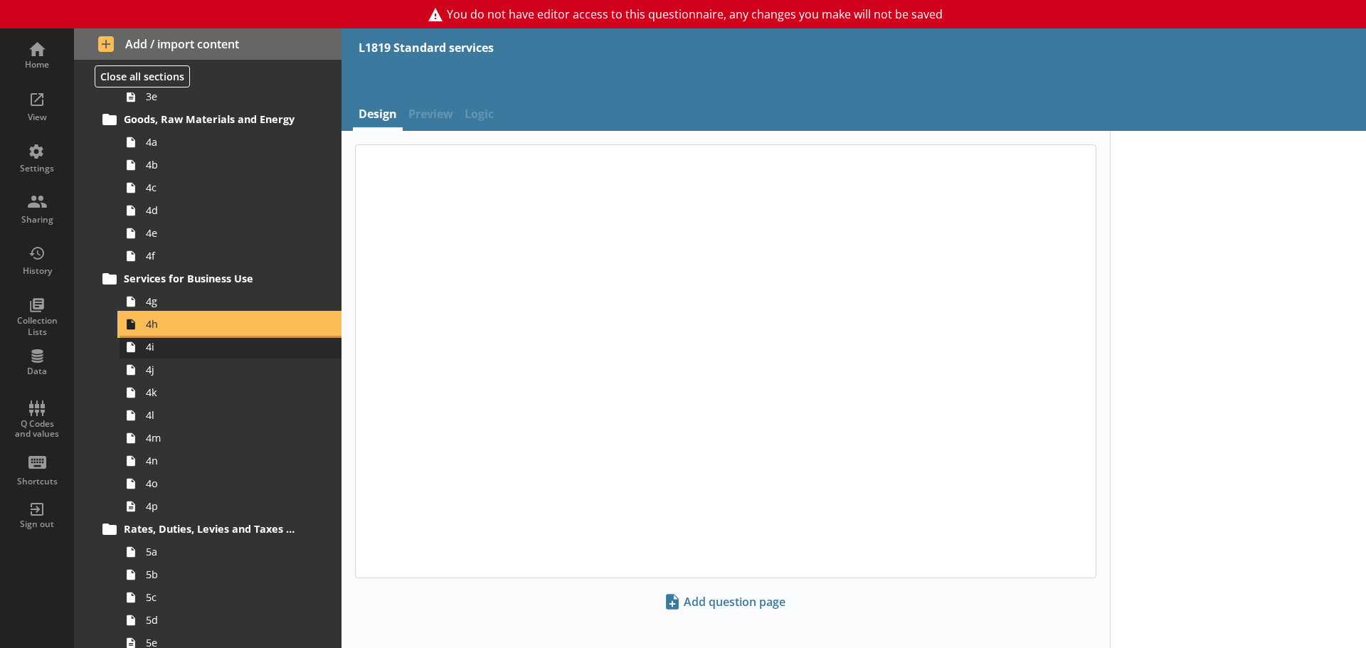
type textarea "x"
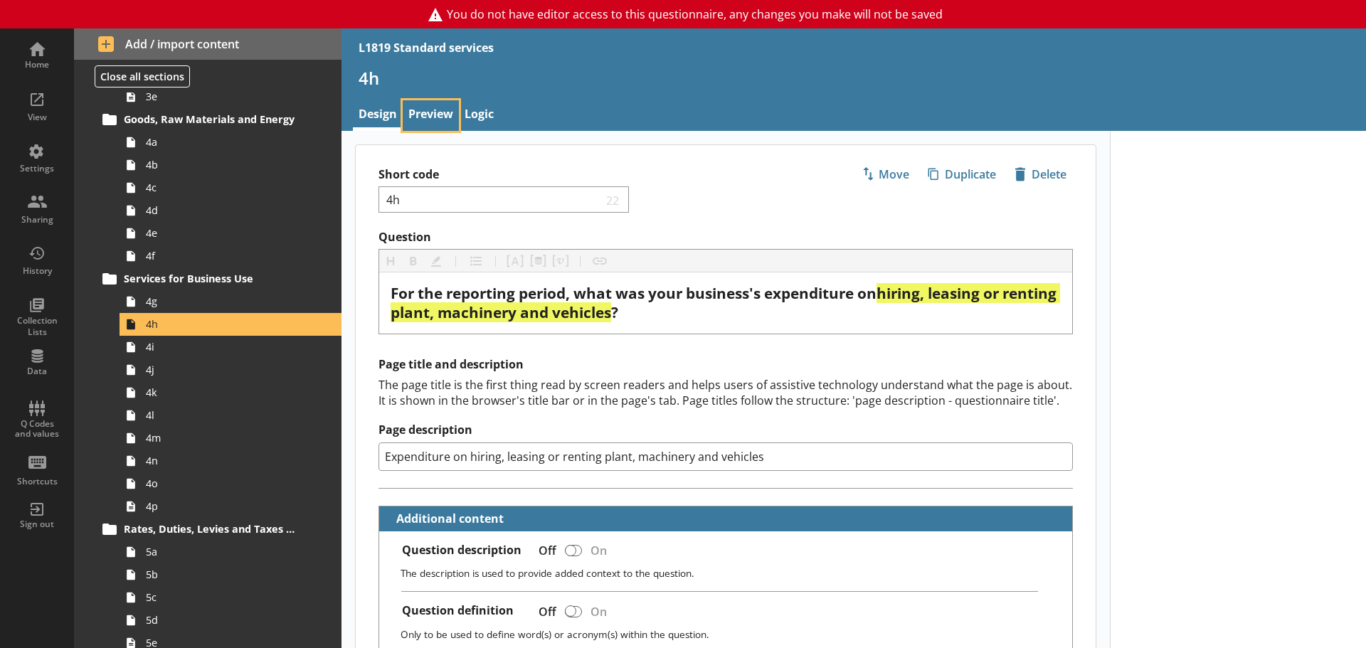
click at [433, 107] on link "Preview" at bounding box center [431, 115] width 56 height 31
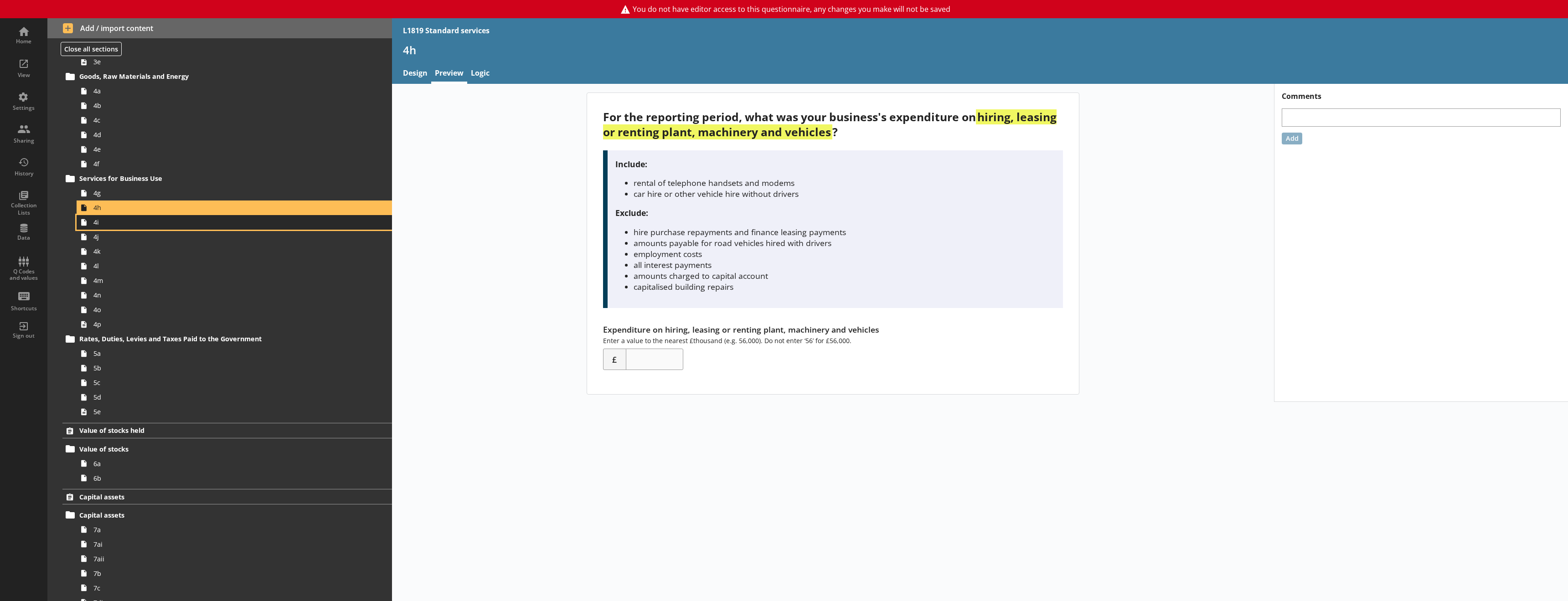
click at [130, 226] on span "4i" at bounding box center [209, 222] width 231 height 9
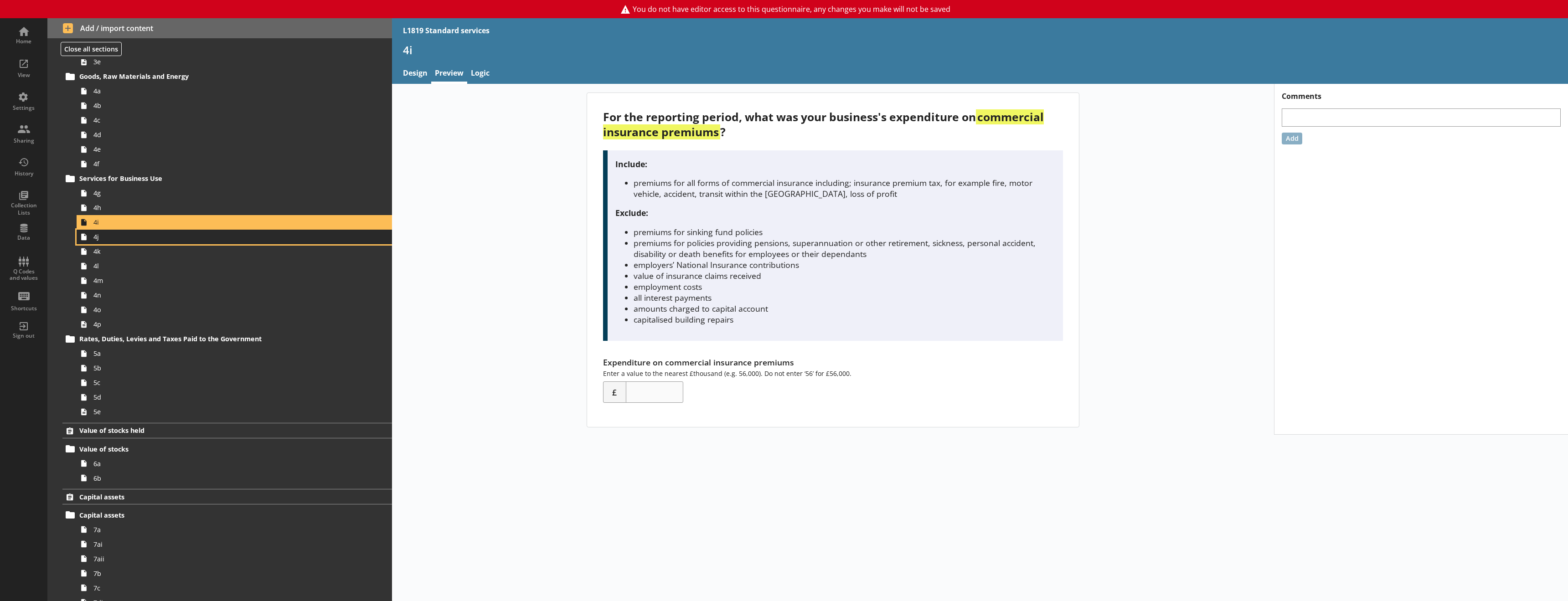
click at [120, 238] on span "4j" at bounding box center [209, 237] width 231 height 9
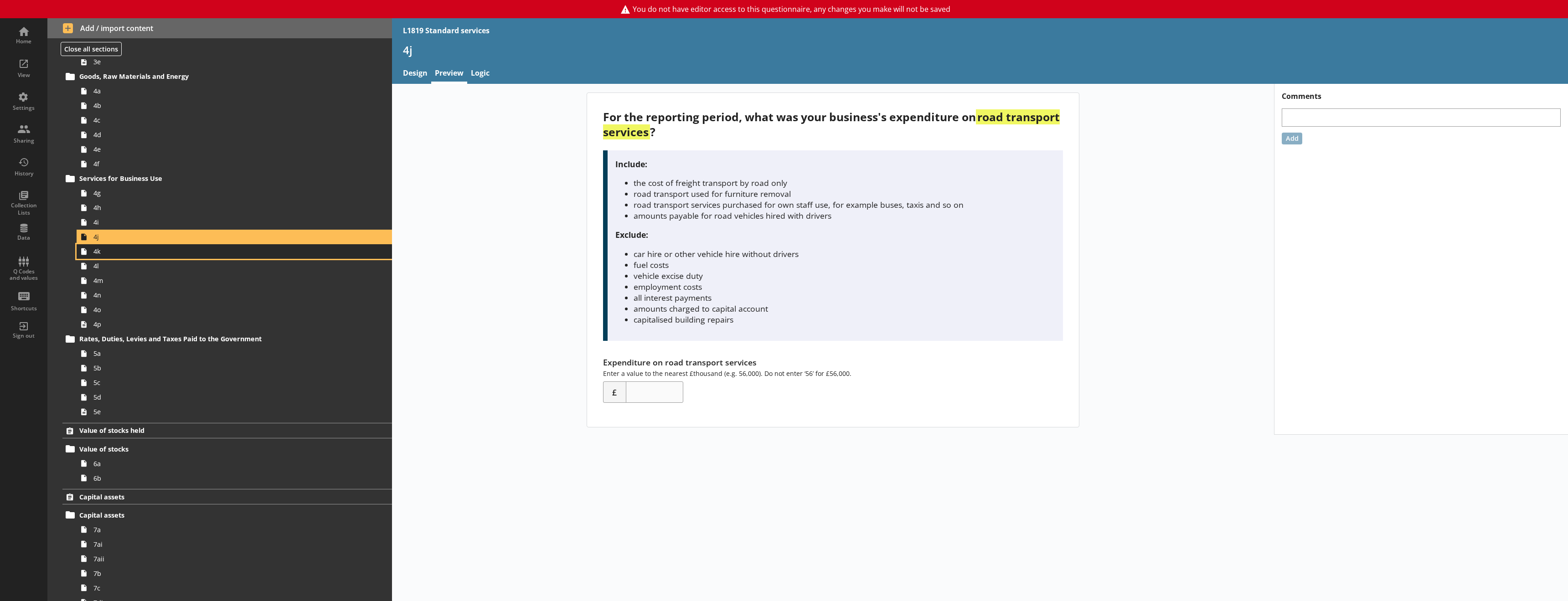
click at [139, 254] on span "4k" at bounding box center [209, 251] width 231 height 9
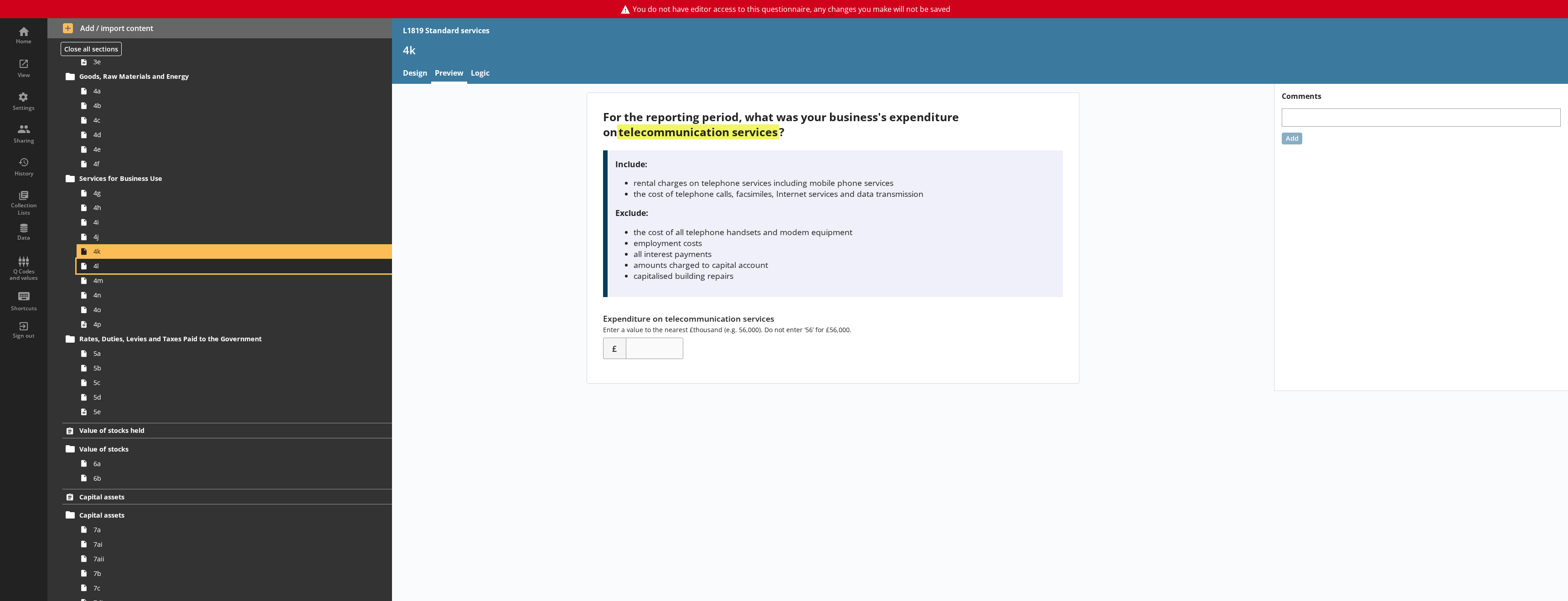
click at [153, 263] on span "4l" at bounding box center [209, 266] width 231 height 9
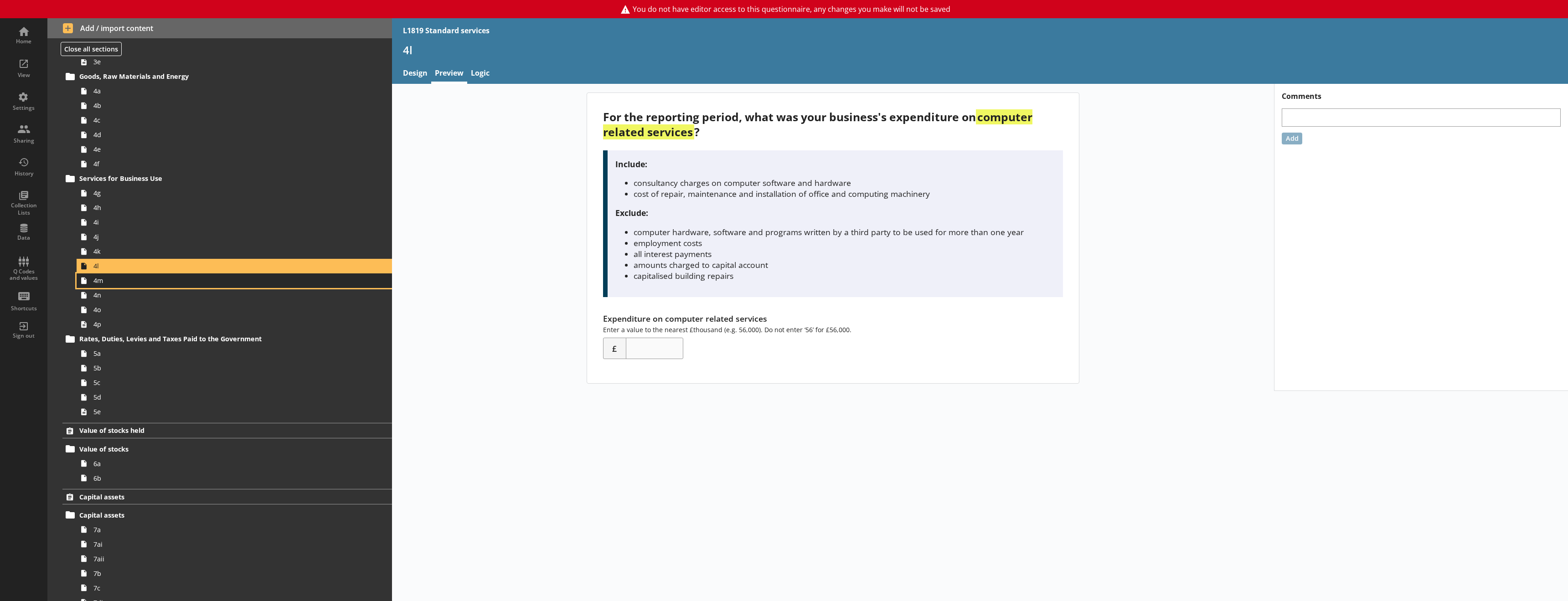
click at [120, 279] on span "4m" at bounding box center [209, 281] width 231 height 9
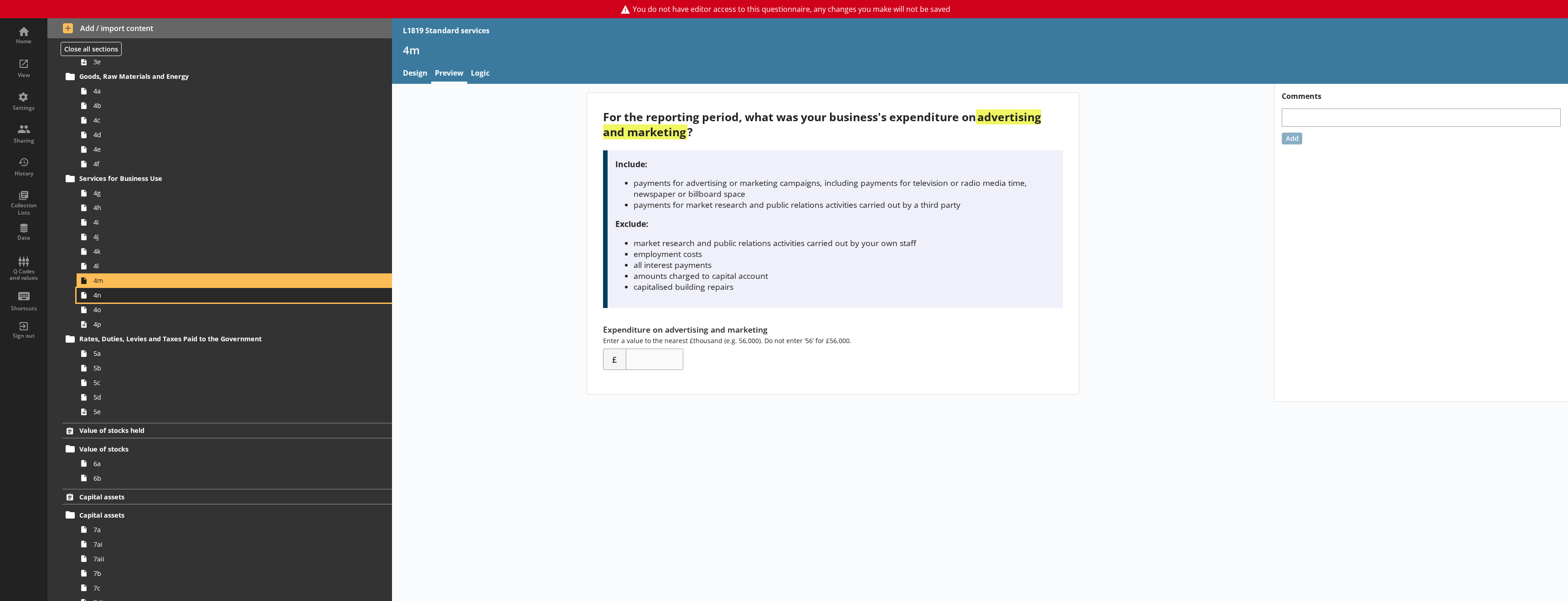
click at [116, 299] on span "4n" at bounding box center [209, 295] width 231 height 9
